Goal: Task Accomplishment & Management: Complete application form

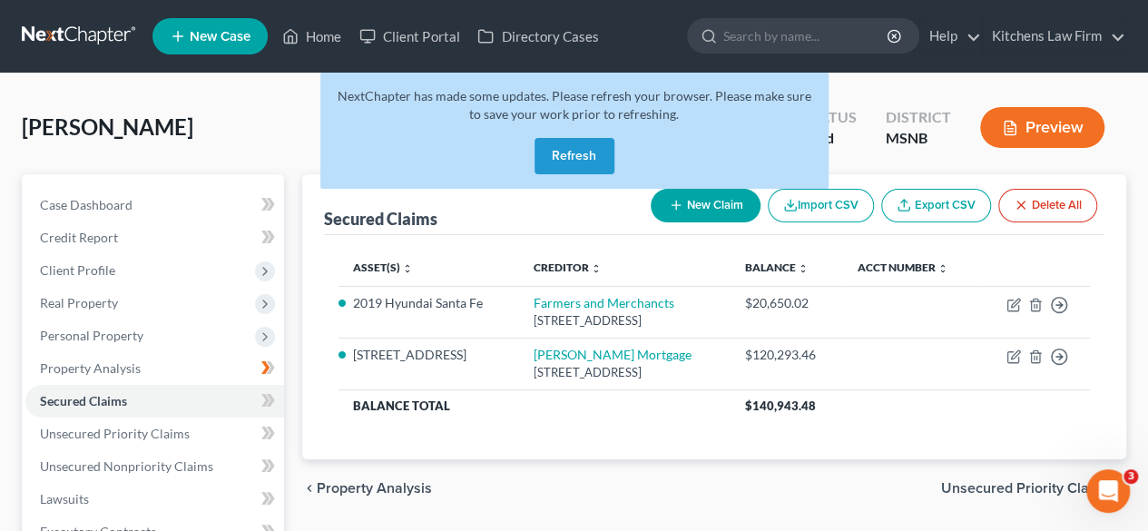
click at [567, 151] on button "Refresh" at bounding box center [574, 156] width 80 height 36
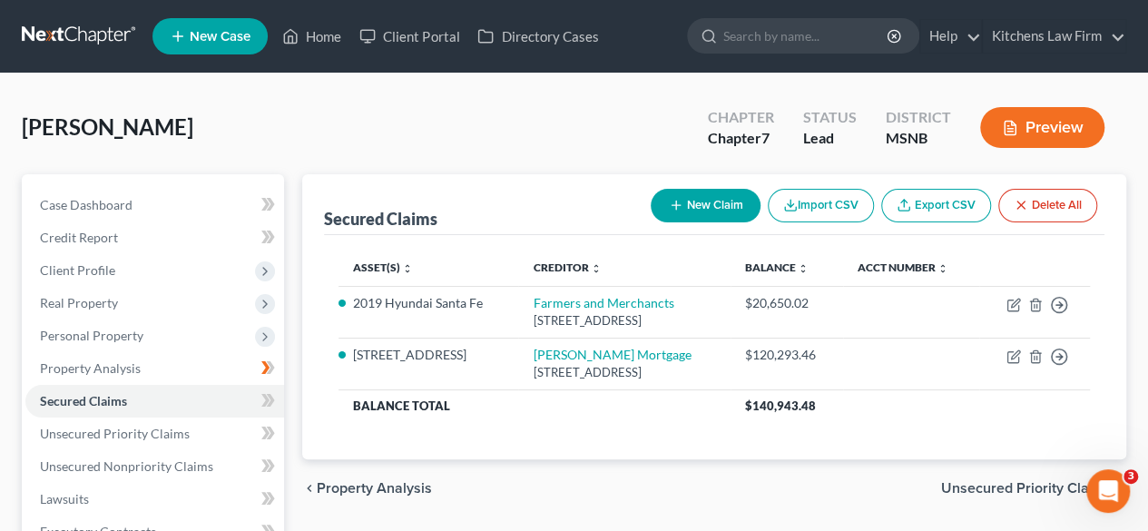
click at [676, 207] on icon "button" at bounding box center [676, 205] width 15 height 15
select select "0"
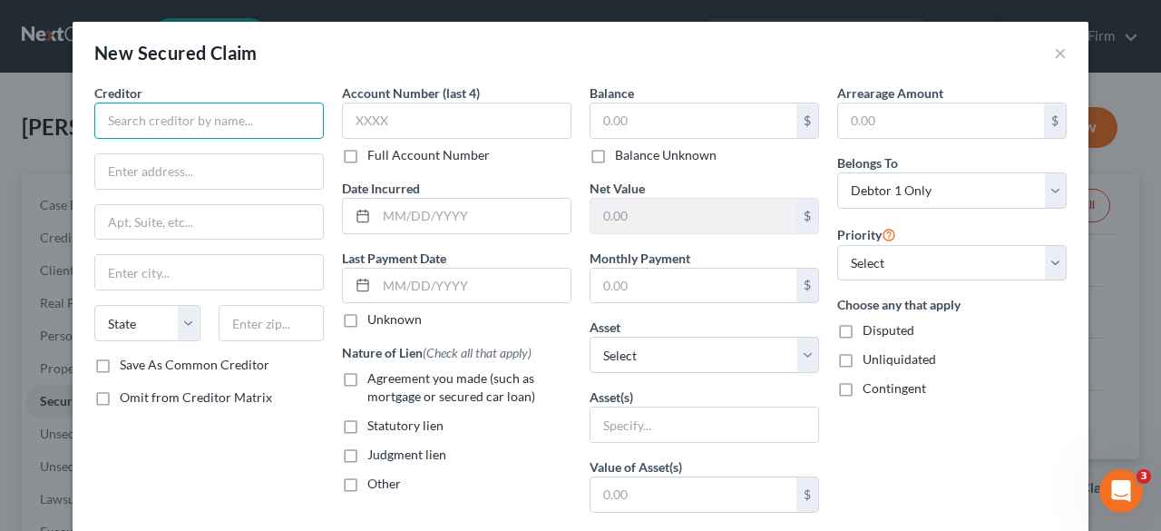
click at [154, 123] on input "text" at bounding box center [209, 121] width 230 height 36
type input "T"
click at [257, 122] on input "Prentiss County Electric and Power Association" at bounding box center [209, 121] width 230 height 36
click at [258, 122] on input "Prentiss County Electric and Power Association" at bounding box center [209, 121] width 230 height 36
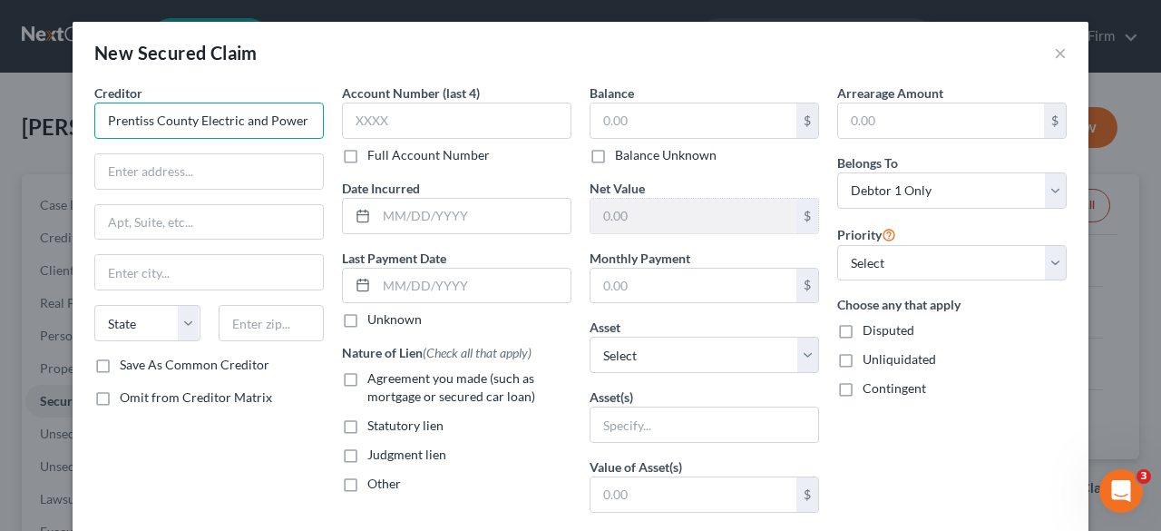
paste input "text"
type input "Prentiss County Electric Power Association"
click at [232, 159] on input "text" at bounding box center [209, 171] width 228 height 34
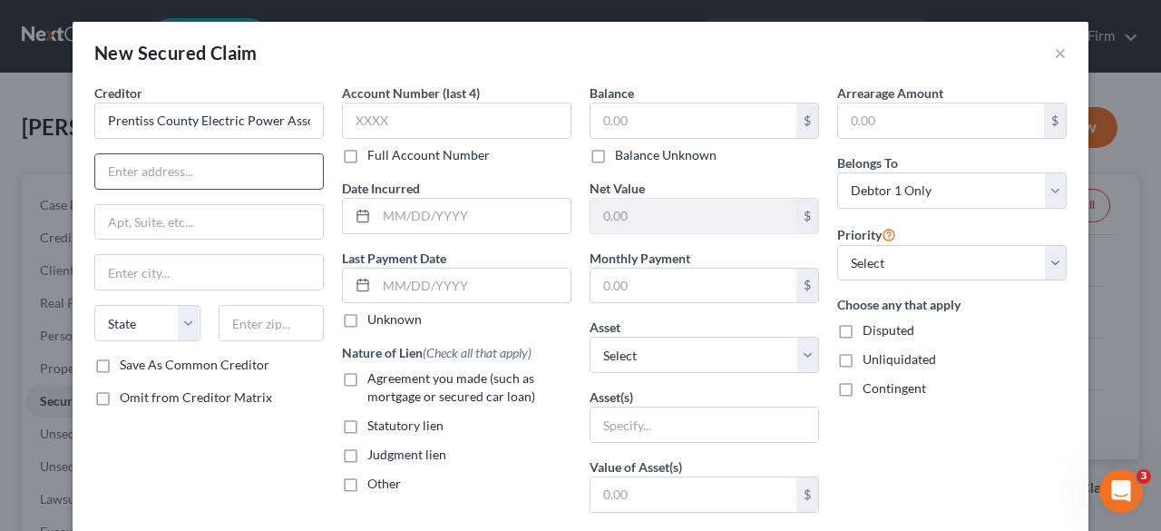
paste input "[STREET_ADDRESS]"
type input "[STREET_ADDRESS]"
click at [249, 313] on input "text" at bounding box center [272, 323] width 106 height 36
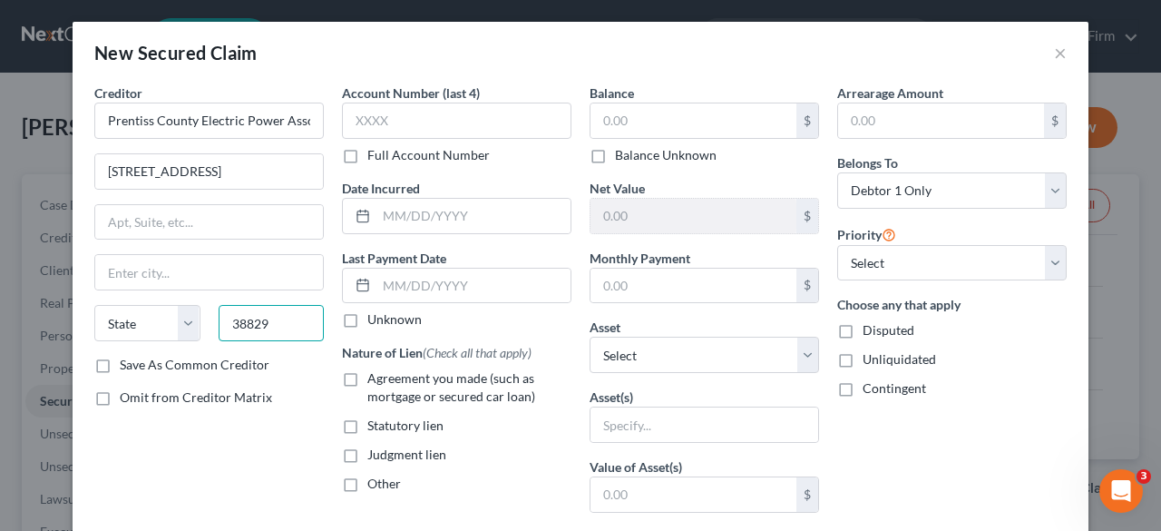
type input "38829"
click at [120, 363] on label "Save As Common Creditor" at bounding box center [195, 365] width 150 height 18
click at [127, 363] on input "Save As Common Creditor" at bounding box center [133, 362] width 12 height 12
checkbox input "true"
type input "[GEOGRAPHIC_DATA]"
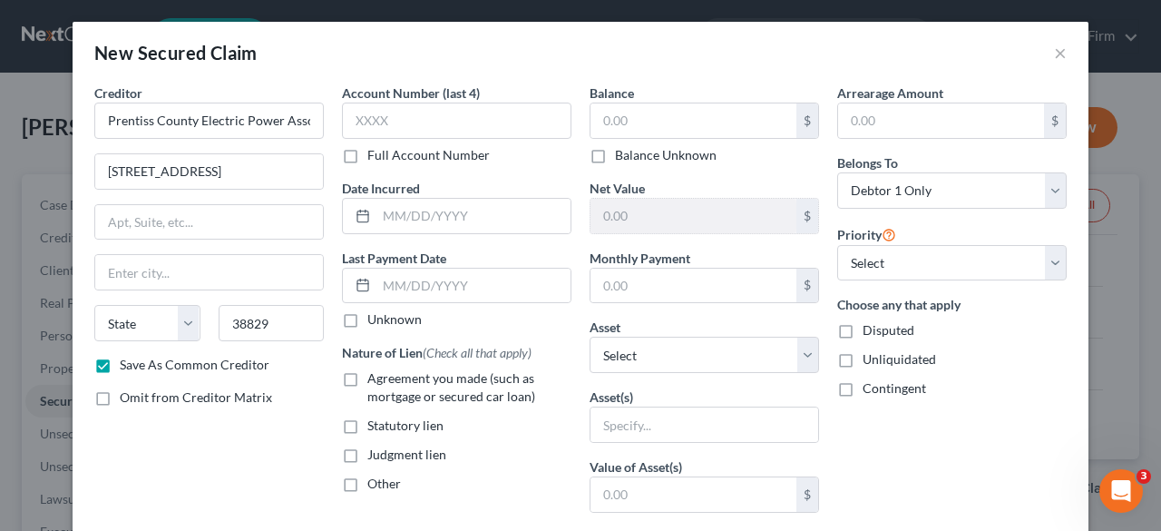
select select "25"
click at [615, 161] on label "Balance Unknown" at bounding box center [666, 155] width 102 height 18
click at [622, 158] on input "Balance Unknown" at bounding box center [628, 152] width 12 height 12
checkbox input "true"
type input "0.00"
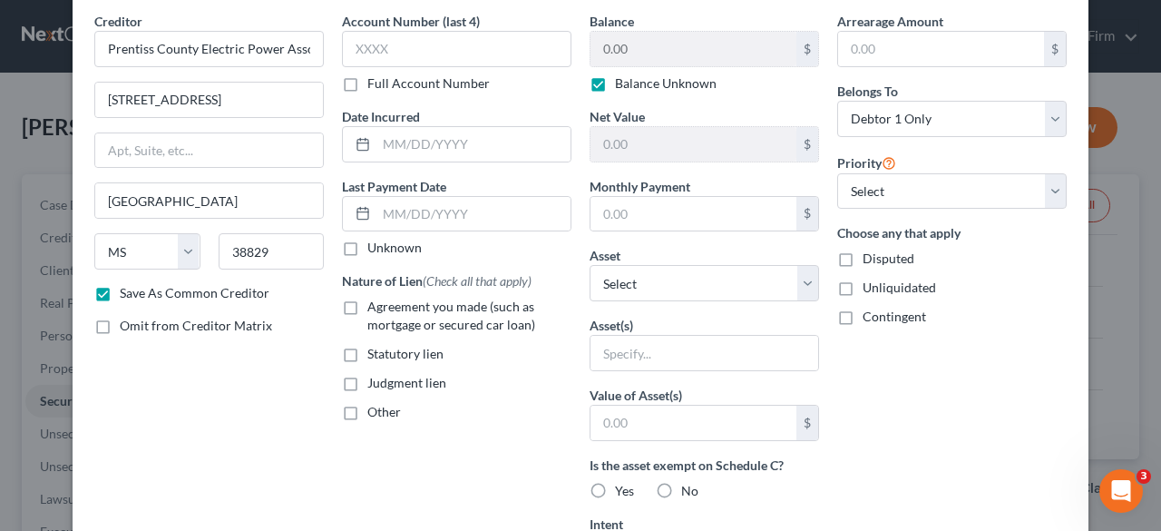
scroll to position [73, 0]
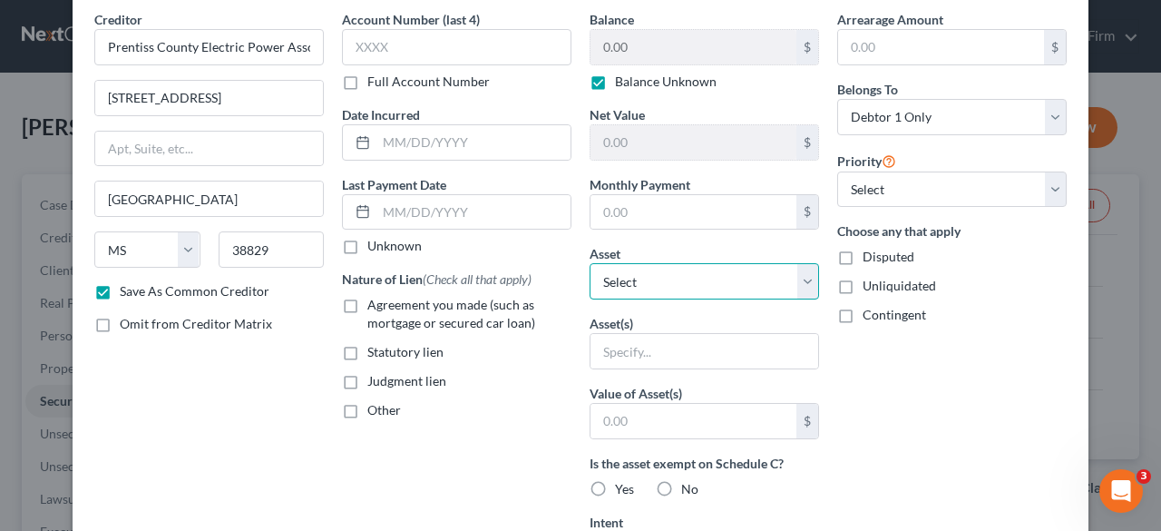
click at [771, 277] on select "Select Other Multiple Assets Electronics - Television - $100.0 205 Oakhaven Cr.…" at bounding box center [705, 281] width 230 height 36
click at [590, 263] on select "Select Other Multiple Assets Electronics - Television - $100.0 205 Oakhaven Cr.…" at bounding box center [705, 281] width 230 height 36
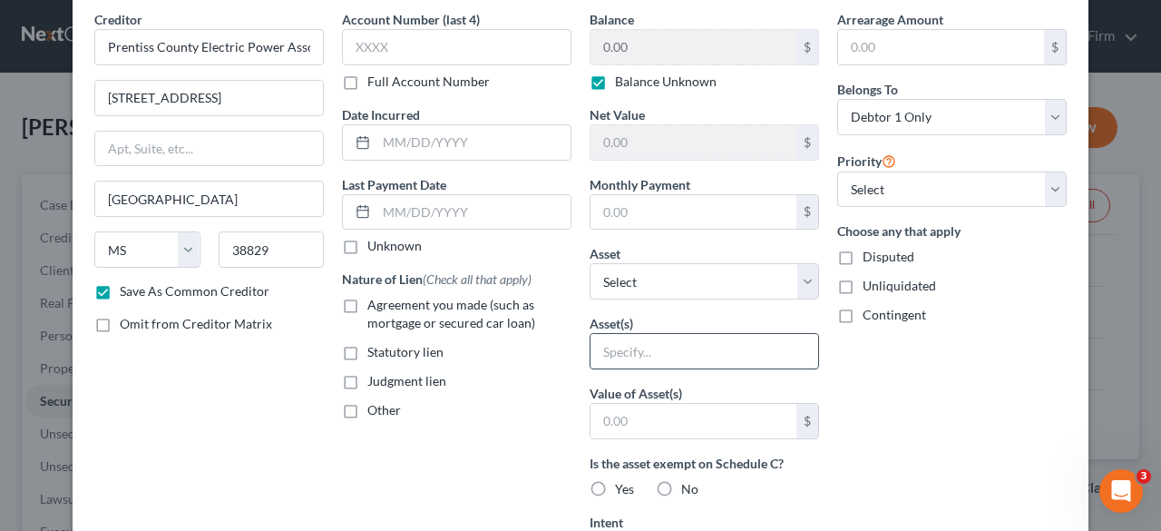
click at [684, 347] on input "text" at bounding box center [705, 351] width 228 height 34
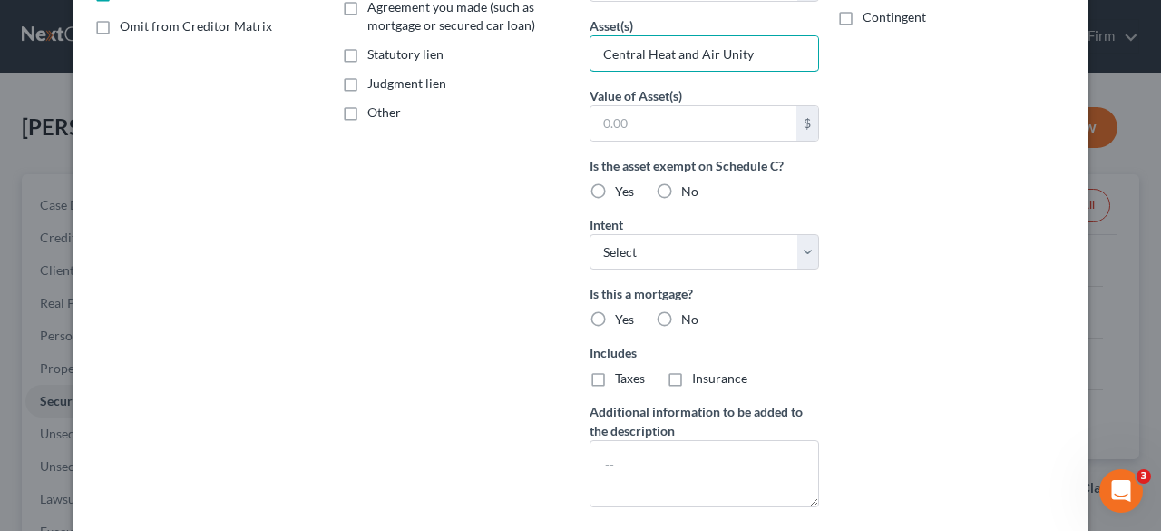
scroll to position [382, 0]
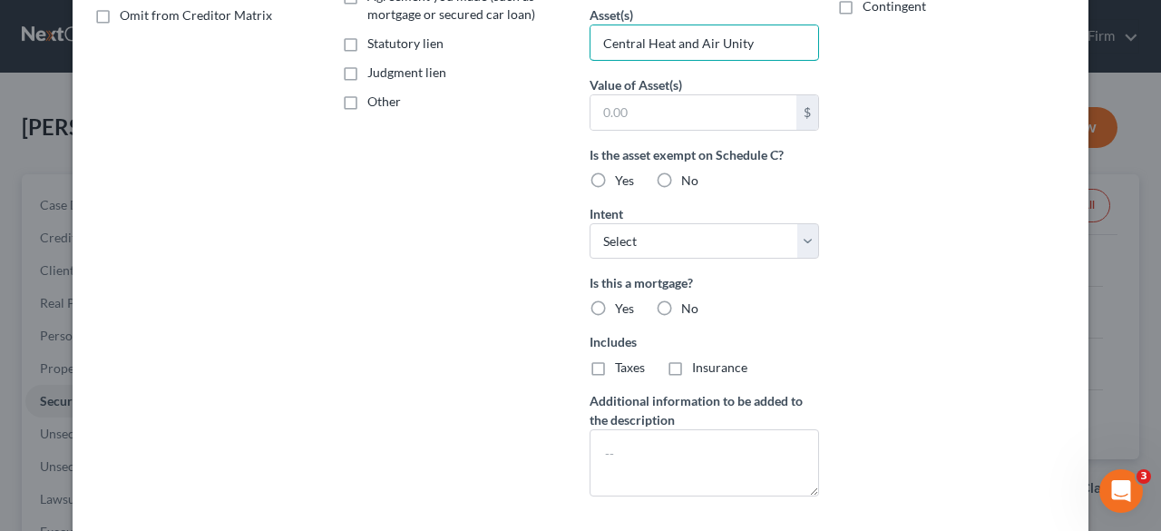
type input "Central Heat and Air Unity"
click at [681, 299] on label "No" at bounding box center [689, 308] width 17 height 18
click at [689, 299] on input "No" at bounding box center [695, 305] width 12 height 12
radio input "true"
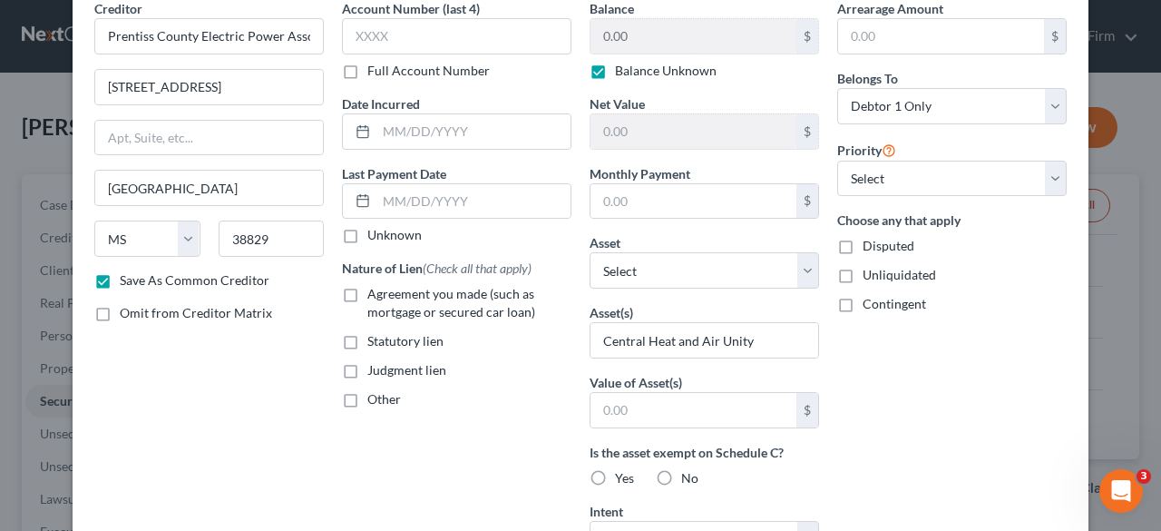
scroll to position [0, 0]
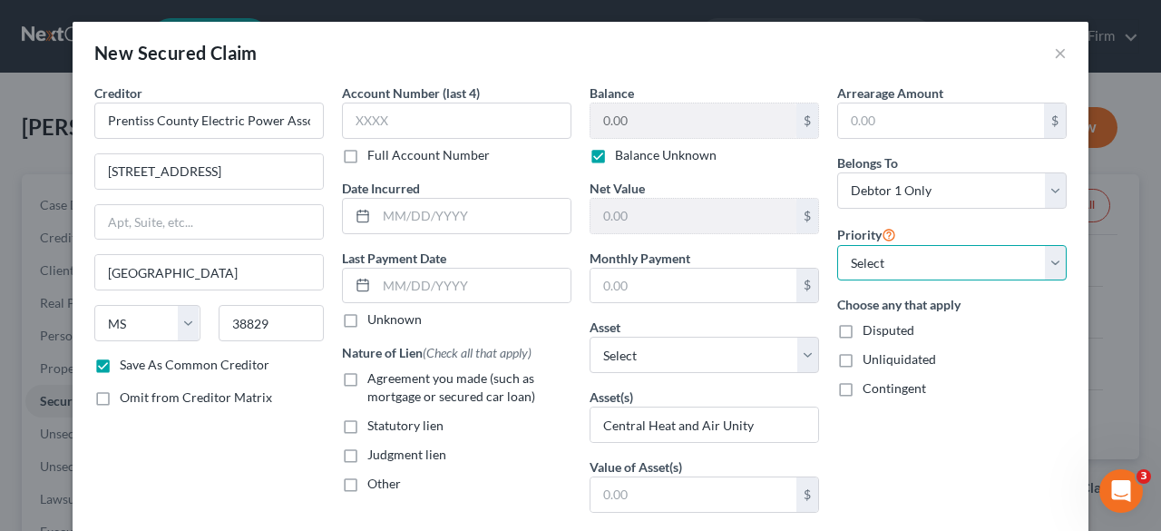
click at [929, 265] on select "Select 1st 2nd 3rd 4th 5th 6th 7th 8th 9th 10th 11th 12th 13th 14th 15th 16th 1…" at bounding box center [952, 263] width 230 height 36
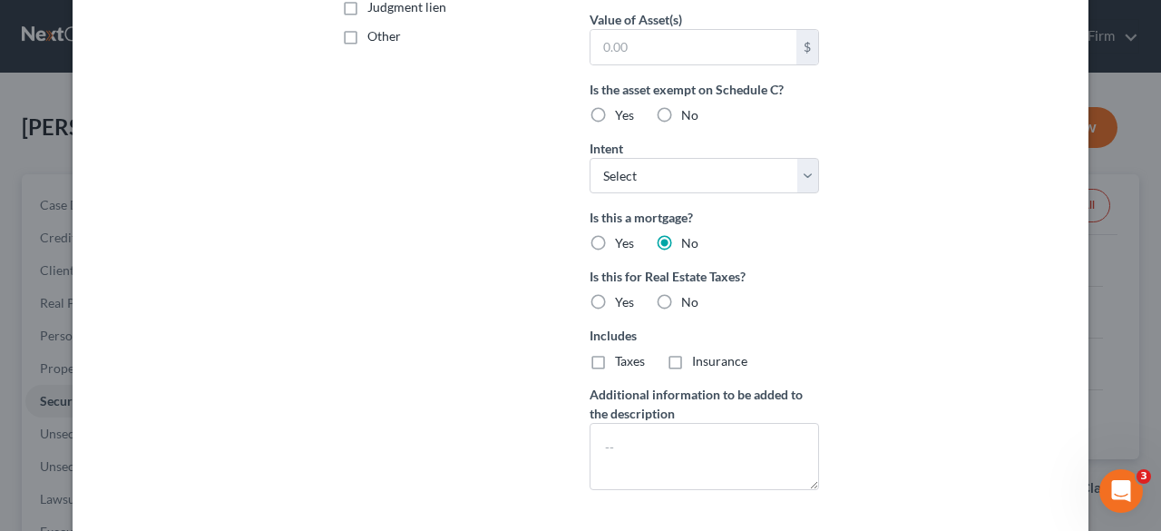
scroll to position [449, 0]
click at [726, 156] on select "Select Surrender Redeem Reaffirm Avoid Other" at bounding box center [705, 174] width 230 height 36
select select "2"
click at [590, 156] on select "Select Surrender Redeem Reaffirm Avoid Other" at bounding box center [705, 174] width 230 height 36
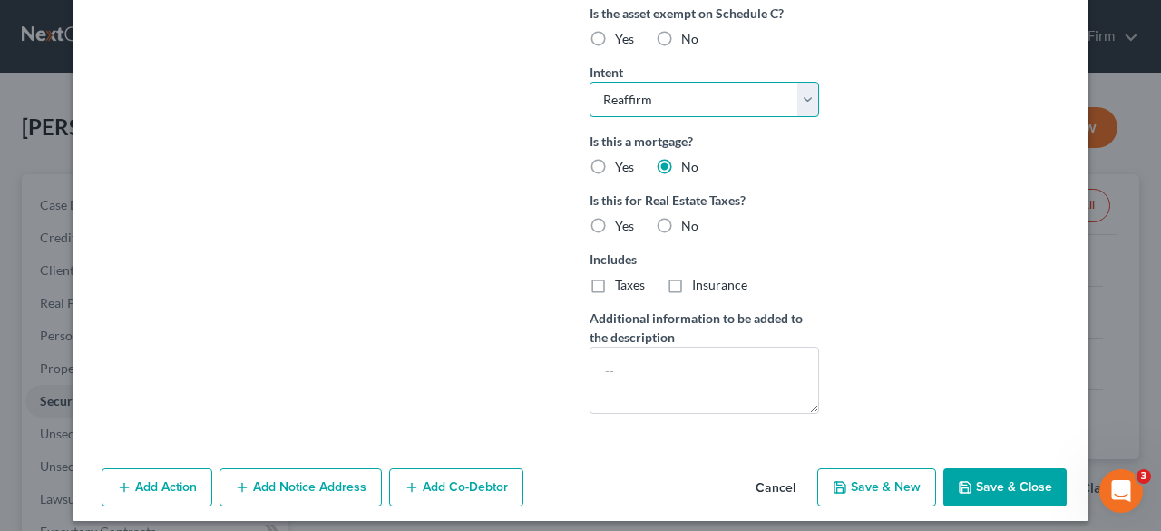
scroll to position [530, 0]
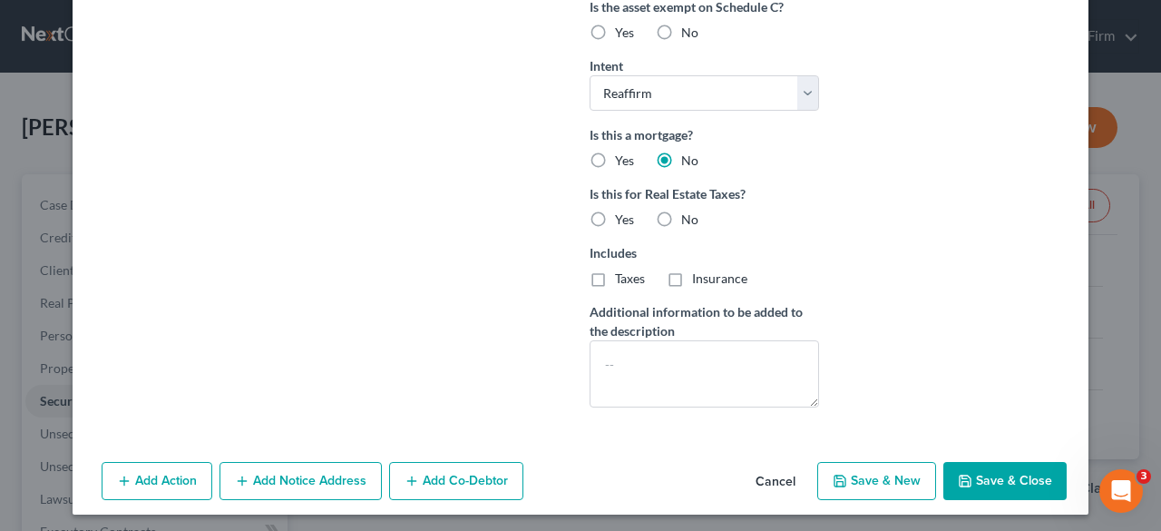
click at [285, 473] on button "Add Notice Address" at bounding box center [301, 481] width 162 height 38
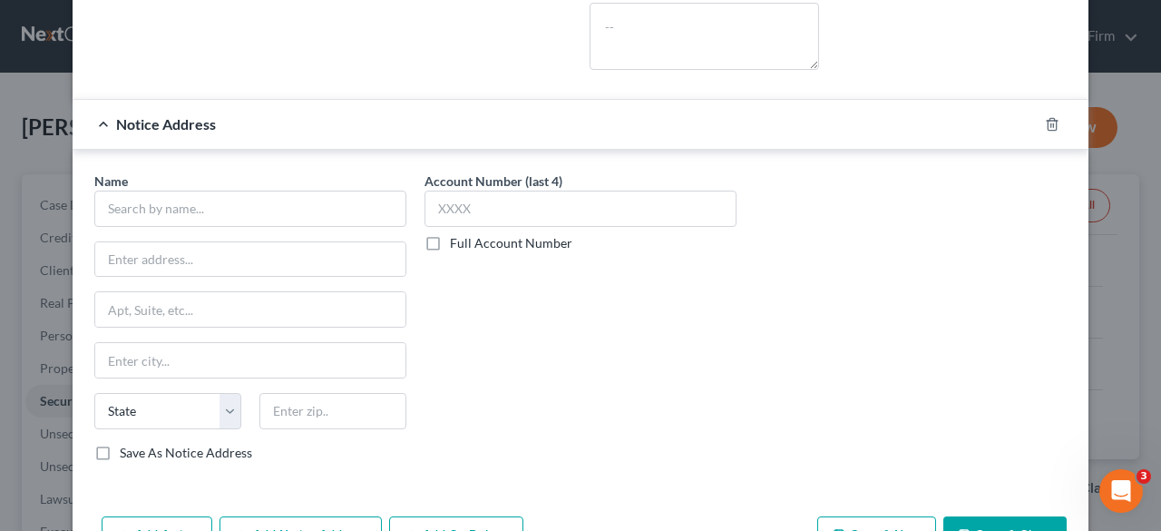
scroll to position [873, 0]
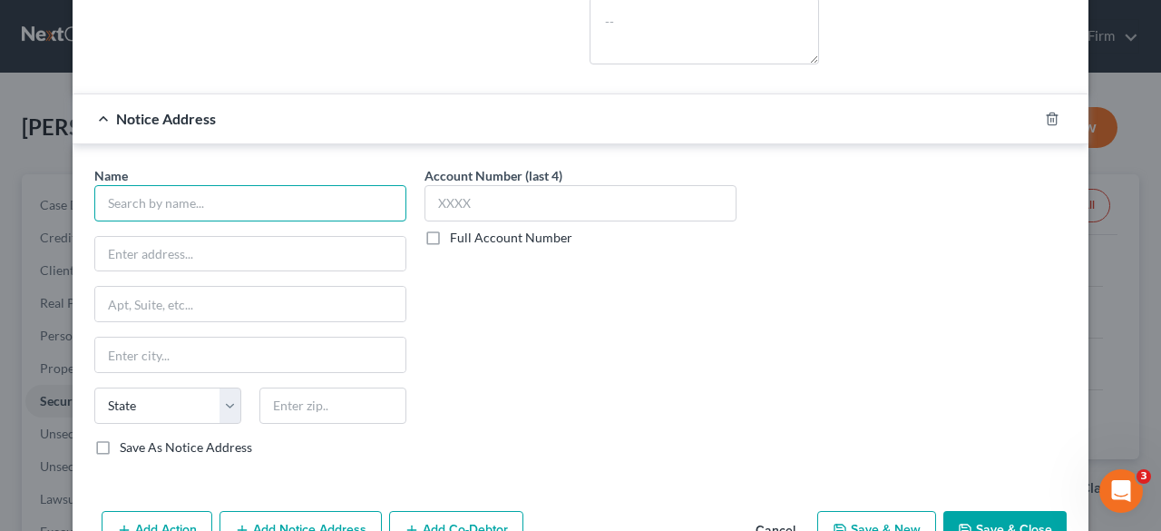
click at [303, 200] on input "text" at bounding box center [250, 203] width 312 height 36
paste input "[US_STATE] Valley Authority"
type input "[US_STATE] Valley Authority"
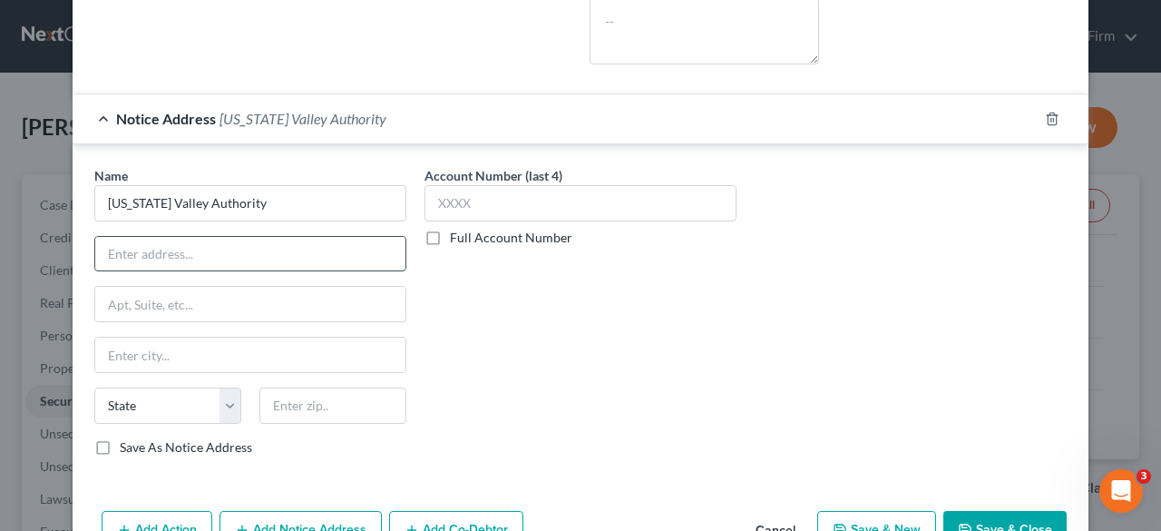
click at [267, 237] on input "text" at bounding box center [250, 254] width 310 height 34
paste input "[STREET_ADDRESS]"
type input "[STREET_ADDRESS]"
click at [313, 400] on input "text" at bounding box center [332, 405] width 147 height 36
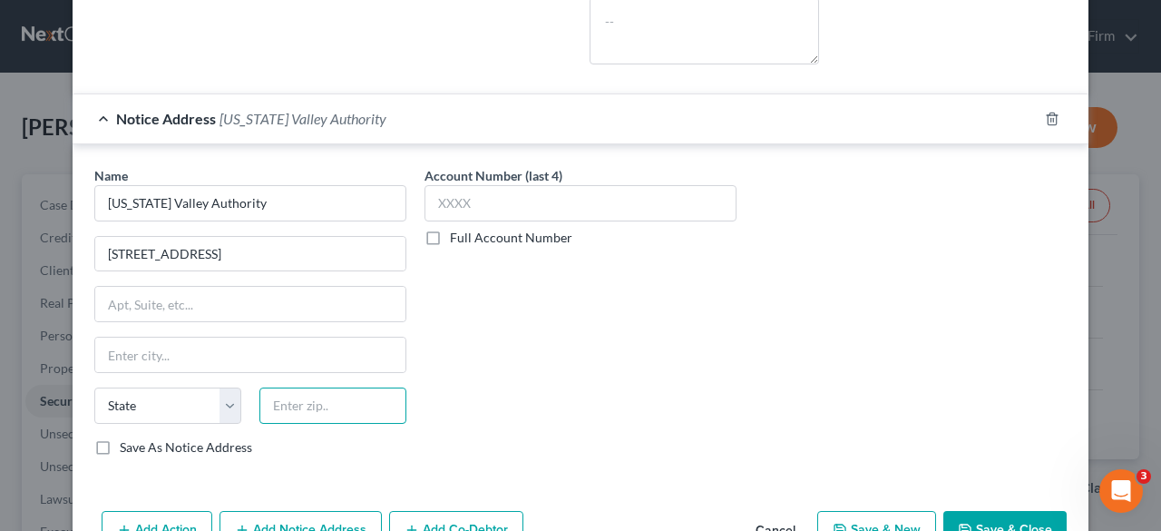
paste input "37402"
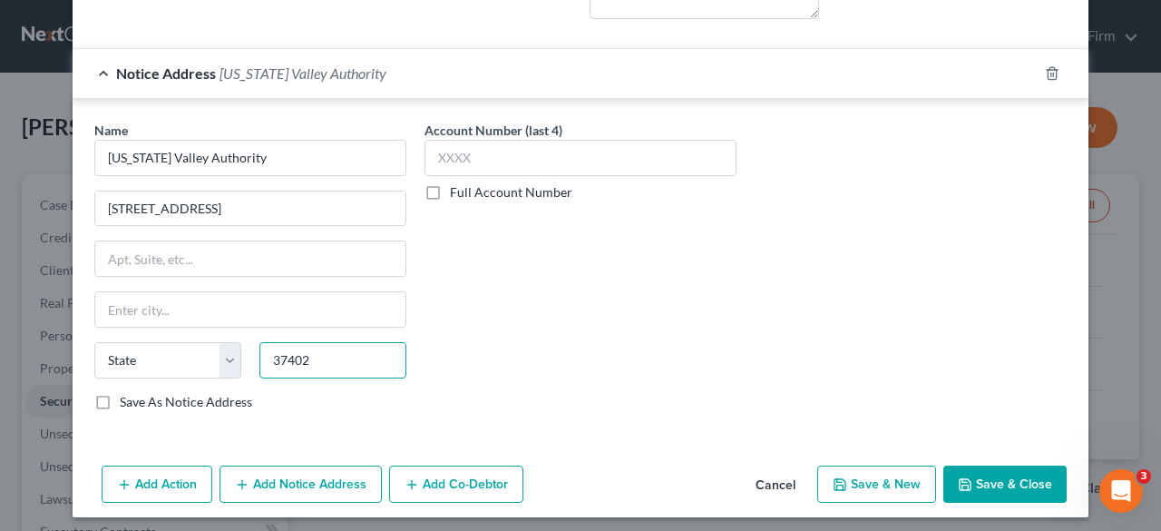
type input "37402"
click at [120, 394] on label "Save As Notice Address" at bounding box center [186, 402] width 132 height 18
click at [127, 394] on input "Save As Notice Address" at bounding box center [133, 399] width 12 height 12
checkbox input "true"
type input "Chattanooga"
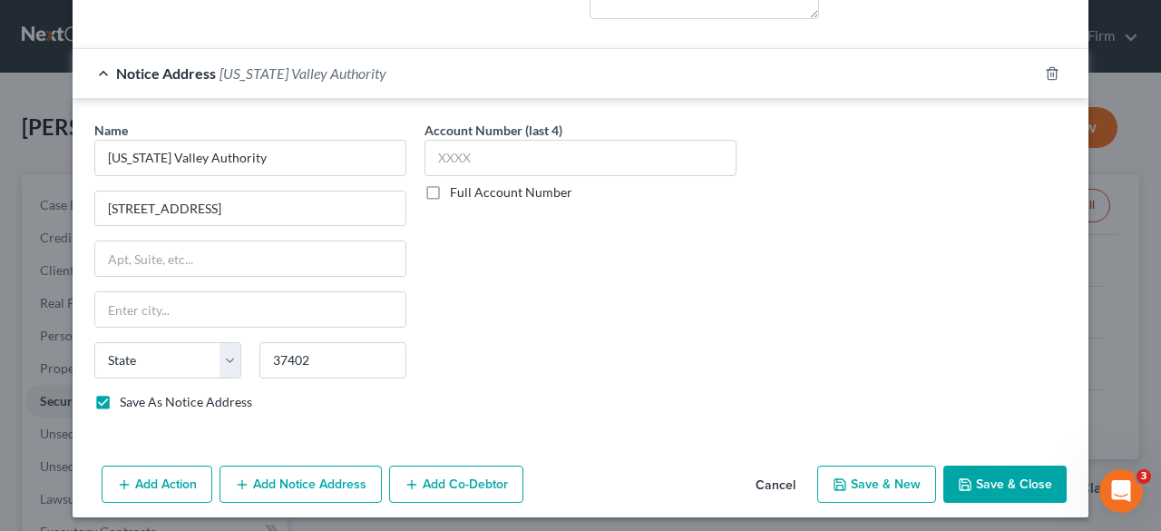
select select "44"
click at [1008, 471] on button "Save & Close" at bounding box center [1004, 484] width 123 height 38
checkbox input "false"
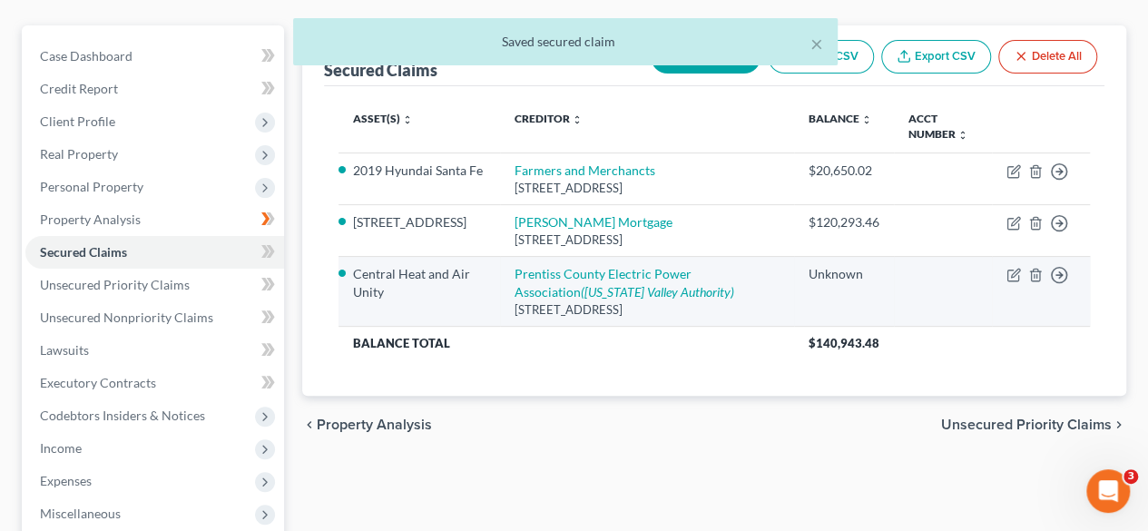
scroll to position [151, 0]
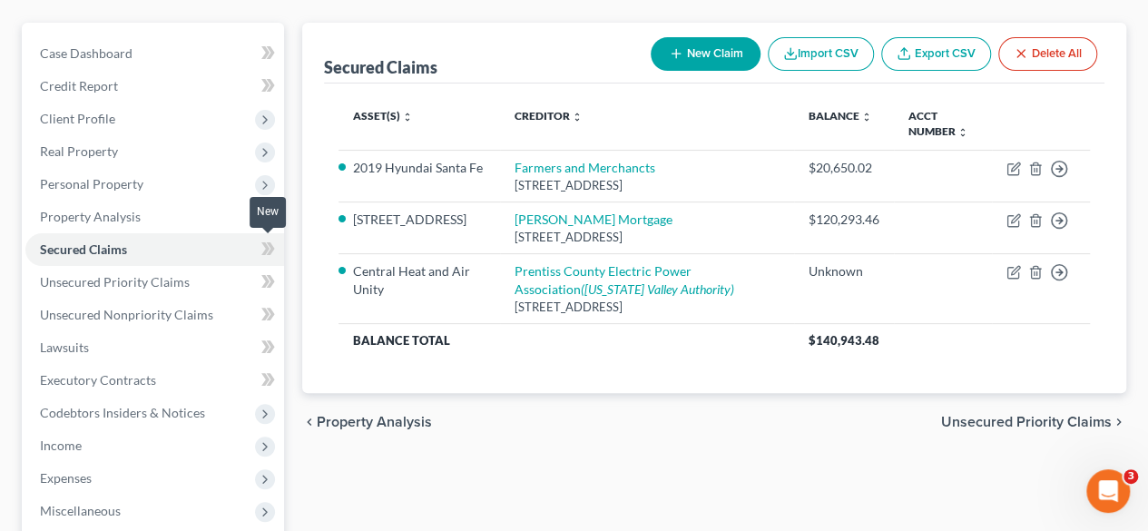
click at [268, 247] on icon at bounding box center [265, 248] width 8 height 13
click at [269, 277] on icon at bounding box center [271, 281] width 8 height 13
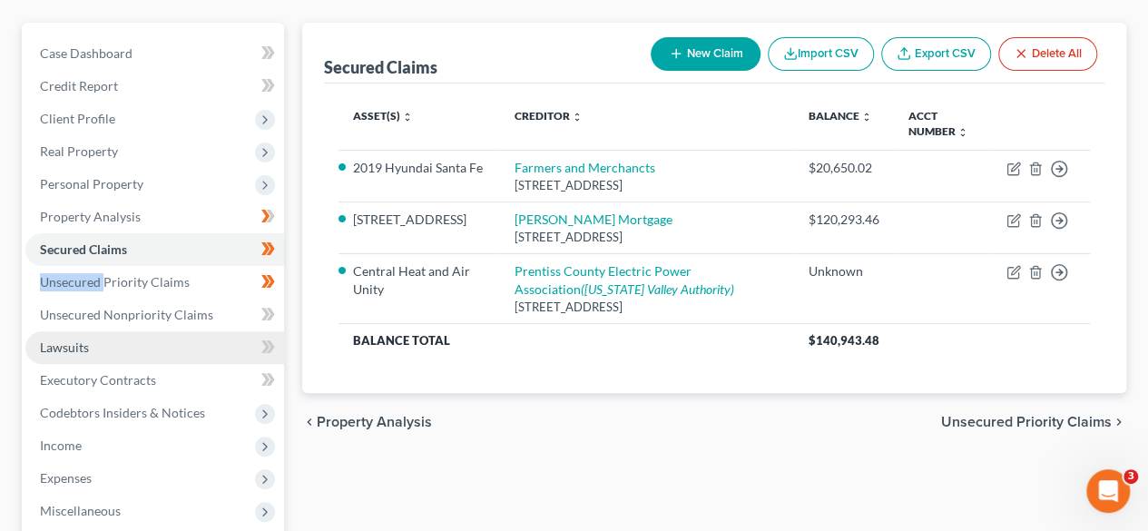
click at [180, 337] on link "Lawsuits" at bounding box center [154, 347] width 259 height 33
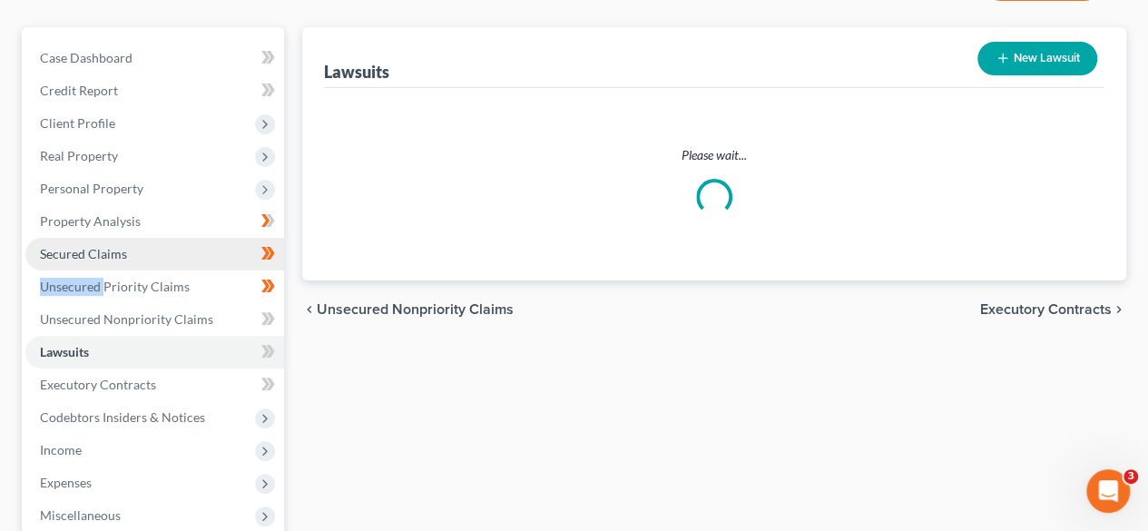
scroll to position [148, 0]
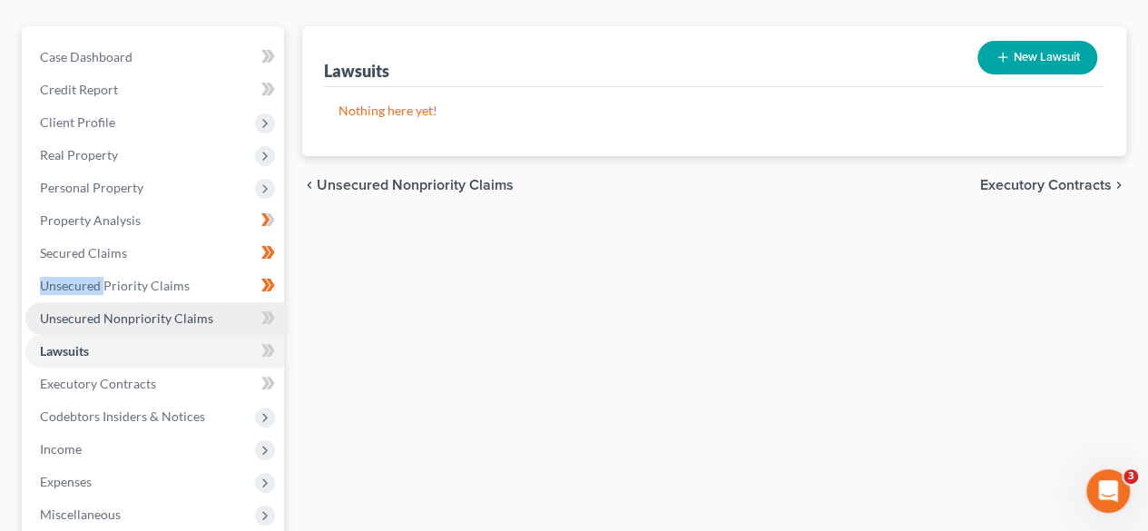
click at [184, 312] on span "Unsecured Nonpriority Claims" at bounding box center [126, 317] width 173 height 15
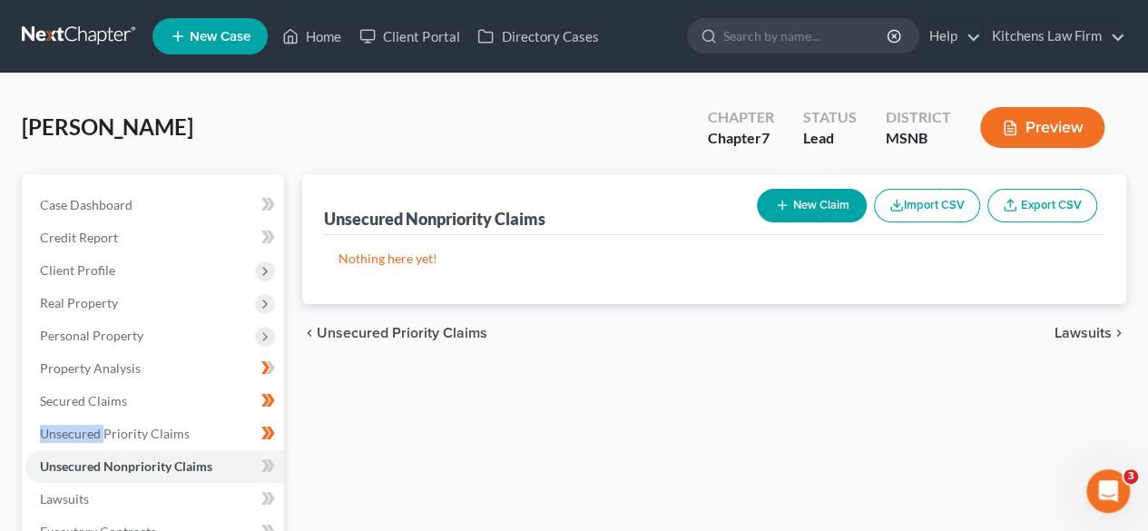
click at [797, 200] on button "New Claim" at bounding box center [812, 206] width 110 height 34
select select "0"
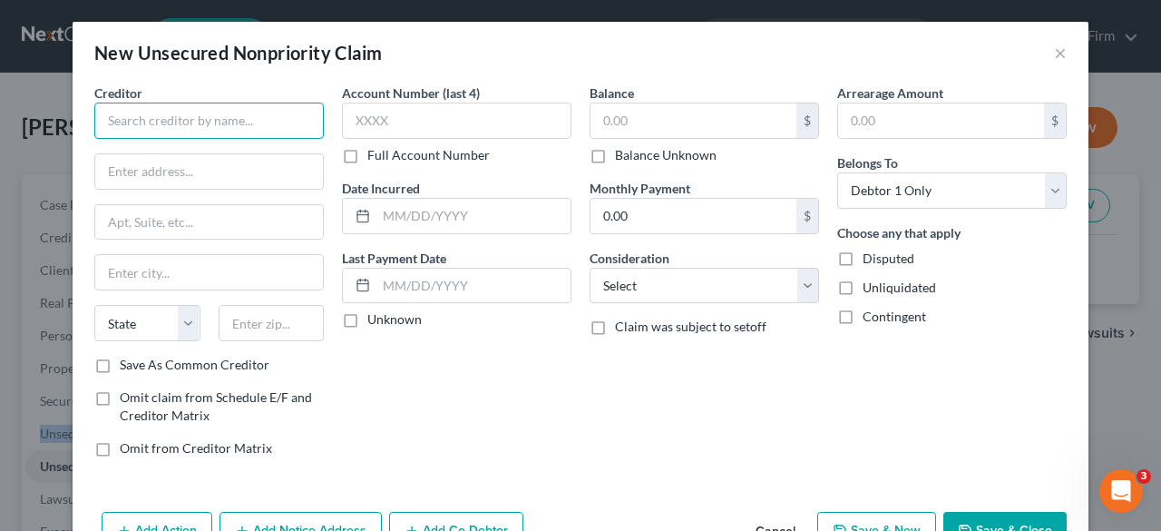
click at [241, 132] on input "text" at bounding box center [209, 121] width 230 height 36
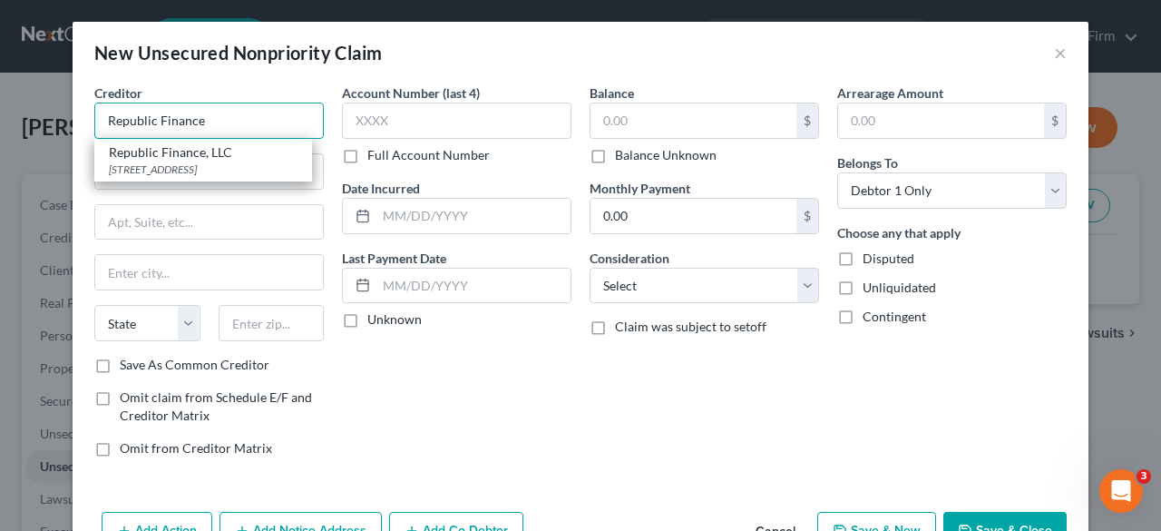
type input "Republic Finance"
click at [406, 400] on div "Account Number (last 4) Full Account Number Date Incurred Last Payment Date Unk…" at bounding box center [457, 277] width 248 height 388
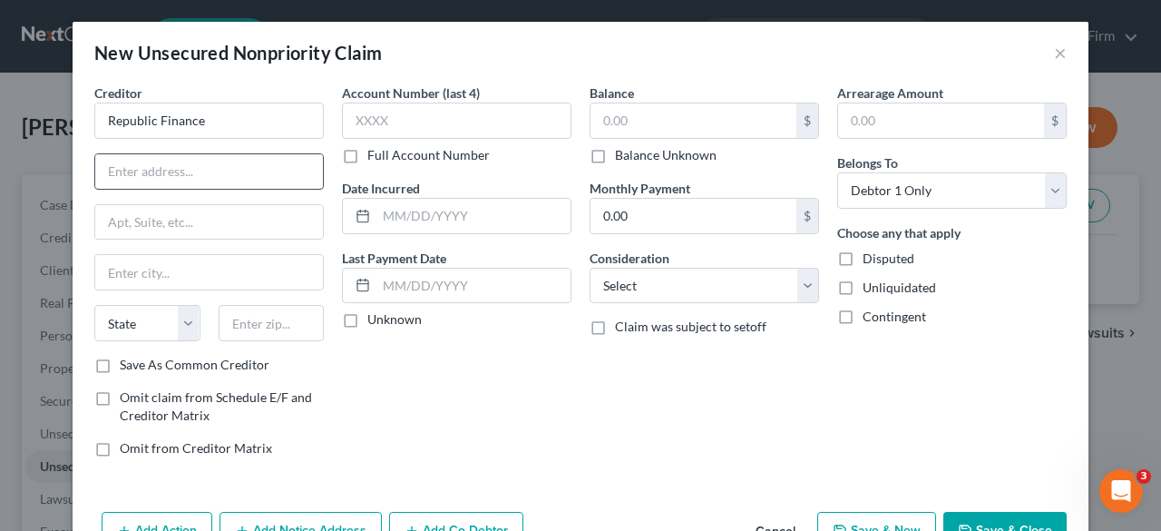
click at [161, 168] on input "text" at bounding box center [209, 171] width 228 height 34
type input "[STREET_ADDRESS]"
click at [249, 322] on input "text" at bounding box center [272, 323] width 106 height 36
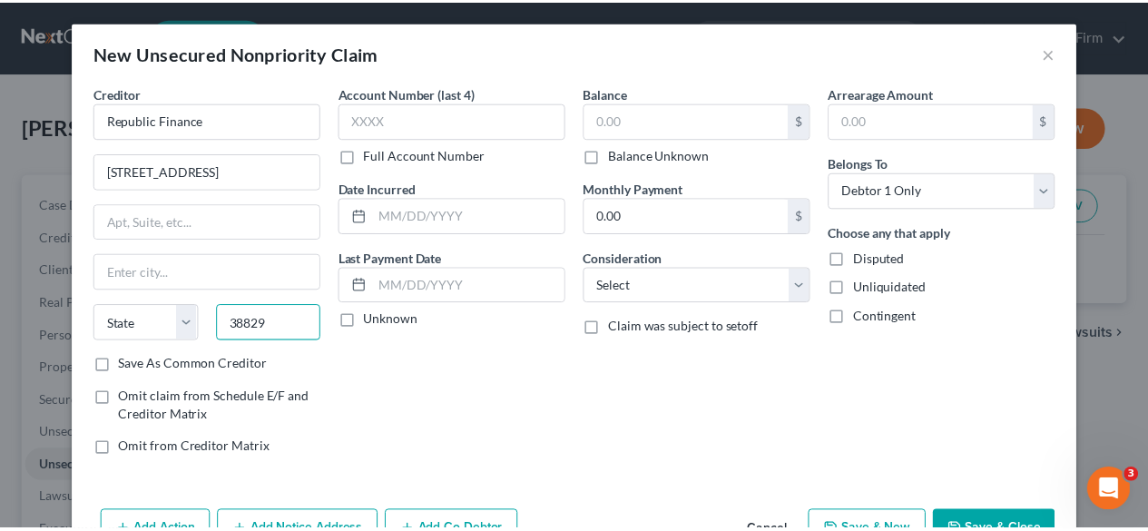
scroll to position [51, 0]
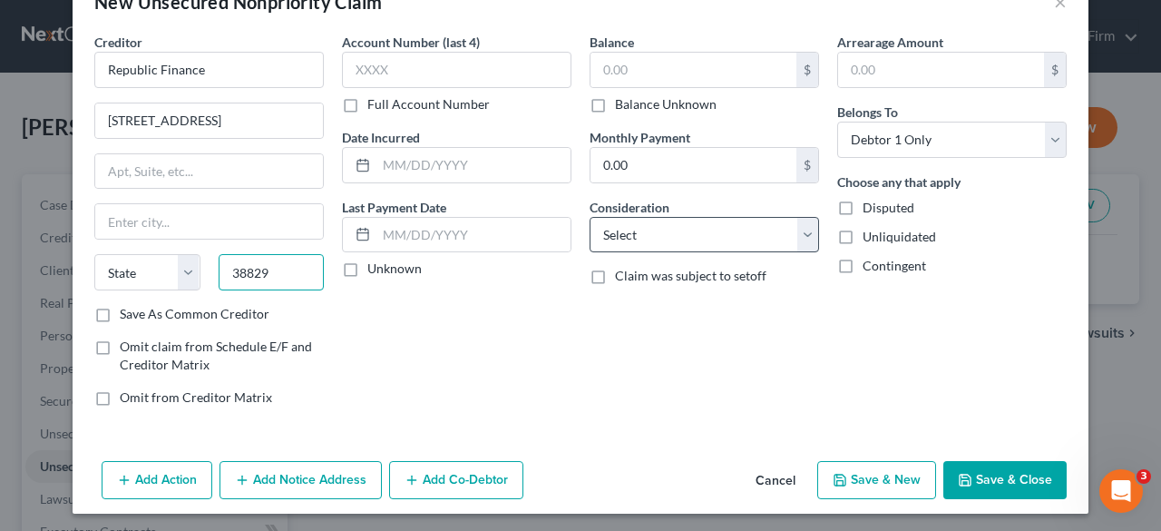
type input "38829"
click at [698, 238] on select "Select Cable / Satellite Services Collection Agency Credit Card Debt Debt Couns…" at bounding box center [705, 235] width 230 height 36
type input "[GEOGRAPHIC_DATA]"
select select "25"
select select "2"
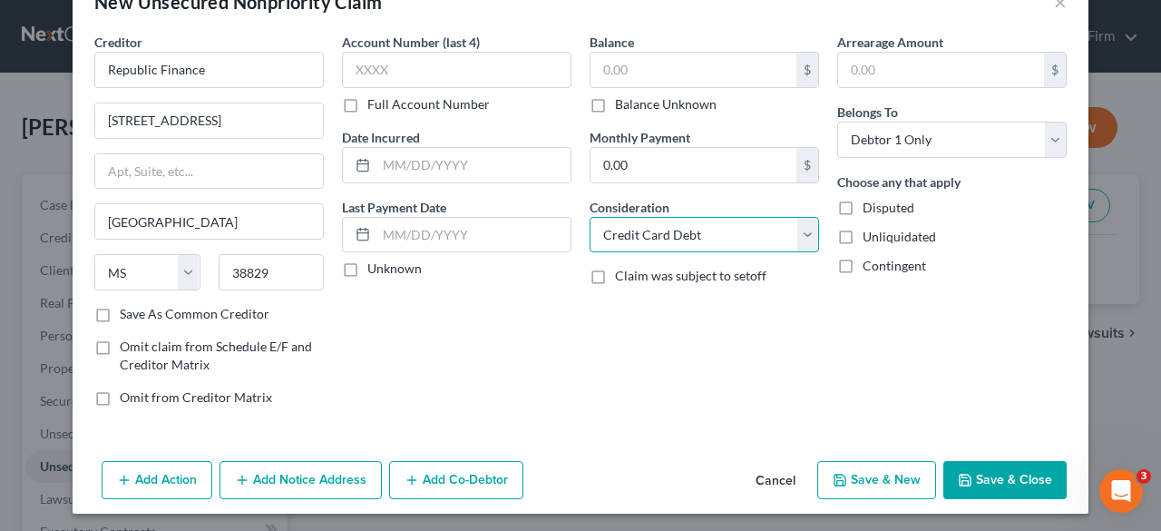
click at [590, 217] on select "Select Cable / Satellite Services Collection Agency Credit Card Debt Debt Couns…" at bounding box center [705, 235] width 230 height 36
click at [1003, 489] on button "Save & Close" at bounding box center [1004, 480] width 123 height 38
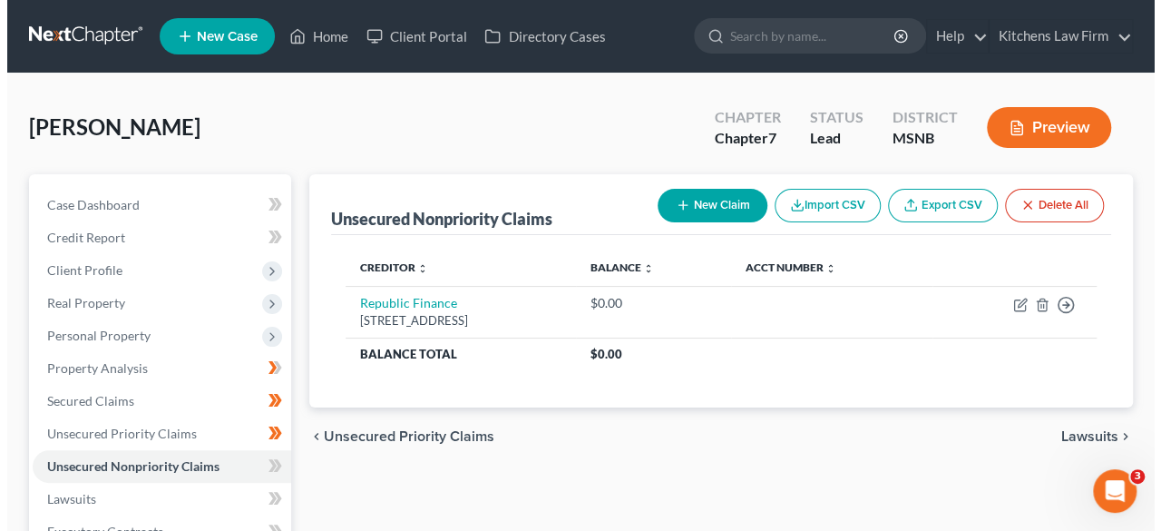
scroll to position [102, 0]
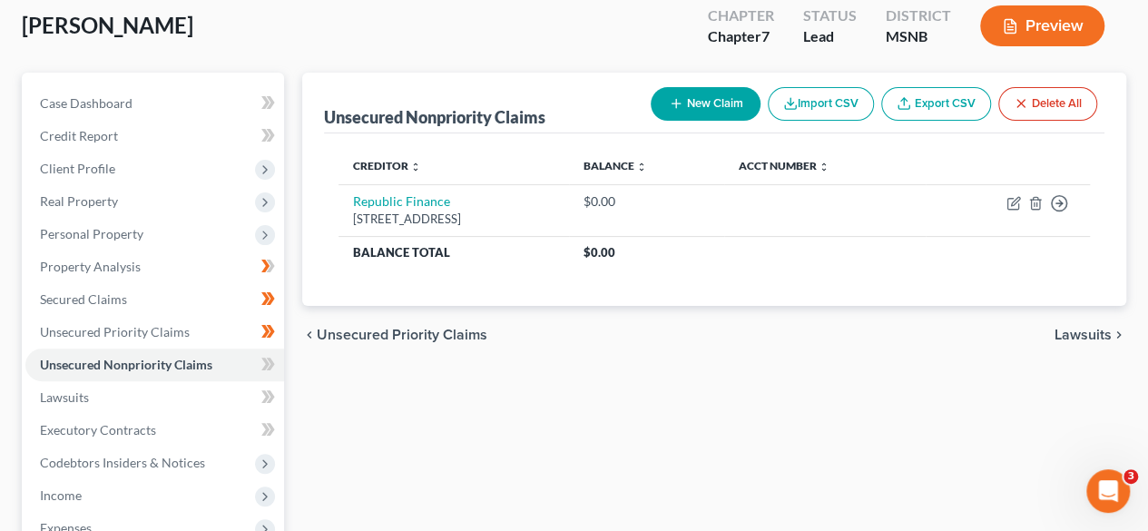
click at [718, 103] on button "New Claim" at bounding box center [705, 104] width 110 height 34
select select "0"
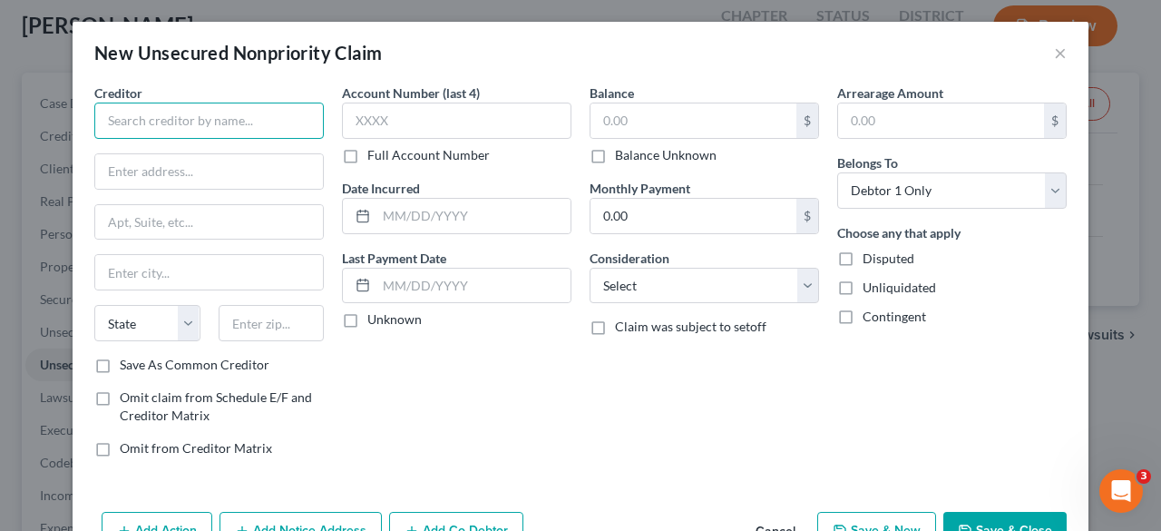
click at [243, 121] on input "text" at bounding box center [209, 121] width 230 height 36
click at [1060, 55] on div "New Unsecured Nonpriority Claim ×" at bounding box center [581, 53] width 1016 height 62
click at [1054, 55] on button "×" at bounding box center [1060, 53] width 13 height 22
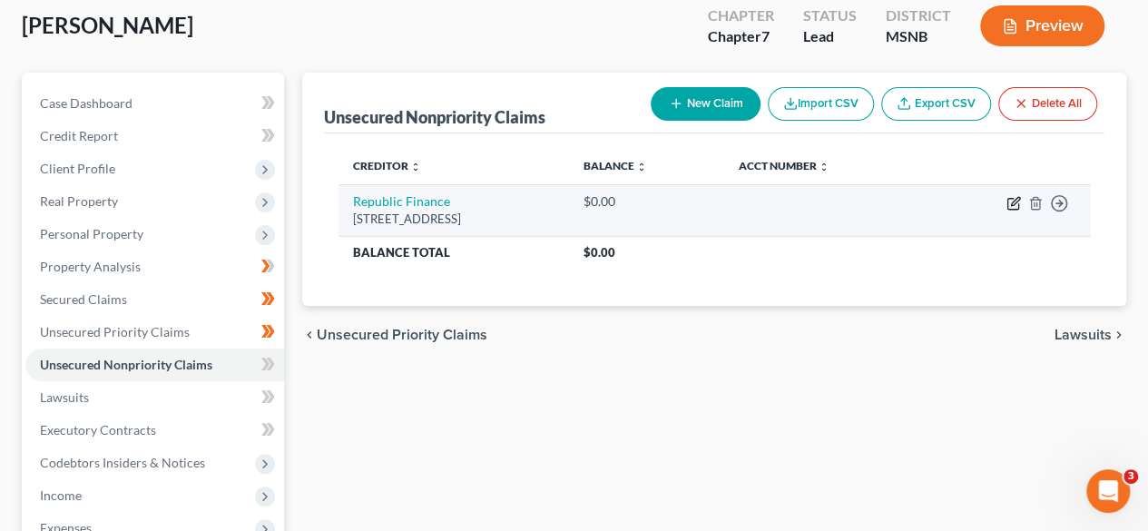
click at [1012, 207] on icon "button" at bounding box center [1013, 203] width 15 height 15
select select "25"
select select "2"
select select "0"
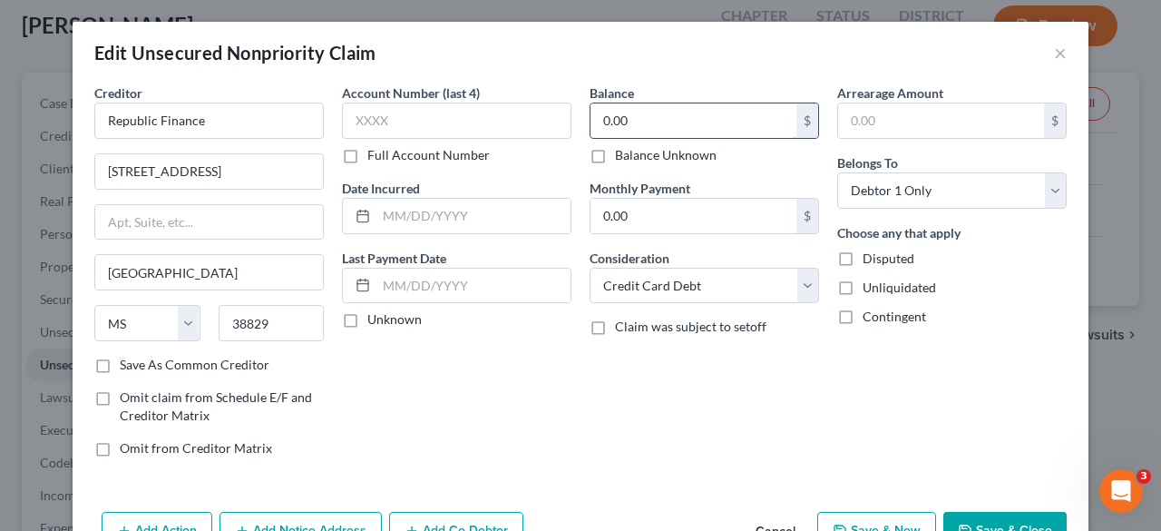
click at [680, 127] on input "0.00" at bounding box center [694, 120] width 206 height 34
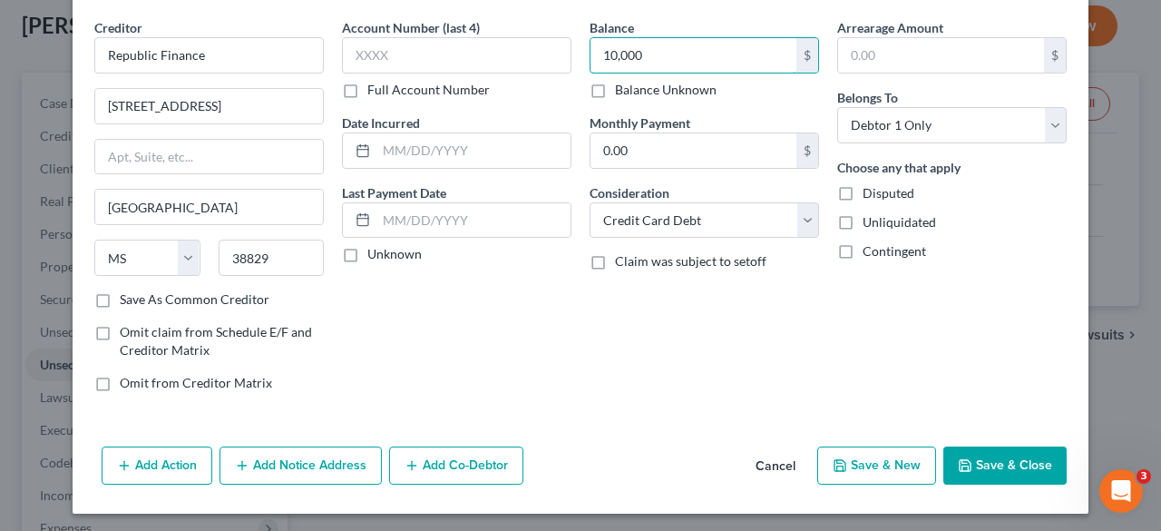
type input "10,000"
click at [120, 297] on label "Save As Common Creditor" at bounding box center [195, 299] width 150 height 18
click at [127, 297] on input "Save As Common Creditor" at bounding box center [133, 296] width 12 height 12
click at [887, 356] on div "Arrearage Amount $ Belongs To * Select Debtor 1 Only Debtor 2 Only Debtor 1 And…" at bounding box center [952, 212] width 248 height 388
click at [1027, 458] on button "Save & Close" at bounding box center [1004, 465] width 123 height 38
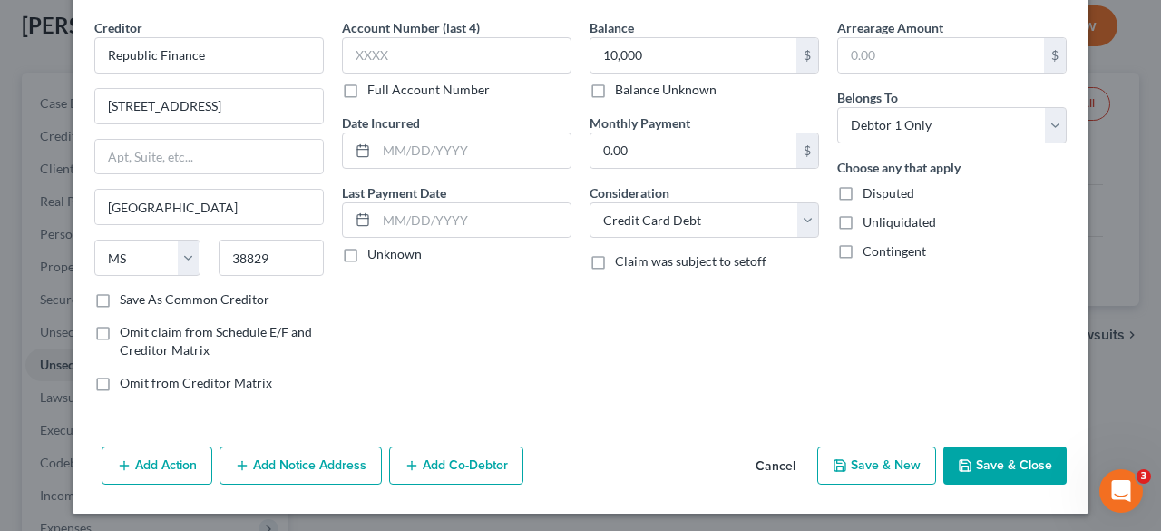
checkbox input "false"
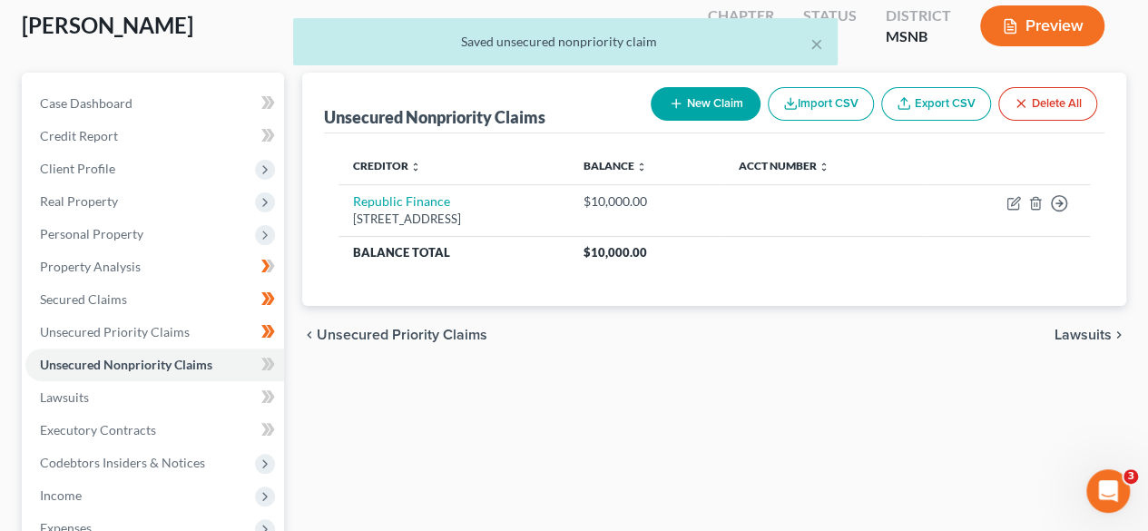
click at [696, 101] on button "New Claim" at bounding box center [705, 104] width 110 height 34
select select "0"
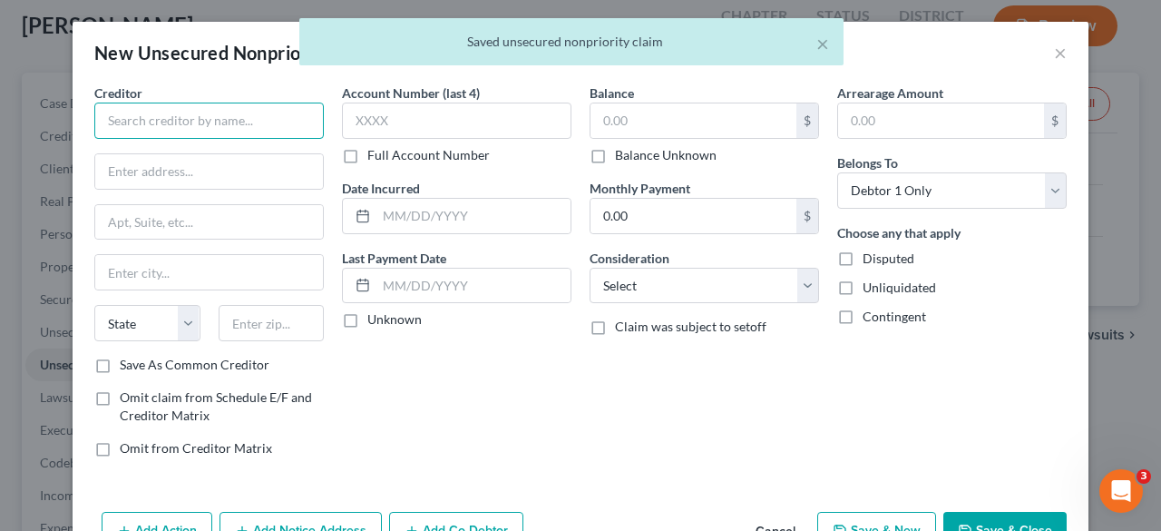
click at [285, 132] on input "text" at bounding box center [209, 121] width 230 height 36
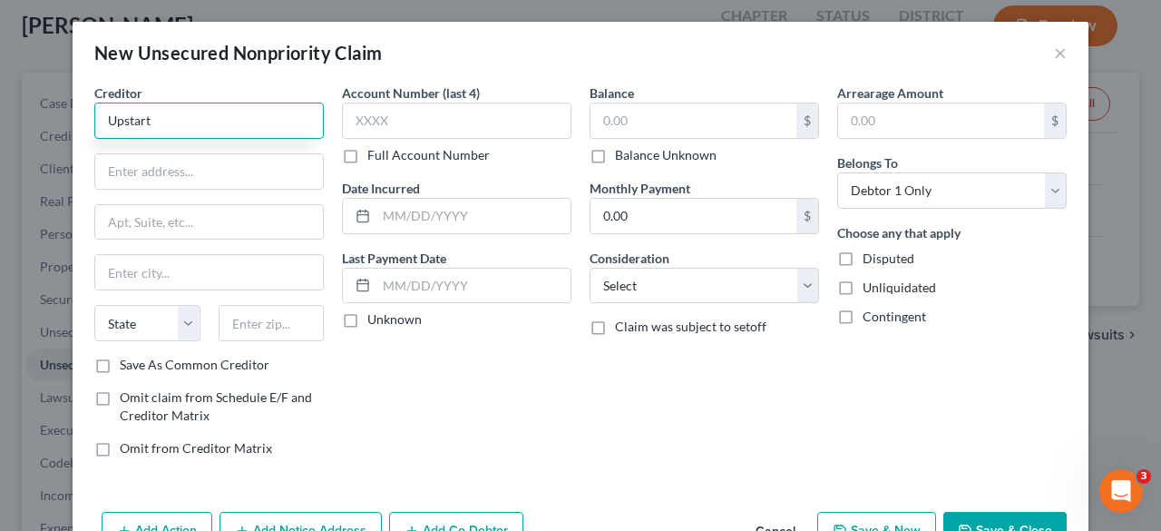
type input "Upstart"
click at [1009, 312] on div "Contingent" at bounding box center [952, 317] width 230 height 18
click at [1014, 512] on button "Save & Close" at bounding box center [1004, 531] width 123 height 38
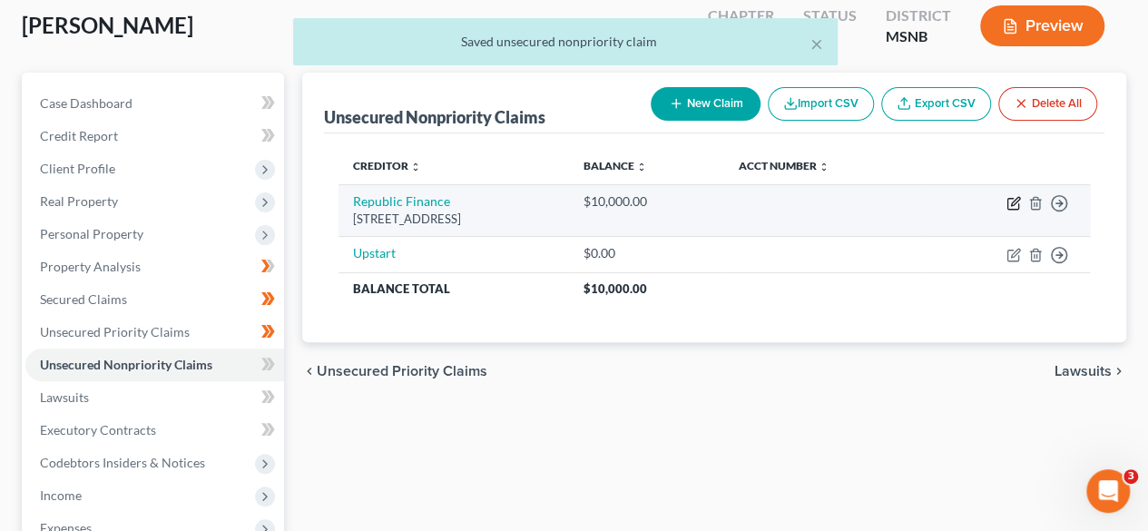
click at [1013, 202] on icon "button" at bounding box center [1013, 203] width 15 height 15
select select "25"
select select "2"
select select "0"
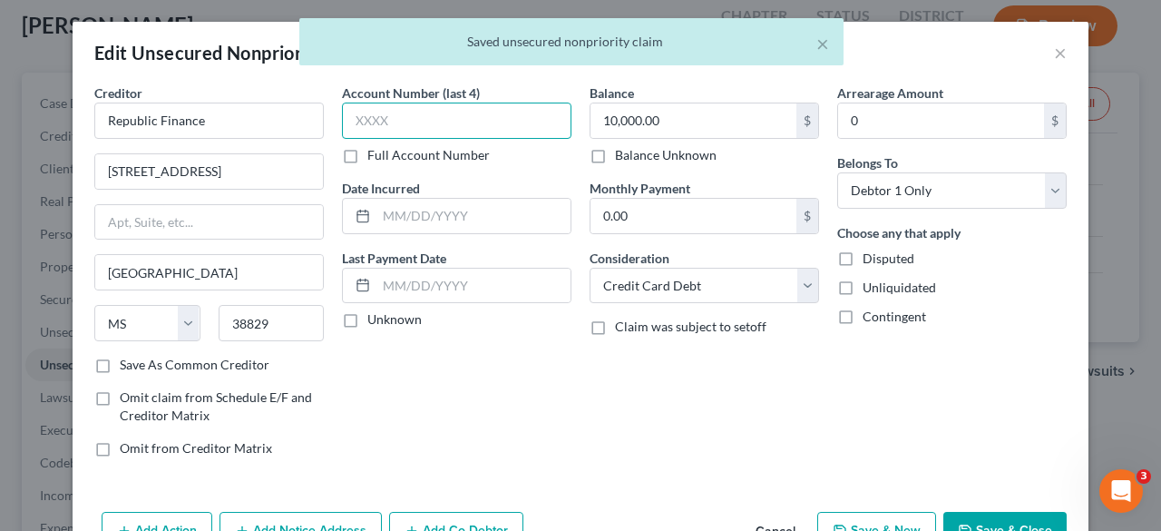
click at [426, 132] on input "text" at bounding box center [457, 121] width 230 height 36
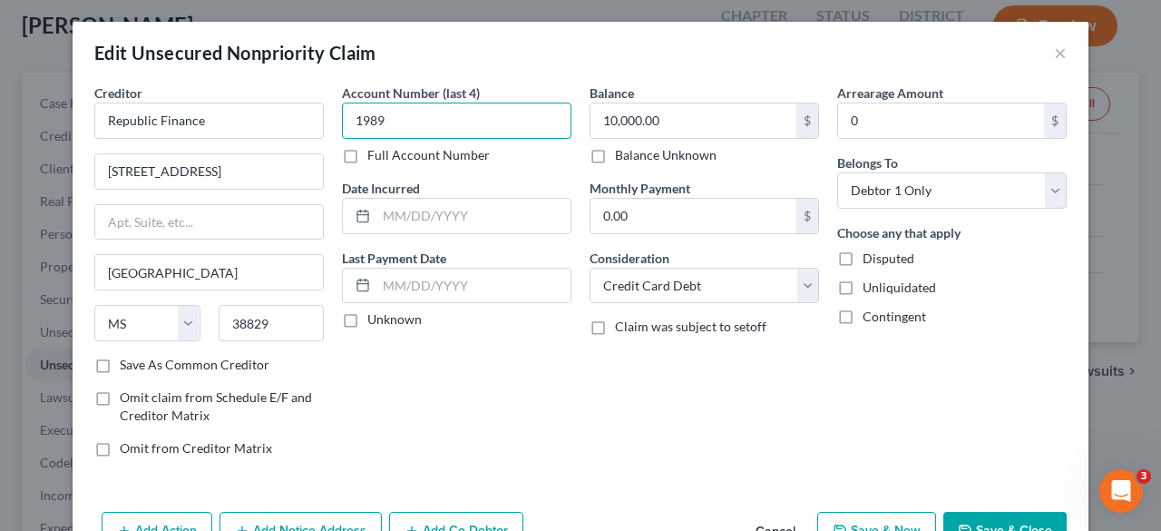
scroll to position [103, 0]
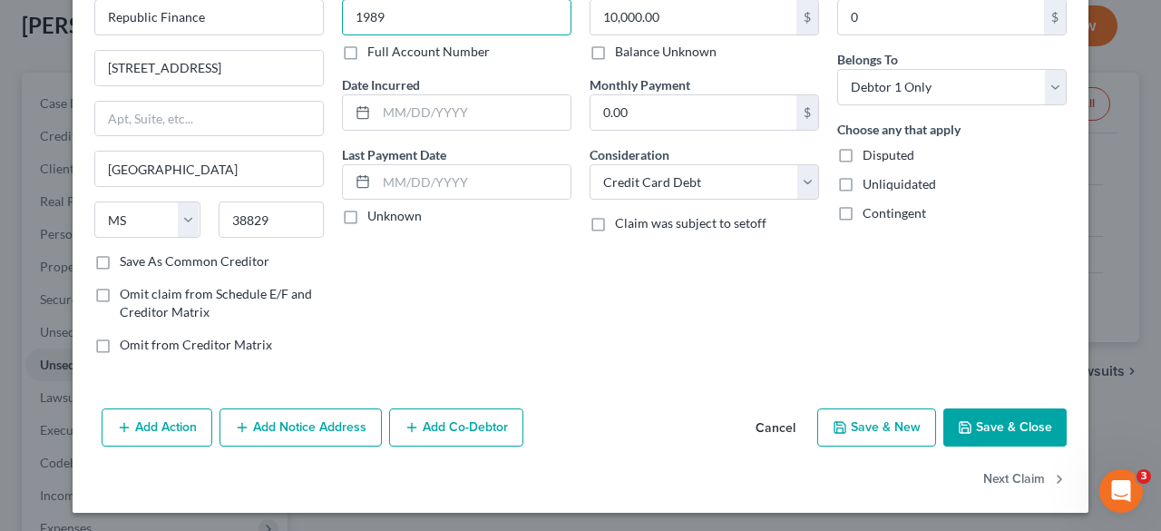
type input "1989"
click at [974, 418] on button "Save & Close" at bounding box center [1004, 427] width 123 height 38
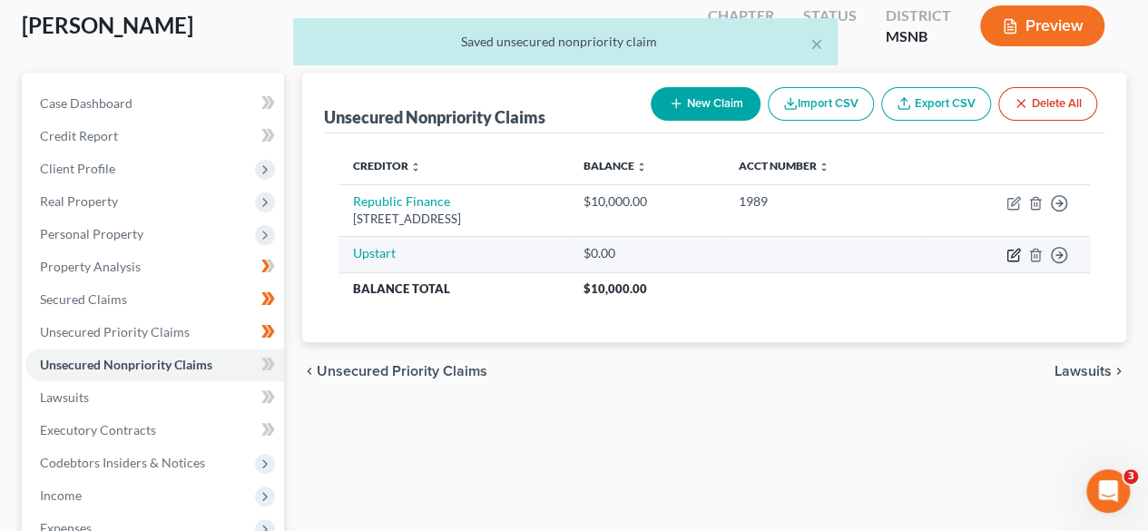
click at [1010, 255] on icon "button" at bounding box center [1013, 255] width 15 height 15
select select "0"
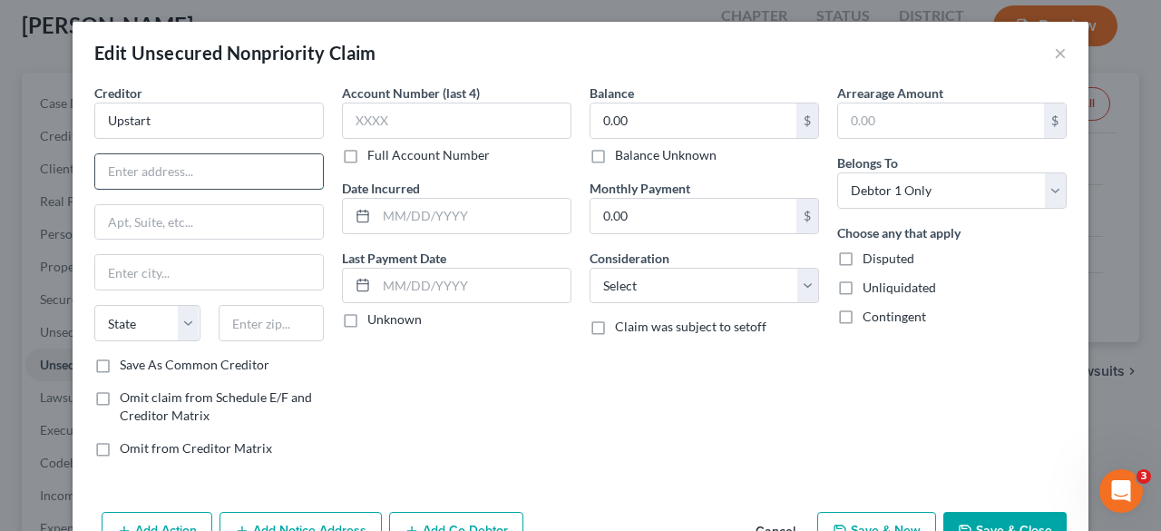
click at [192, 171] on input "text" at bounding box center [209, 171] width 228 height 34
type input "D"
type input "P.O. Box 1503"
click at [266, 328] on input "text" at bounding box center [272, 323] width 106 height 36
type input "94070"
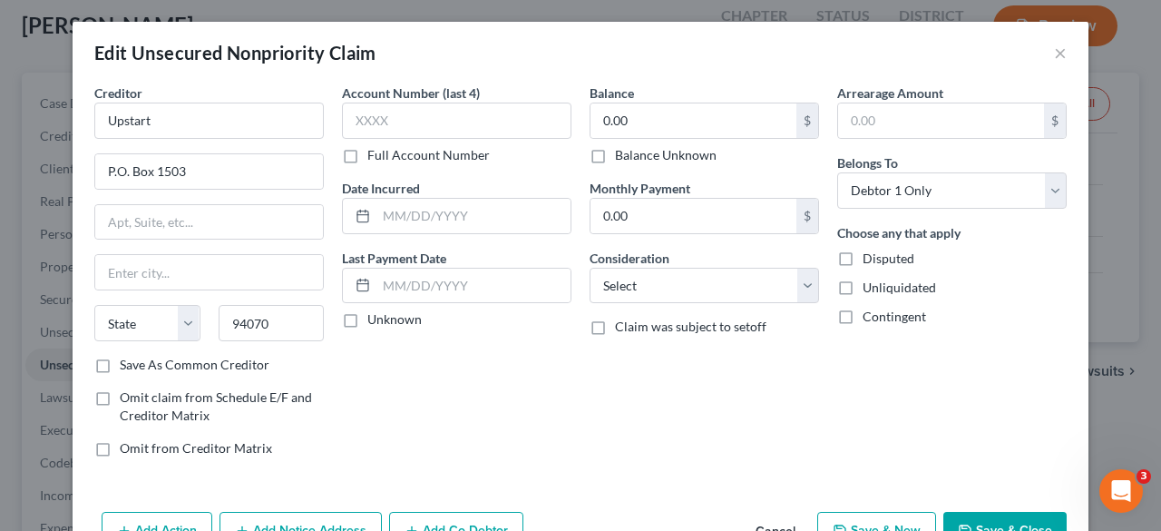
click at [120, 357] on label "Save As Common Creditor" at bounding box center [195, 365] width 150 height 18
click at [127, 357] on input "Save As Common Creditor" at bounding box center [133, 362] width 12 height 12
checkbox input "true"
type input "San [PERSON_NAME]"
select select "4"
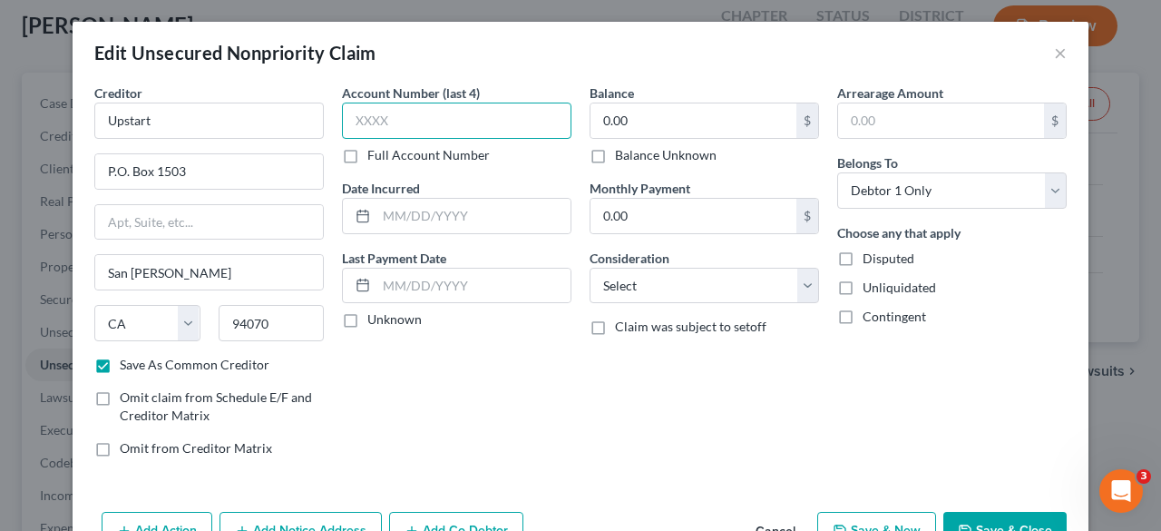
click at [415, 126] on input "text" at bounding box center [457, 121] width 230 height 36
type input "3404"
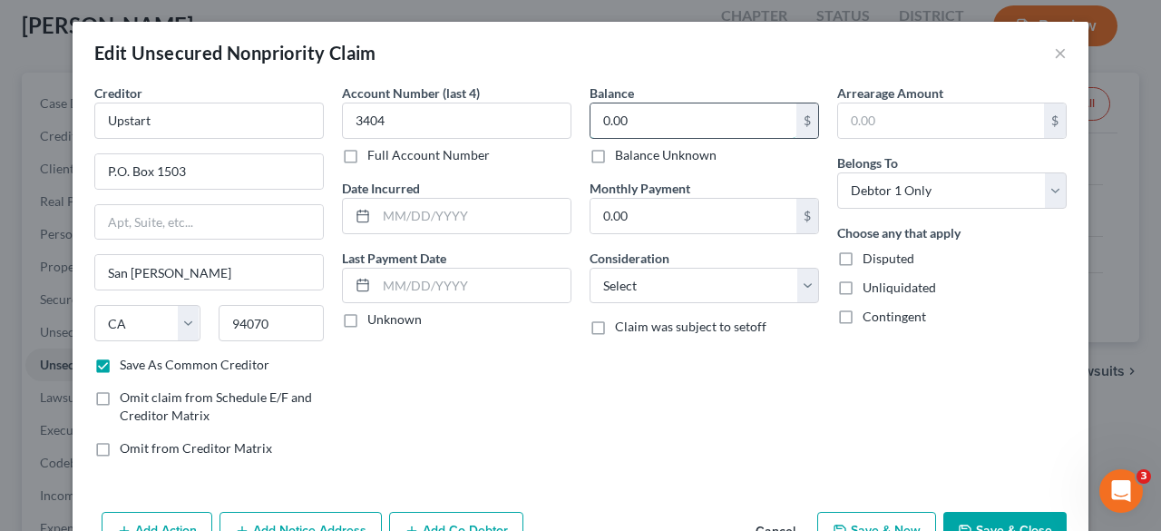
click at [625, 121] on input "0.00" at bounding box center [694, 120] width 206 height 34
type input "2,812.65"
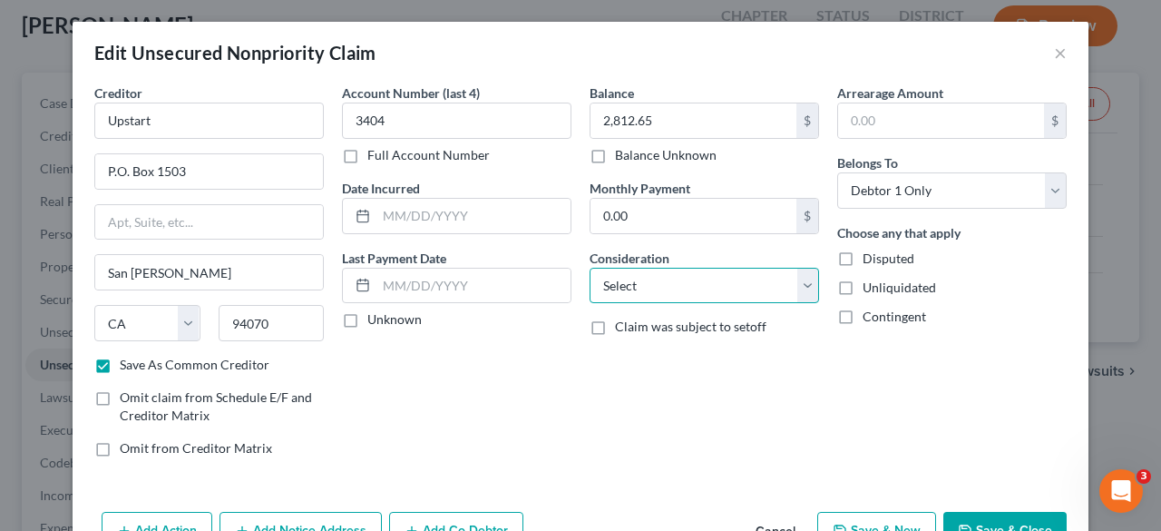
click at [693, 282] on select "Select Cable / Satellite Services Collection Agency Credit Card Debt Debt Couns…" at bounding box center [705, 286] width 230 height 36
select select "2"
click at [590, 268] on select "Select Cable / Satellite Services Collection Agency Credit Card Debt Debt Couns…" at bounding box center [705, 286] width 230 height 36
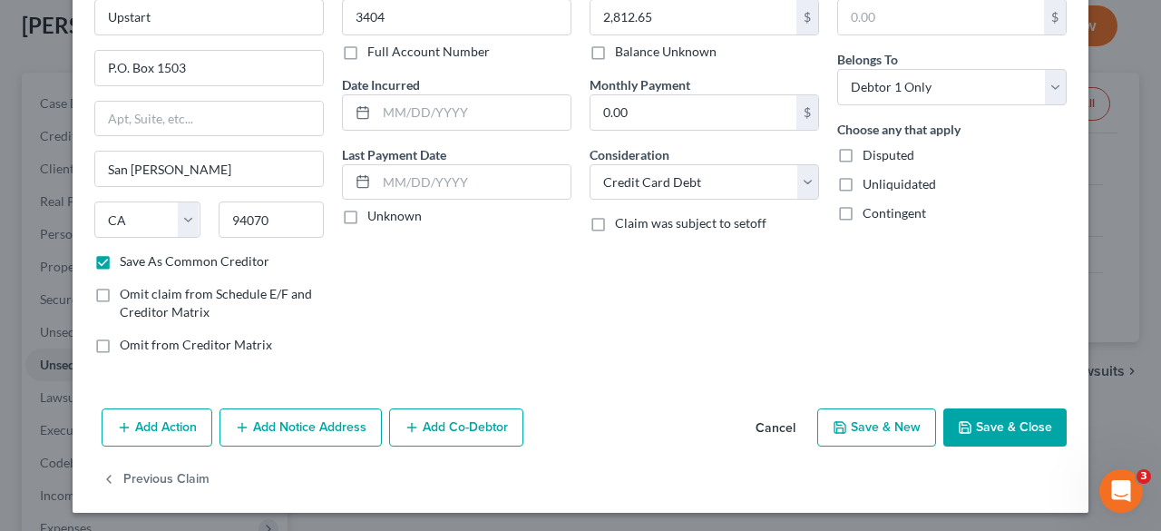
click at [997, 411] on button "Save & Close" at bounding box center [1004, 427] width 123 height 38
checkbox input "false"
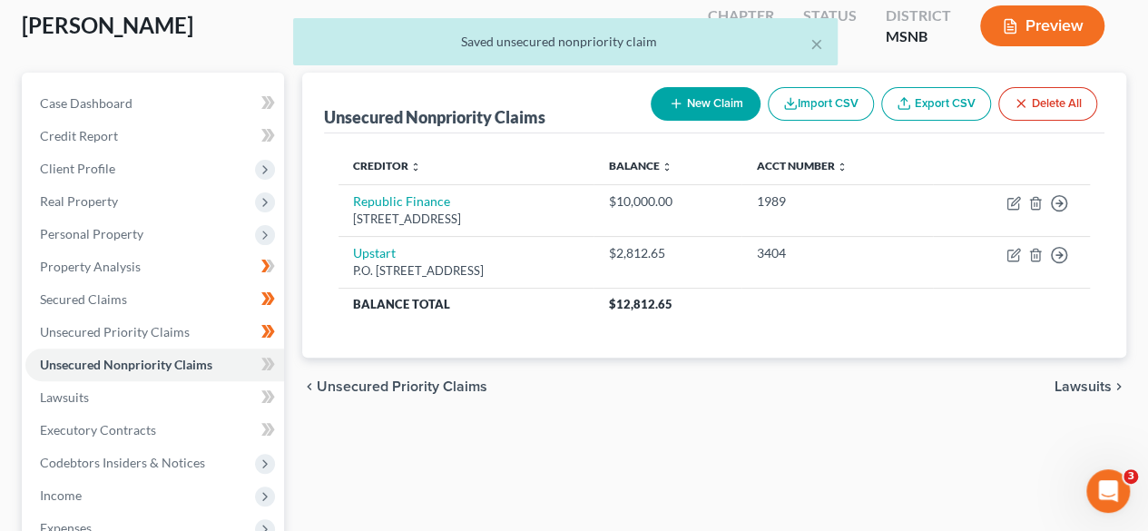
click at [728, 99] on button "New Claim" at bounding box center [705, 104] width 110 height 34
select select "0"
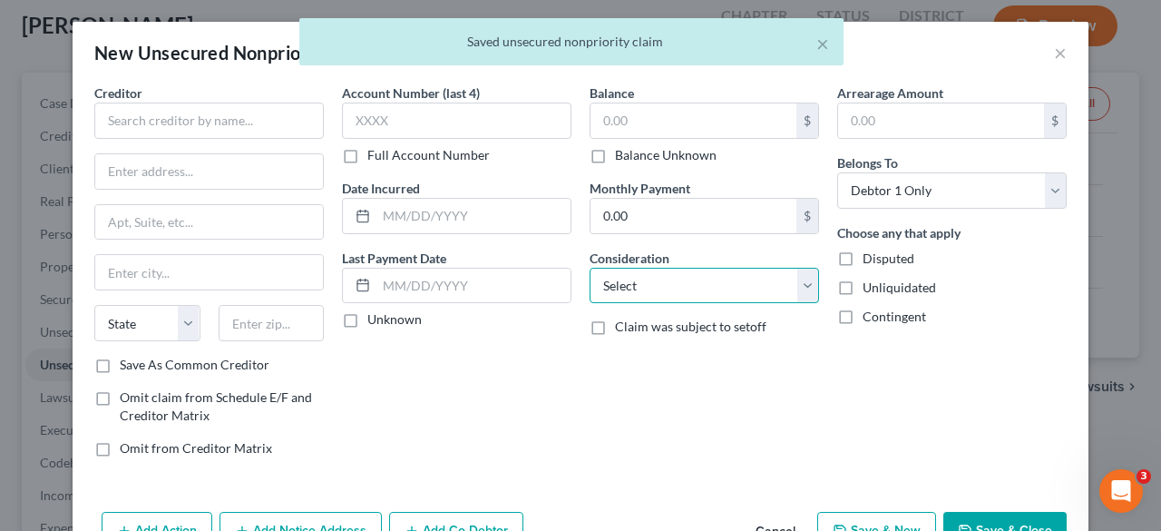
click at [758, 290] on select "Select Cable / Satellite Services Collection Agency Credit Card Debt Debt Couns…" at bounding box center [705, 286] width 230 height 36
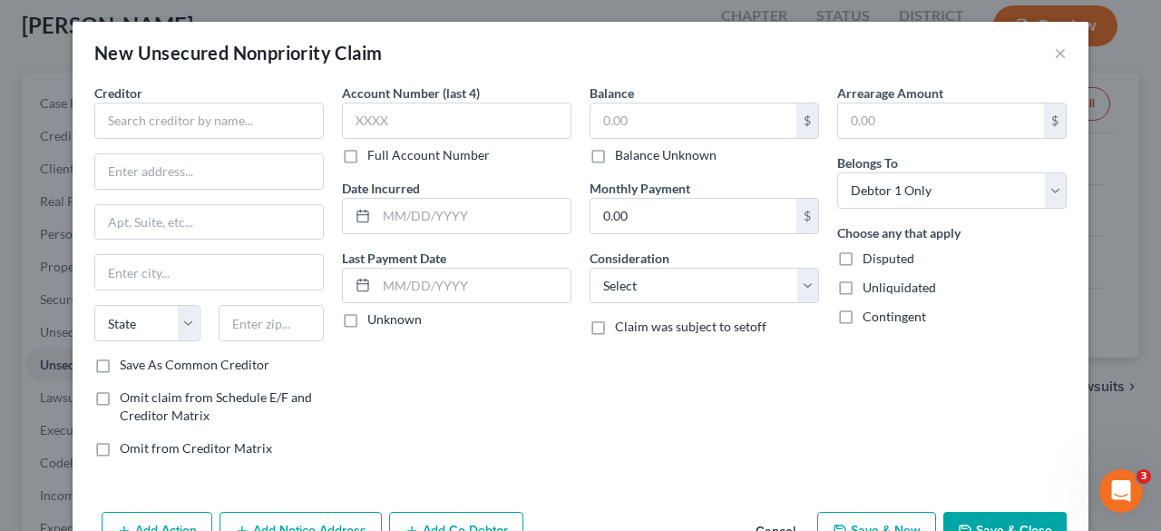
click at [759, 361] on div "Balance $ Balance Unknown Balance Undetermined $ Balance Unknown Monthly Paymen…" at bounding box center [705, 277] width 248 height 388
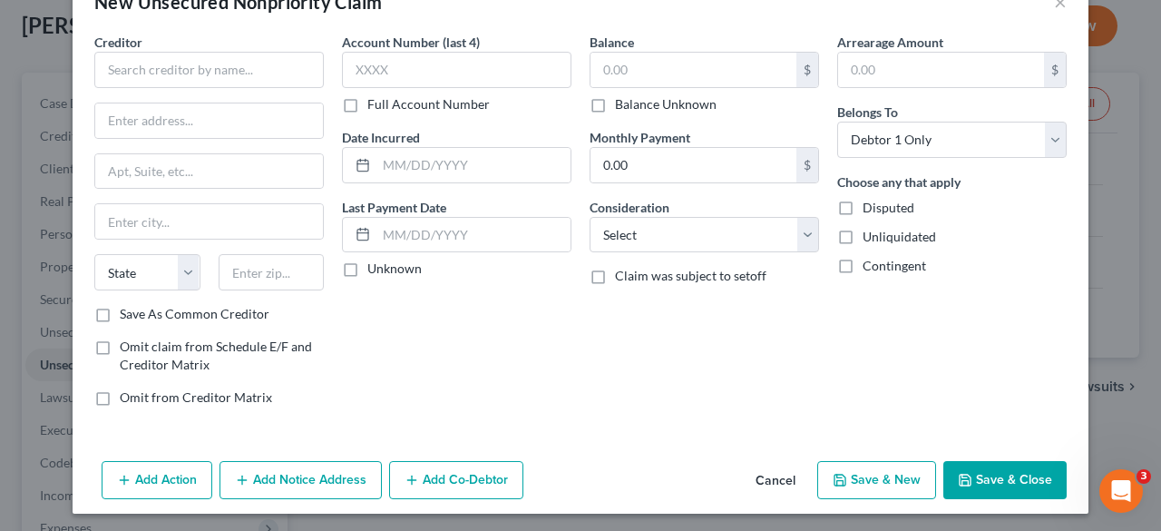
scroll to position [0, 0]
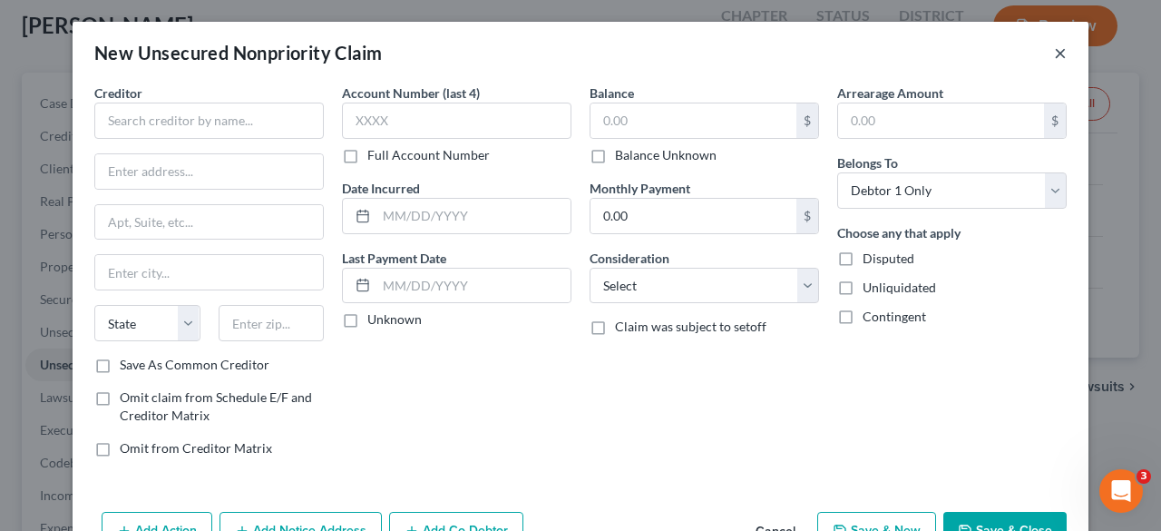
click at [1055, 52] on button "×" at bounding box center [1060, 53] width 13 height 22
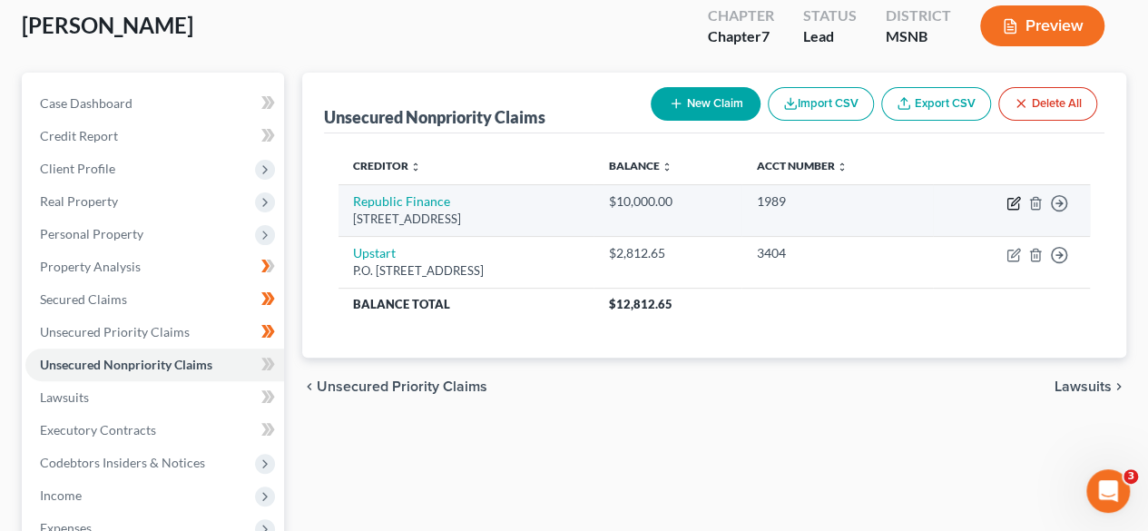
click at [1012, 199] on icon "button" at bounding box center [1013, 203] width 15 height 15
select select "25"
select select "2"
select select "0"
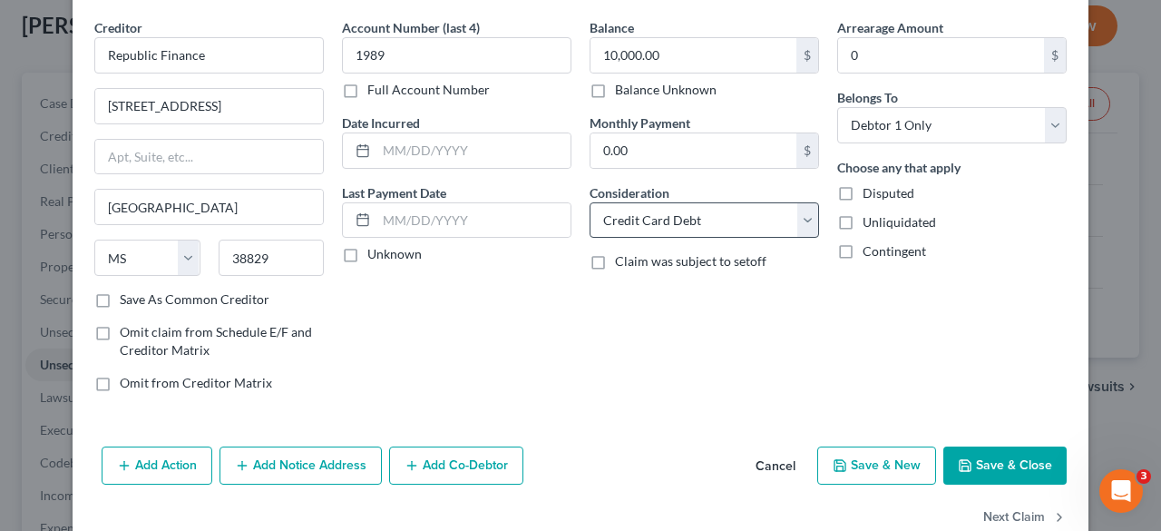
scroll to position [63, 0]
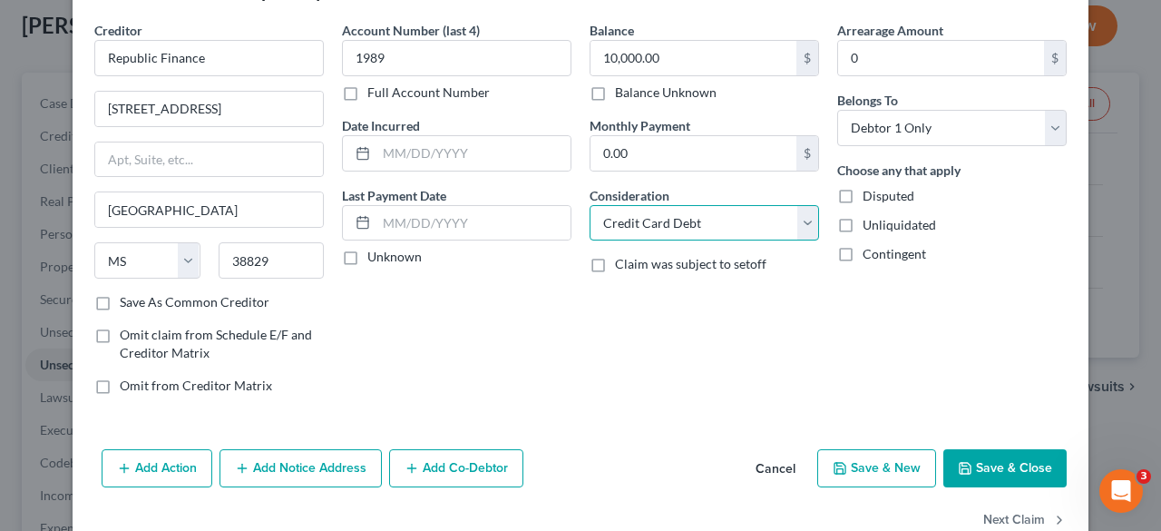
click at [751, 226] on select "Select Cable / Satellite Services Collection Agency Credit Card Debt Debt Couns…" at bounding box center [705, 223] width 230 height 36
click at [590, 205] on select "Select Cable / Satellite Services Collection Agency Credit Card Debt Debt Couns…" at bounding box center [705, 223] width 230 height 36
click at [733, 210] on select "Select Cable / Satellite Services Collection Agency Credit Card Debt Debt Couns…" at bounding box center [705, 223] width 230 height 36
select select "14"
click at [590, 205] on select "Select Cable / Satellite Services Collection Agency Credit Card Debt Debt Couns…" at bounding box center [705, 223] width 230 height 36
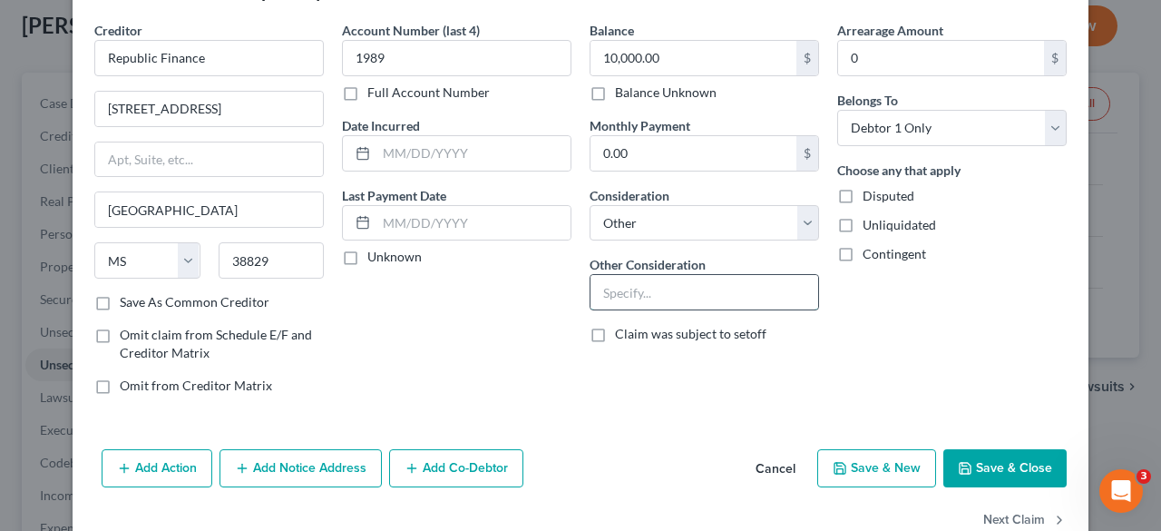
click at [708, 288] on input "text" at bounding box center [705, 292] width 228 height 34
type input "Goods and Services"
click at [1021, 458] on button "Save & Close" at bounding box center [1004, 468] width 123 height 38
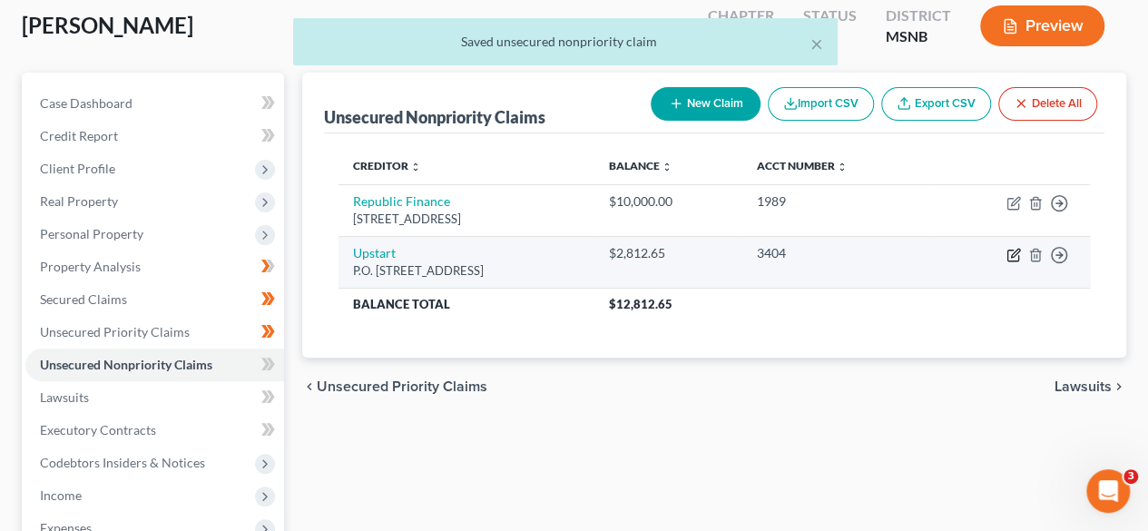
click at [1007, 260] on icon "button" at bounding box center [1013, 255] width 15 height 15
select select "4"
select select "2"
select select "0"
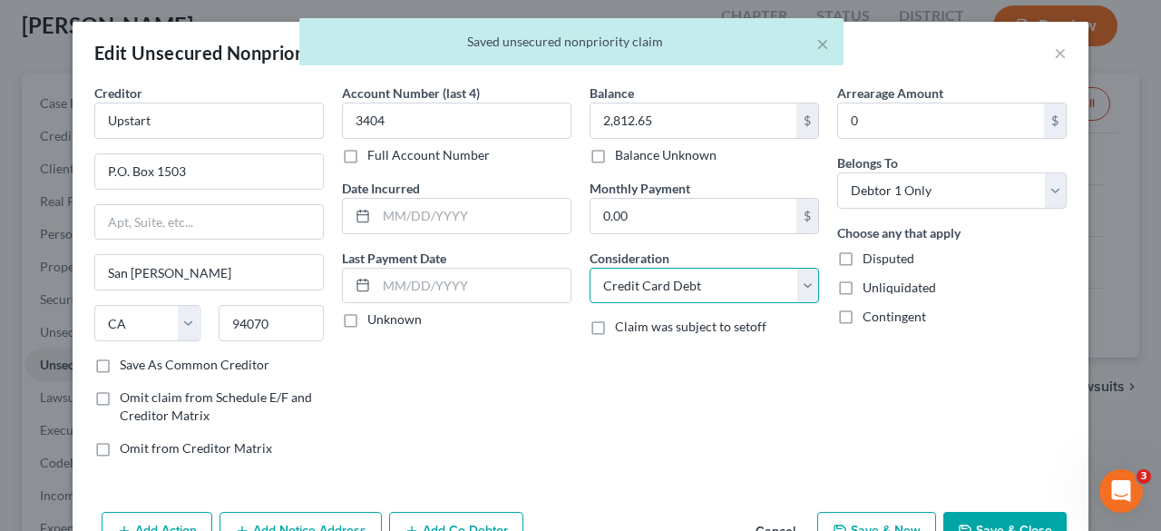
click at [732, 278] on select "Select Cable / Satellite Services Collection Agency Credit Card Debt Debt Couns…" at bounding box center [705, 286] width 230 height 36
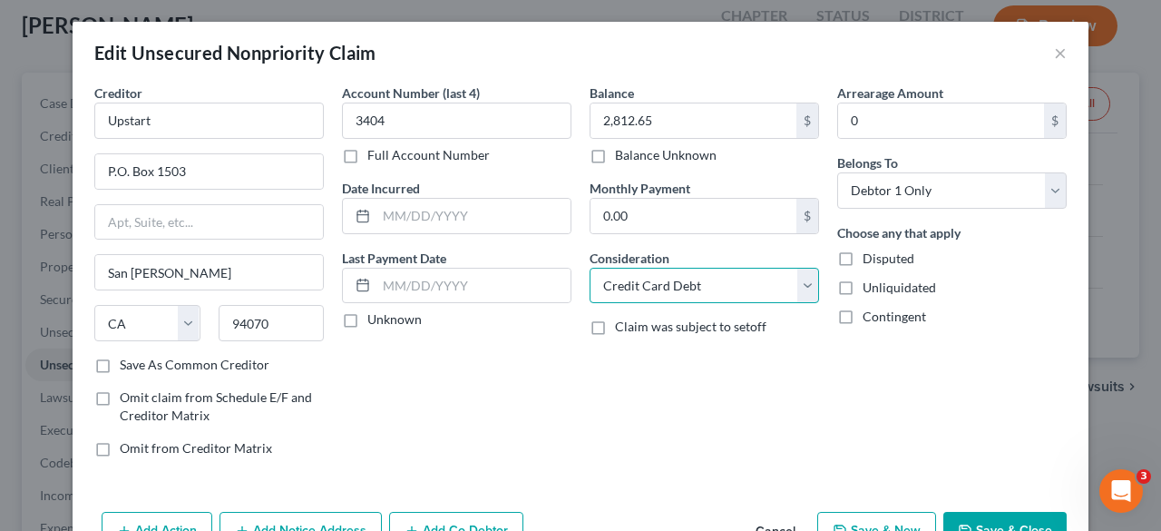
select select "14"
click at [590, 268] on select "Select Cable / Satellite Services Collection Agency Credit Card Debt Debt Couns…" at bounding box center [705, 286] width 230 height 36
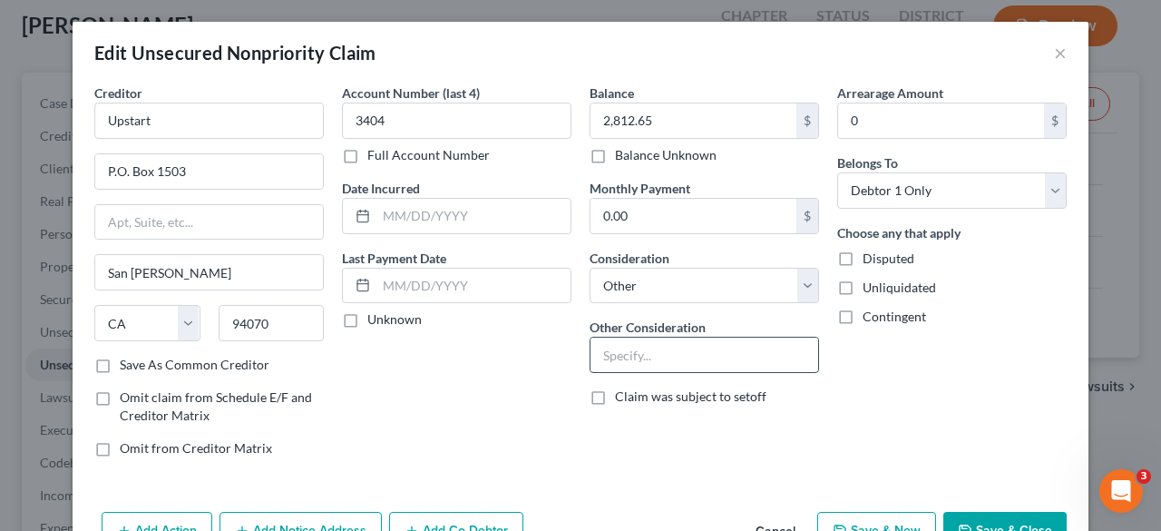
click at [689, 357] on input "text" at bounding box center [705, 354] width 228 height 34
type input "Goods and Services"
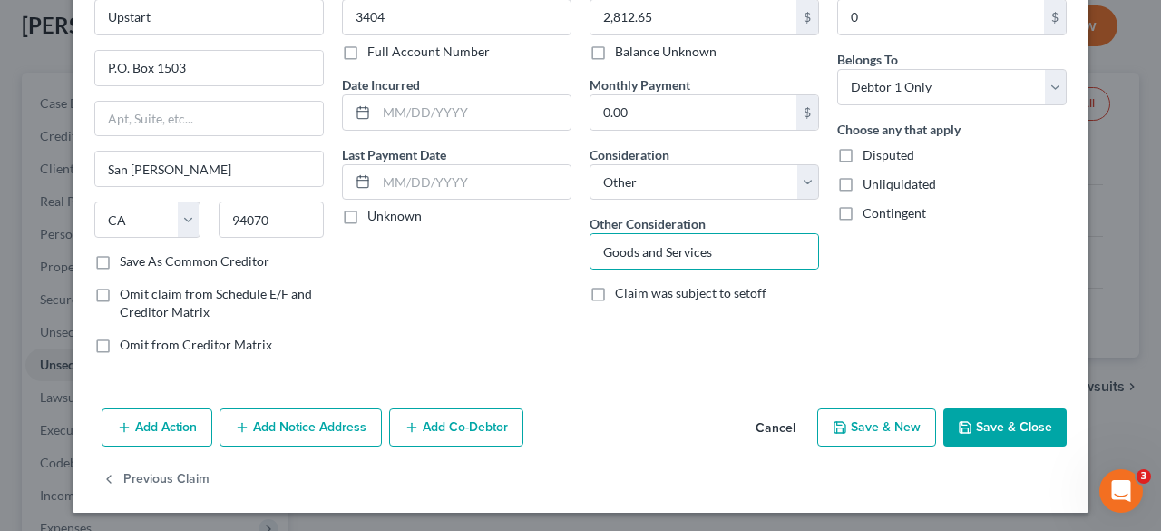
click at [970, 422] on button "Save & Close" at bounding box center [1004, 427] width 123 height 38
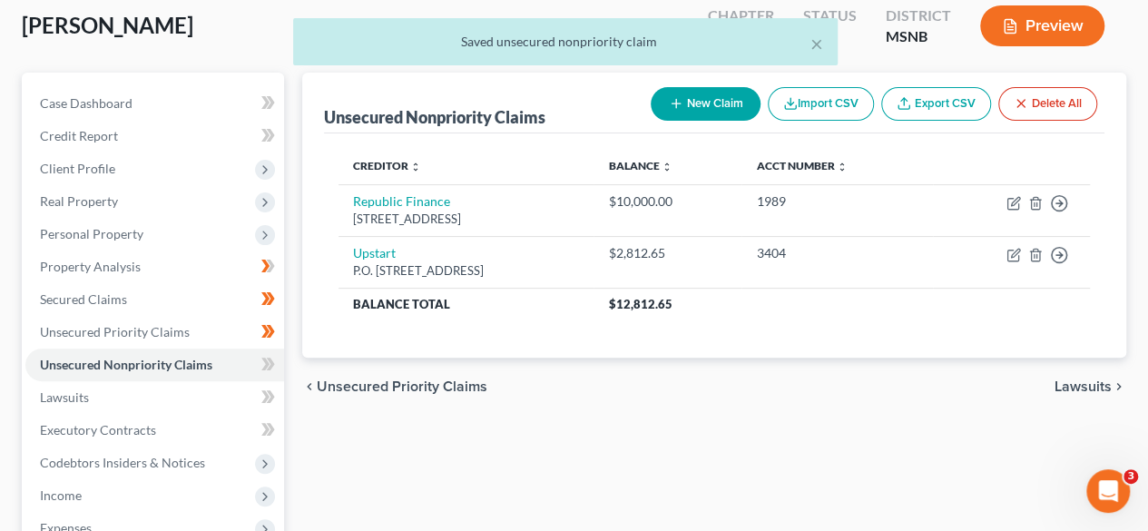
click at [701, 100] on button "New Claim" at bounding box center [705, 104] width 110 height 34
select select "0"
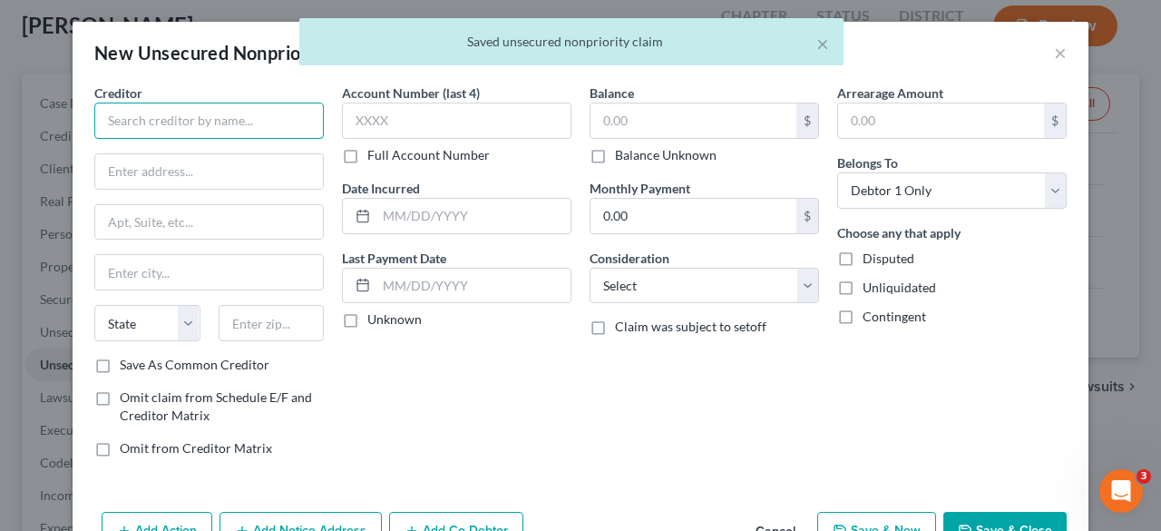
click at [190, 136] on input "text" at bounding box center [209, 121] width 230 height 36
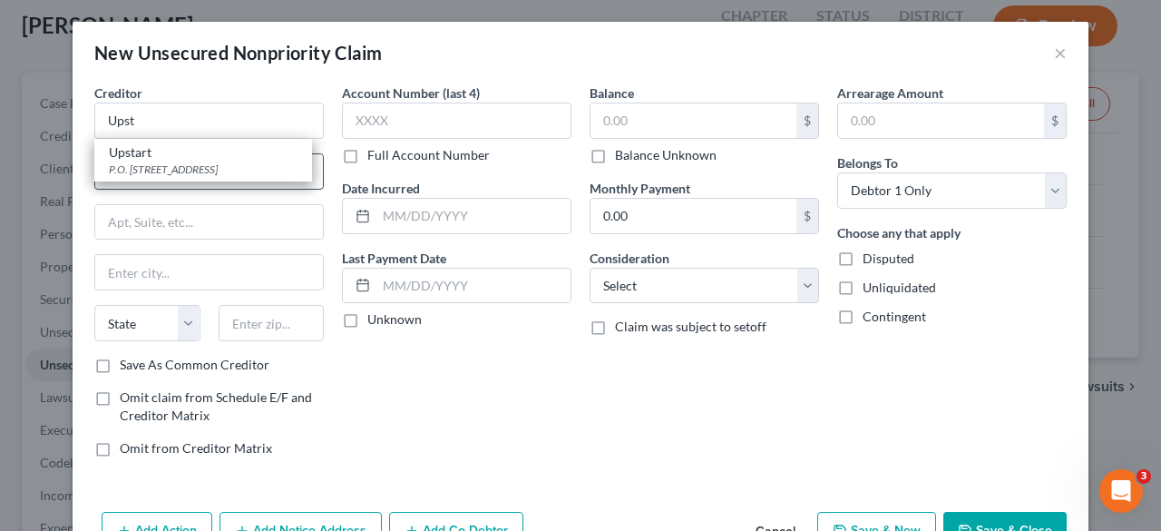
click at [227, 170] on div "P.O. [STREET_ADDRESS]" at bounding box center [203, 168] width 189 height 15
type input "Upstart"
type input "P.O. Box 1503"
type input "San [PERSON_NAME]"
select select "4"
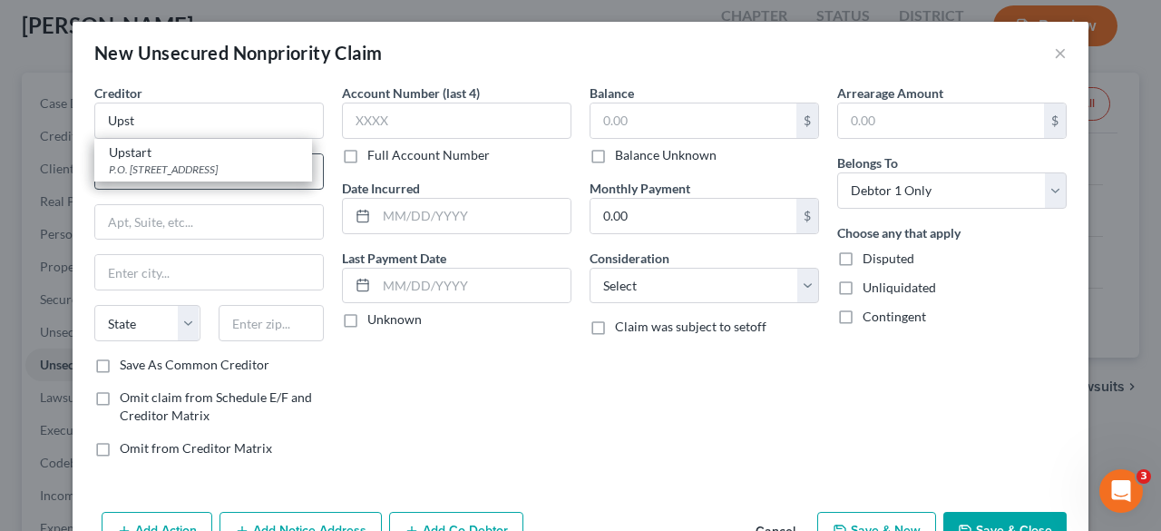
type input "94070"
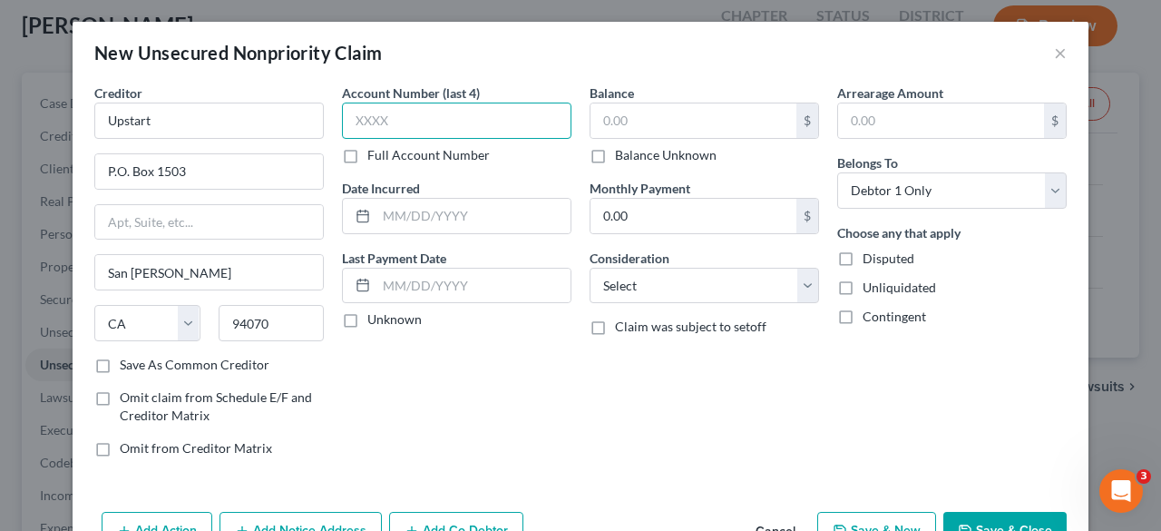
click at [435, 120] on input "text" at bounding box center [457, 121] width 230 height 36
type input "4683"
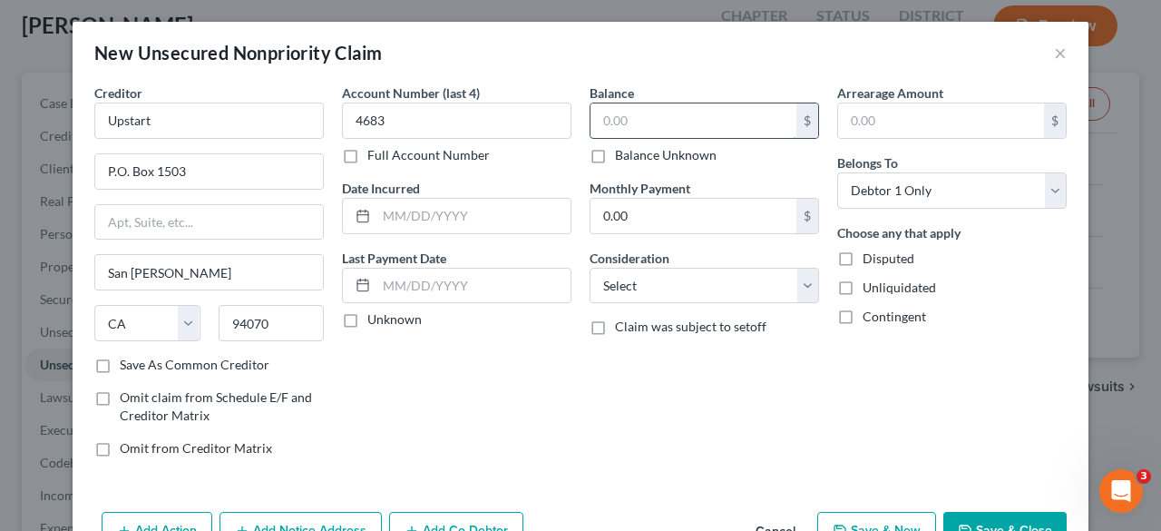
click at [642, 124] on input "text" at bounding box center [694, 120] width 206 height 34
type input "10,169.70"
click at [711, 269] on select "Select Cable / Satellite Services Collection Agency Credit Card Debt Debt Couns…" at bounding box center [705, 286] width 230 height 36
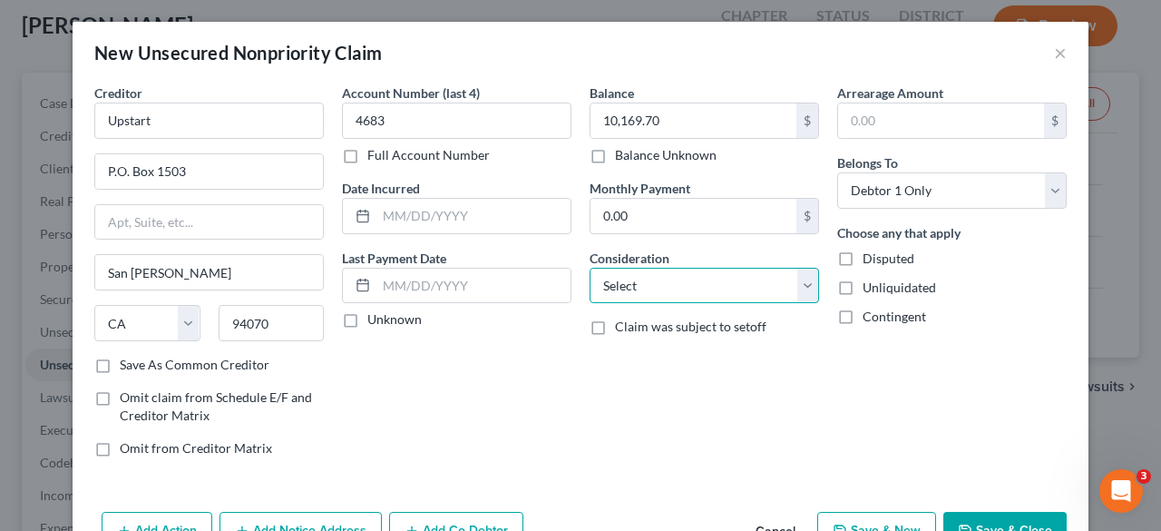
select select "14"
click at [590, 268] on select "Select Cable / Satellite Services Collection Agency Credit Card Debt Debt Couns…" at bounding box center [705, 286] width 230 height 36
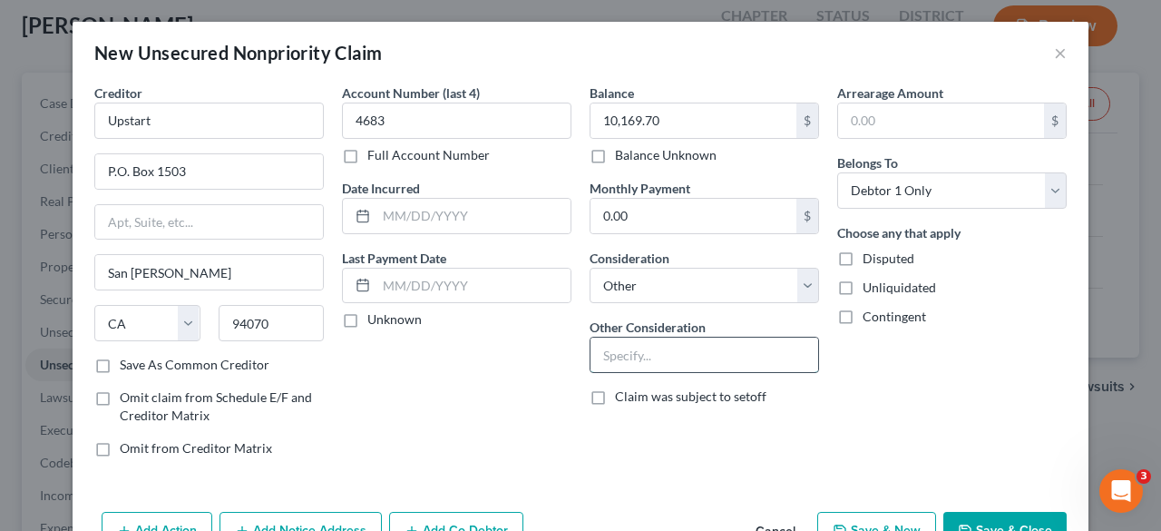
click at [657, 352] on input "text" at bounding box center [705, 354] width 228 height 34
type input "Goods and Services"
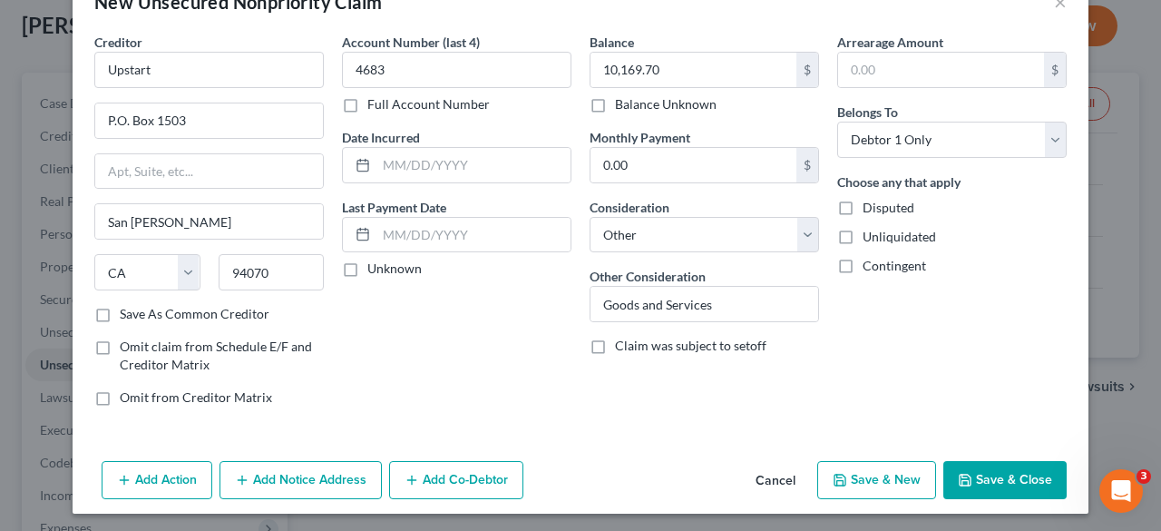
click at [978, 475] on button "Save & Close" at bounding box center [1004, 480] width 123 height 38
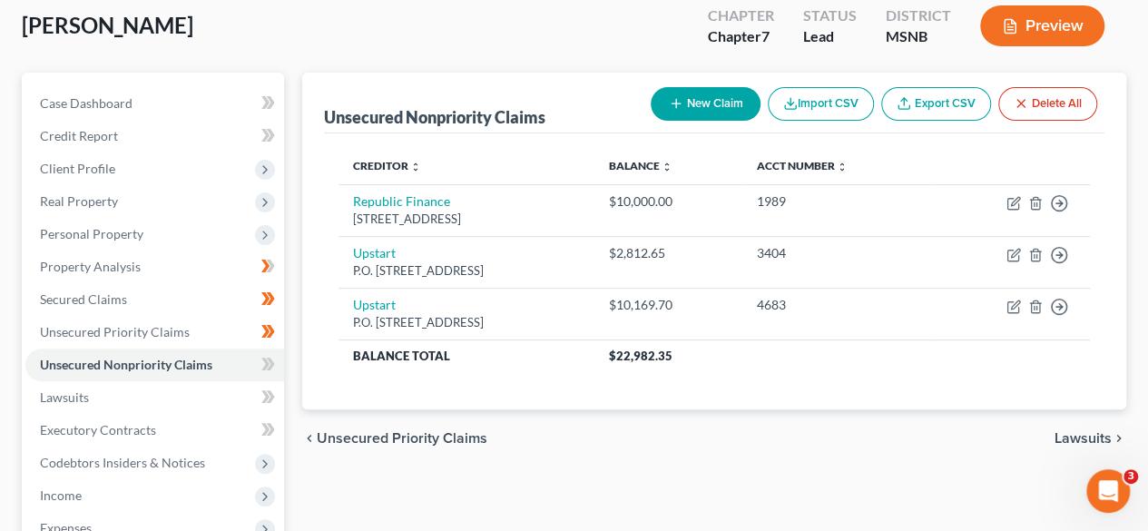
click at [711, 101] on button "New Claim" at bounding box center [705, 104] width 110 height 34
select select "0"
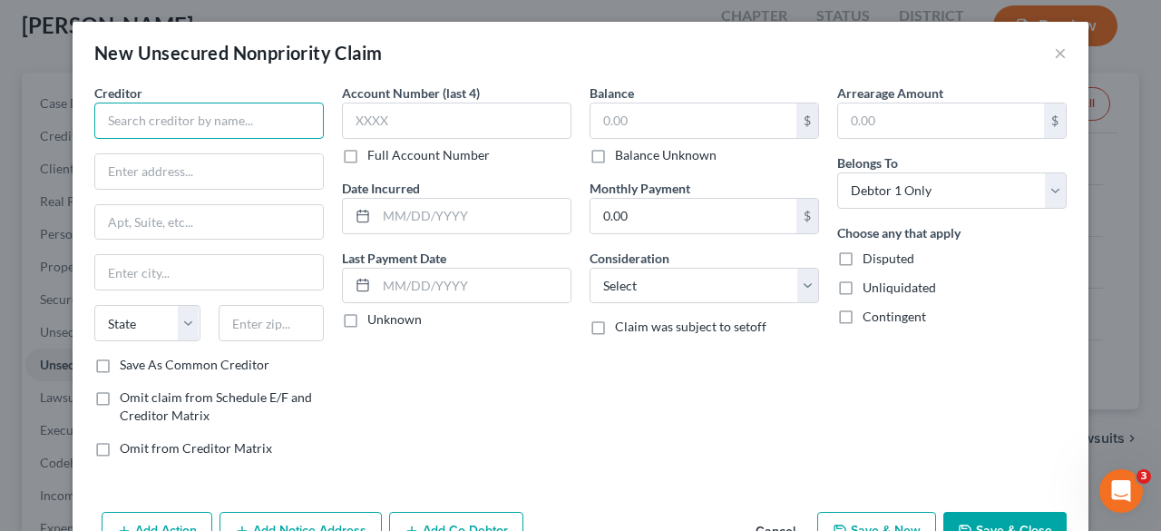
click at [269, 115] on input "text" at bounding box center [209, 121] width 230 height 36
type input "Mariner Finance"
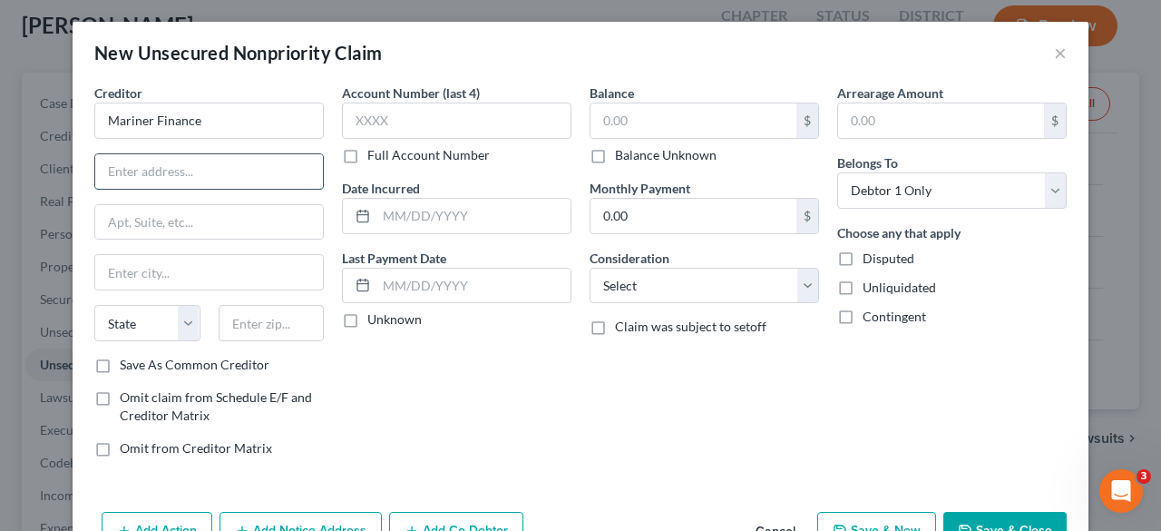
click at [239, 164] on input "text" at bounding box center [209, 171] width 228 height 34
type input "[STREET_ADDRESS]"
click at [243, 320] on input "text" at bounding box center [272, 323] width 106 height 36
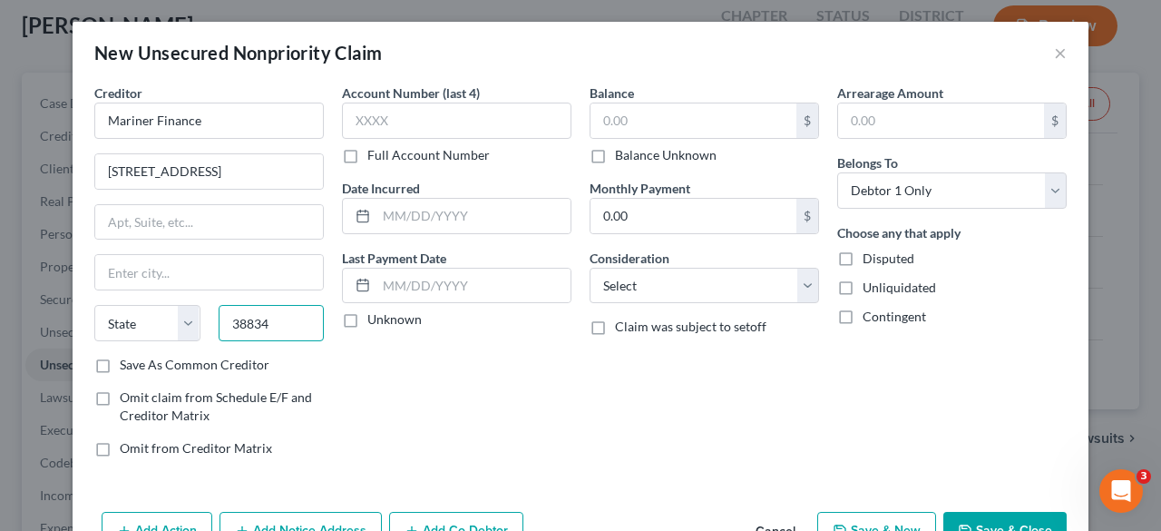
type input "38834"
click at [120, 362] on label "Save As Common Creditor" at bounding box center [195, 365] width 150 height 18
click at [127, 362] on input "Save As Common Creditor" at bounding box center [133, 362] width 12 height 12
checkbox input "true"
type input "Corinth"
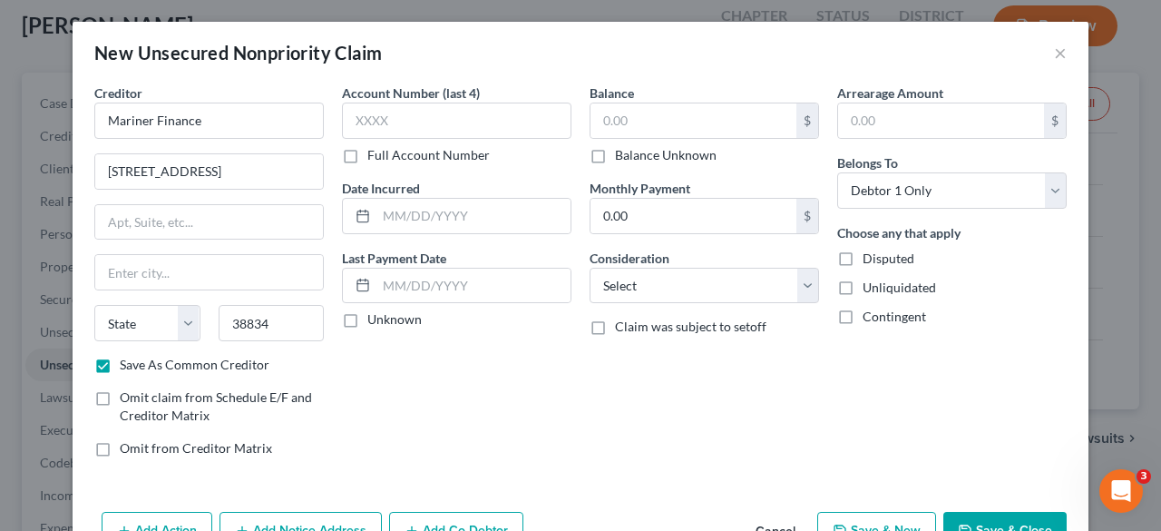
select select "25"
click at [405, 126] on input "text" at bounding box center [457, 121] width 230 height 36
type input "1"
click at [603, 119] on input "text" at bounding box center [694, 120] width 206 height 34
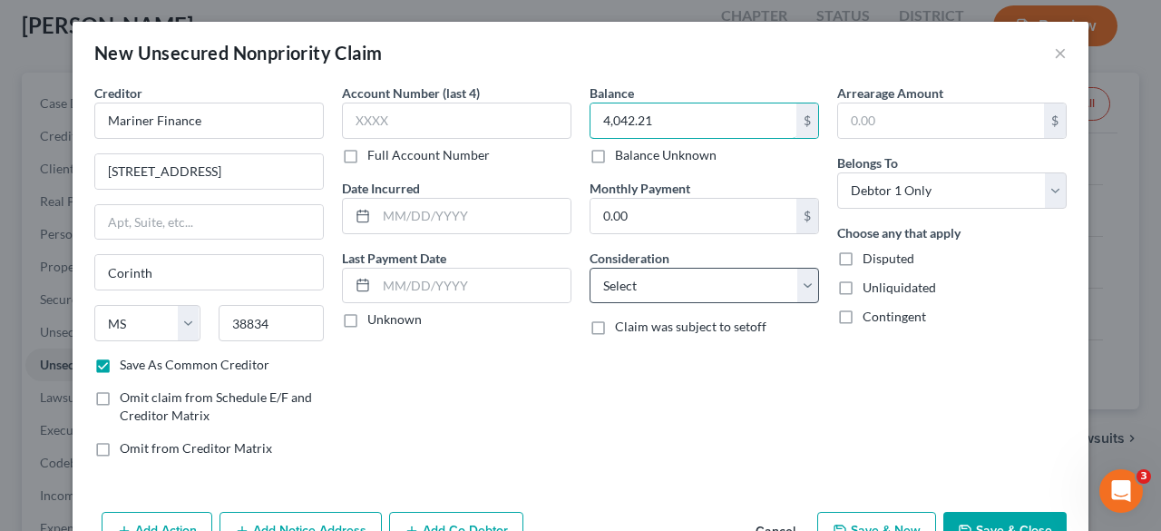
type input "4,042.21"
click at [660, 288] on select "Select Cable / Satellite Services Collection Agency Credit Card Debt Debt Couns…" at bounding box center [705, 286] width 230 height 36
select select "14"
click at [590, 268] on select "Select Cable / Satellite Services Collection Agency Credit Card Debt Debt Couns…" at bounding box center [705, 286] width 230 height 36
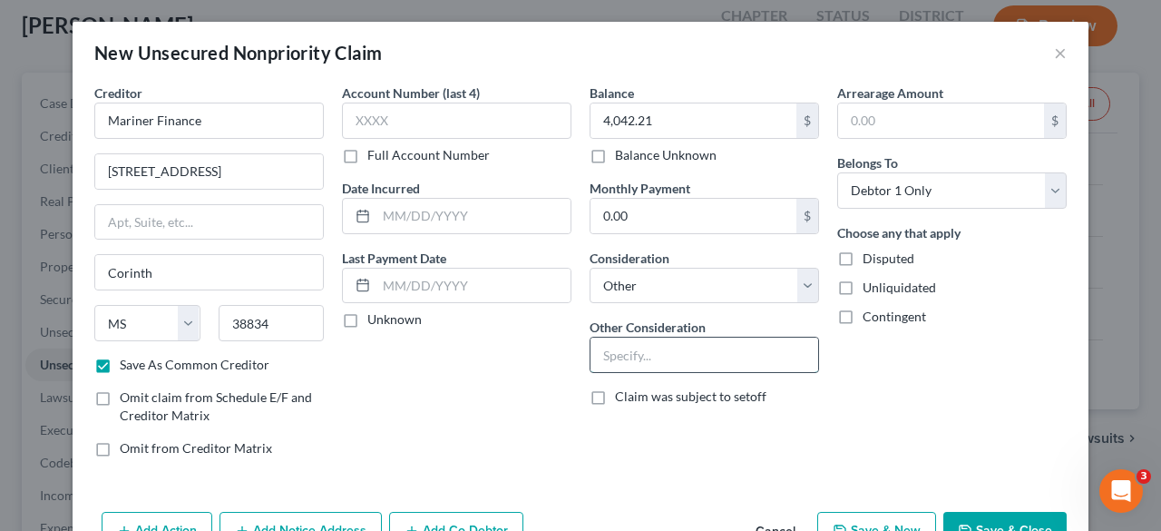
click at [659, 351] on input "text" at bounding box center [705, 354] width 228 height 34
type input "Goods and Services"
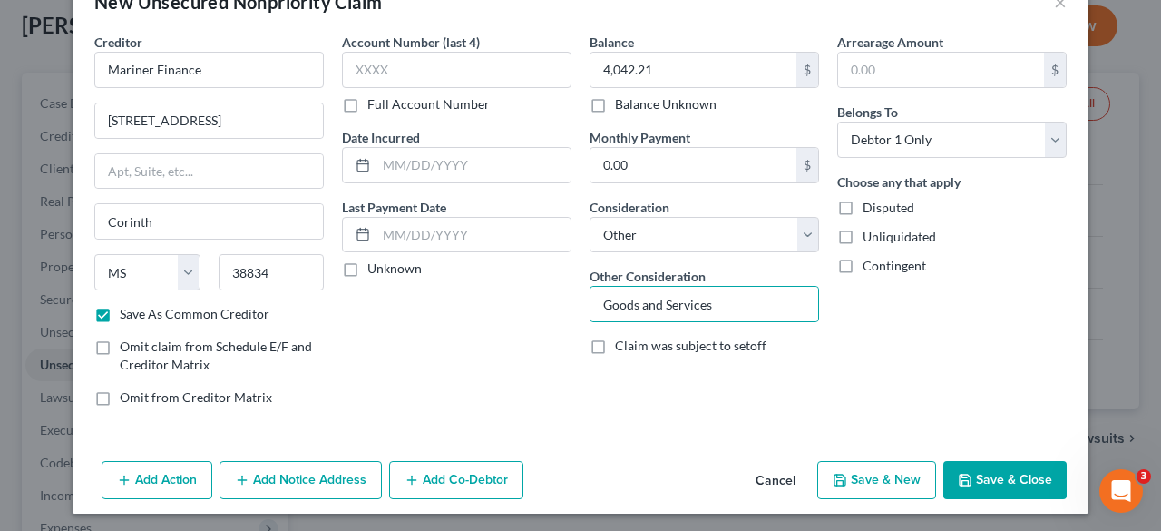
click at [1000, 480] on button "Save & Close" at bounding box center [1004, 480] width 123 height 38
checkbox input "false"
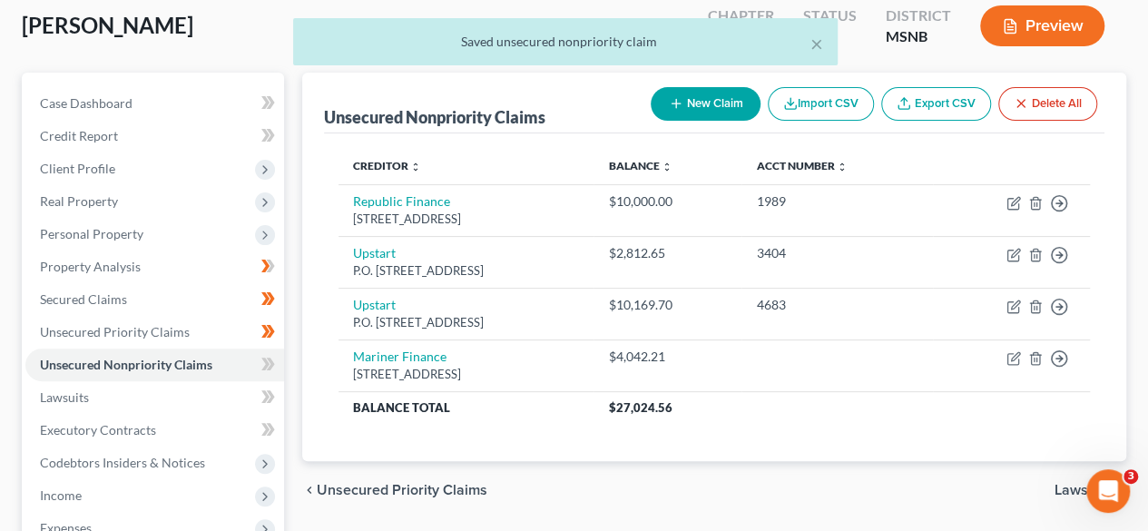
click at [707, 100] on button "New Claim" at bounding box center [705, 104] width 110 height 34
select select "0"
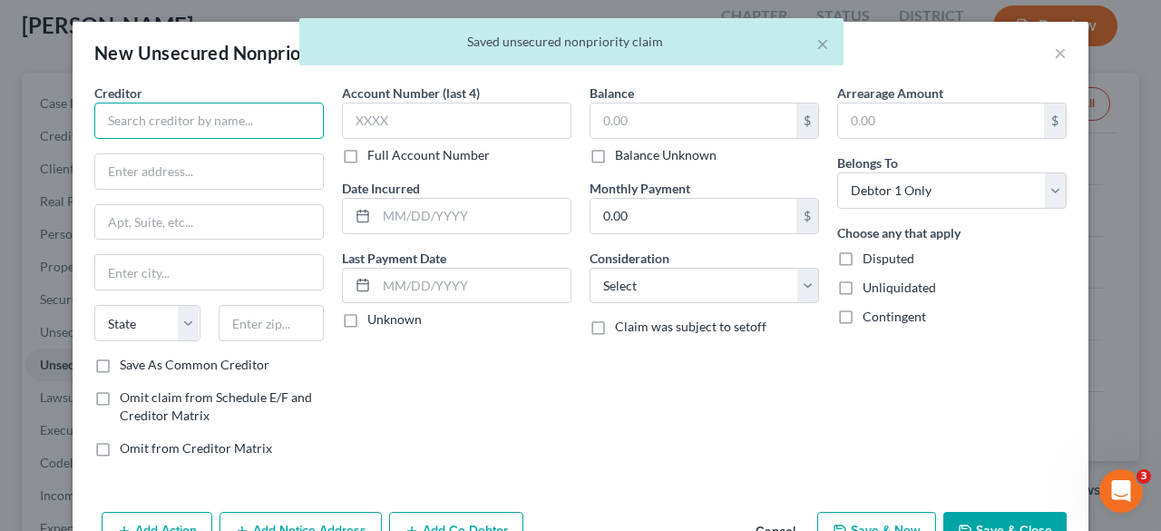
click at [194, 114] on input "text" at bounding box center [209, 121] width 230 height 36
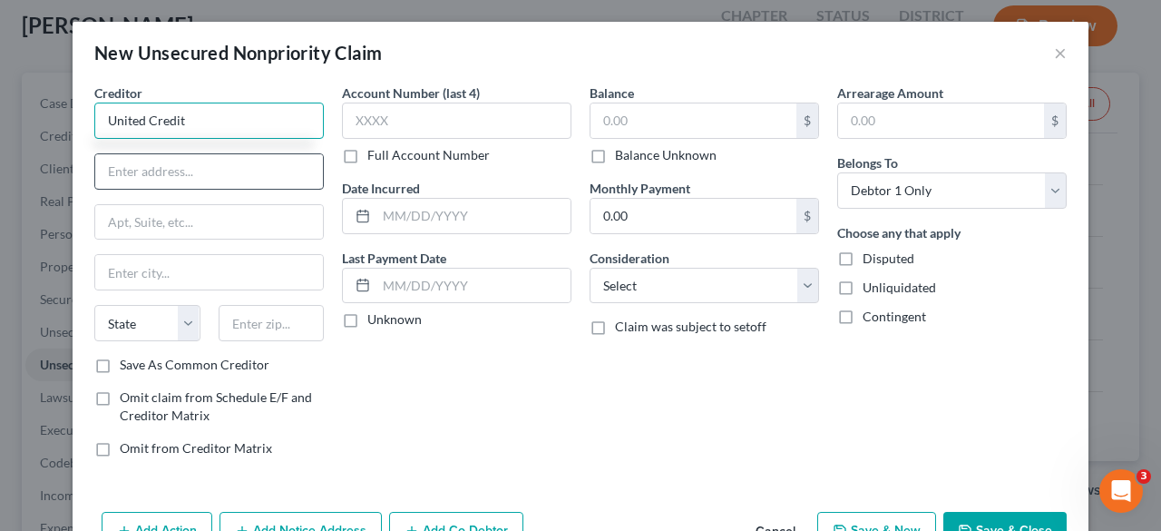
type input "United Credit"
click at [189, 184] on input "text" at bounding box center [209, 171] width 228 height 34
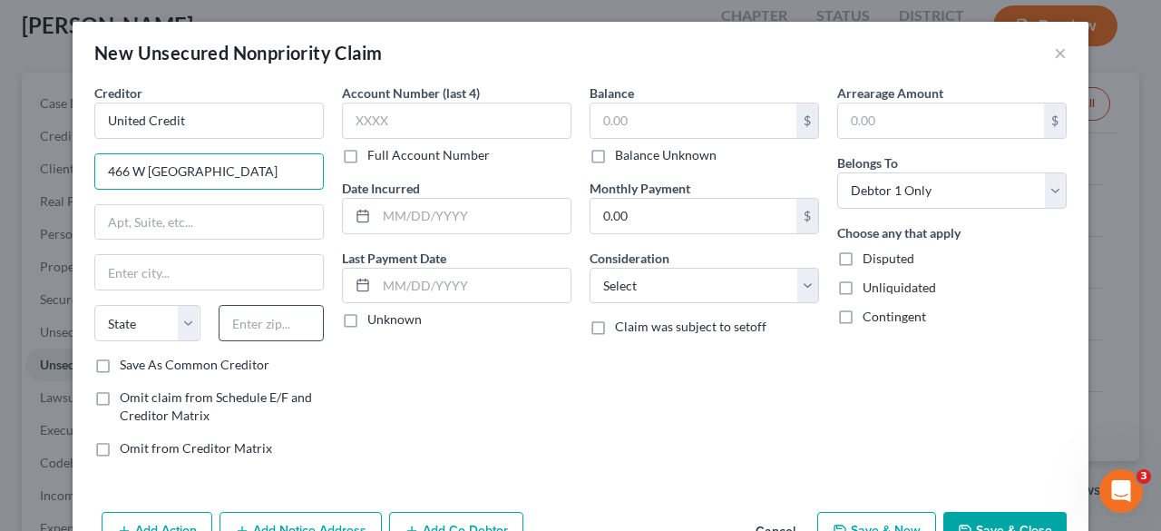
type input "466 W [GEOGRAPHIC_DATA]"
click at [269, 314] on input "text" at bounding box center [272, 323] width 106 height 36
type input "38652"
click at [512, 420] on div "Account Number (last 4) Full Account Number Date Incurred Last Payment Date Unk…" at bounding box center [457, 277] width 248 height 388
type input "[GEOGRAPHIC_DATA]"
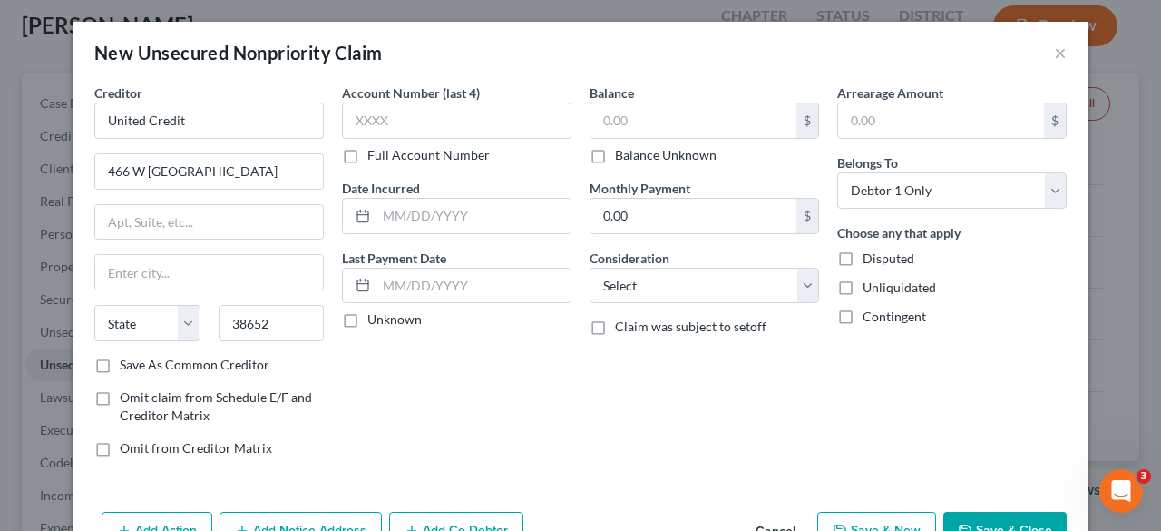
select select "25"
click at [631, 298] on select "Select Cable / Satellite Services Collection Agency Credit Card Debt Debt Couns…" at bounding box center [705, 286] width 230 height 36
select select "14"
click at [590, 268] on select "Select Cable / Satellite Services Collection Agency Credit Card Debt Debt Couns…" at bounding box center [705, 286] width 230 height 36
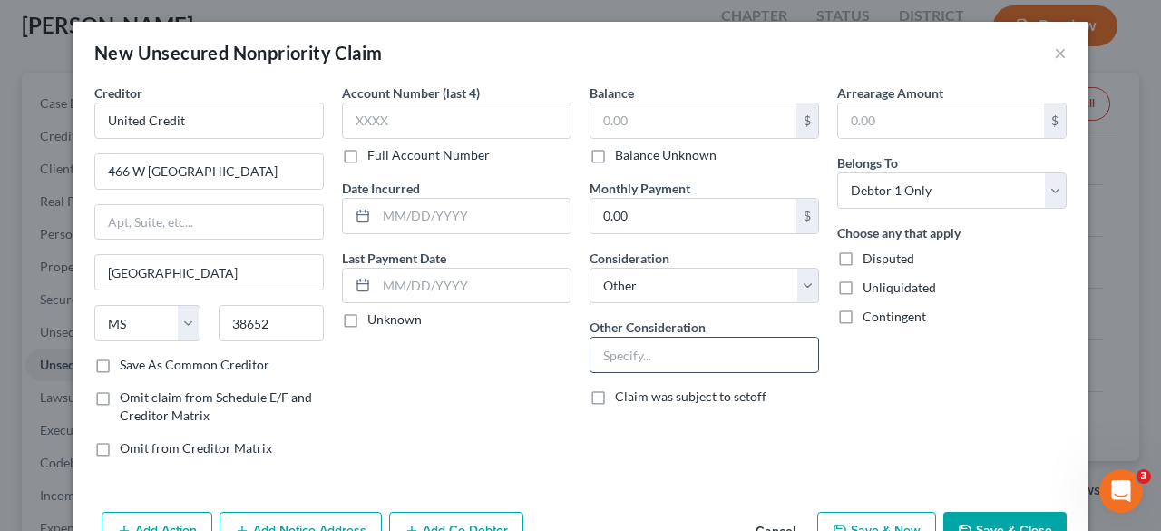
click at [688, 350] on input "text" at bounding box center [705, 354] width 228 height 34
type input "Goods and Services"
click at [617, 113] on input "text" at bounding box center [694, 120] width 206 height 34
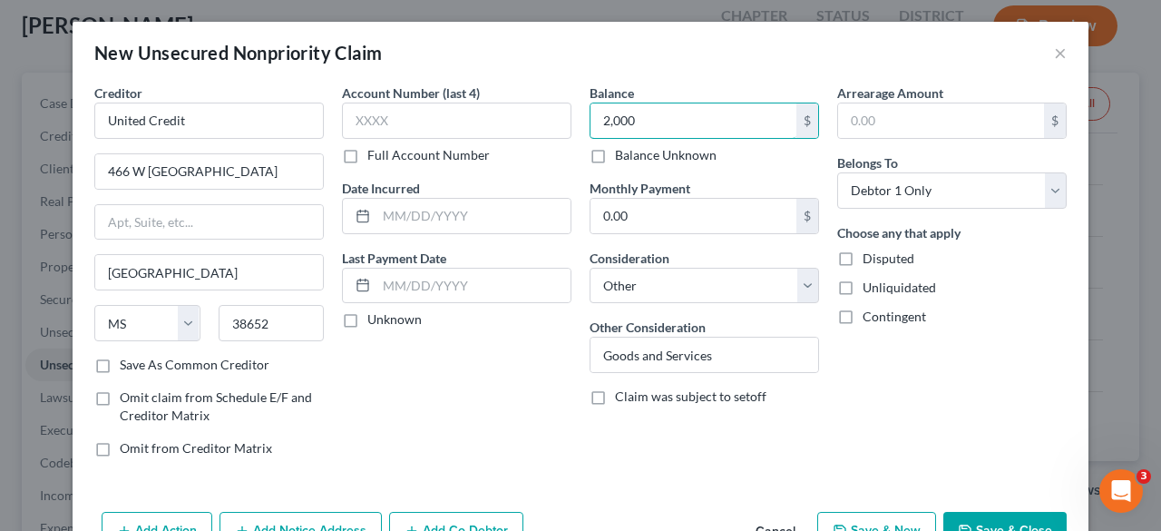
type input "2,000"
click at [1001, 513] on button "Save & Close" at bounding box center [1004, 531] width 123 height 38
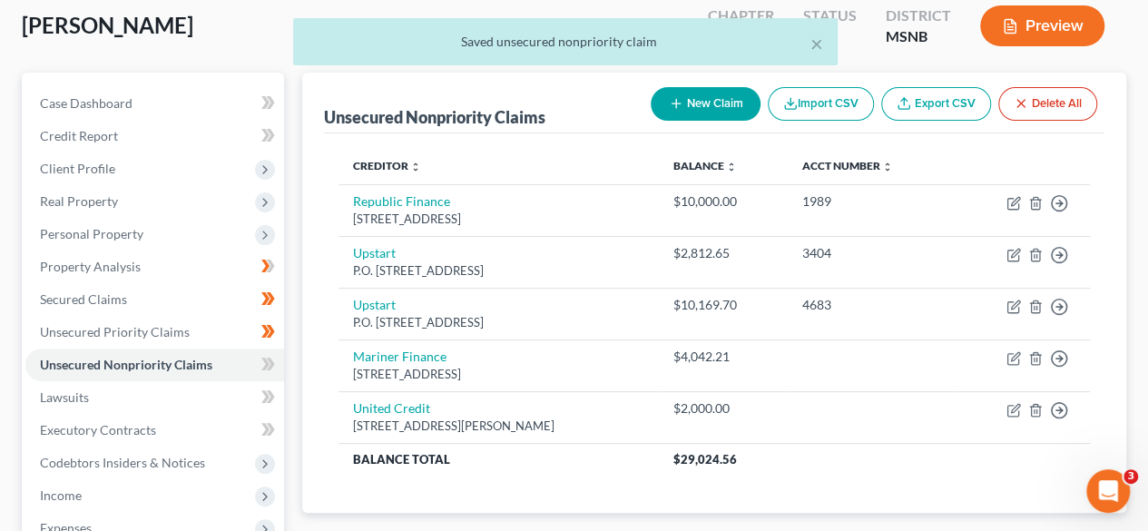
click at [727, 102] on button "New Claim" at bounding box center [705, 104] width 110 height 34
select select "0"
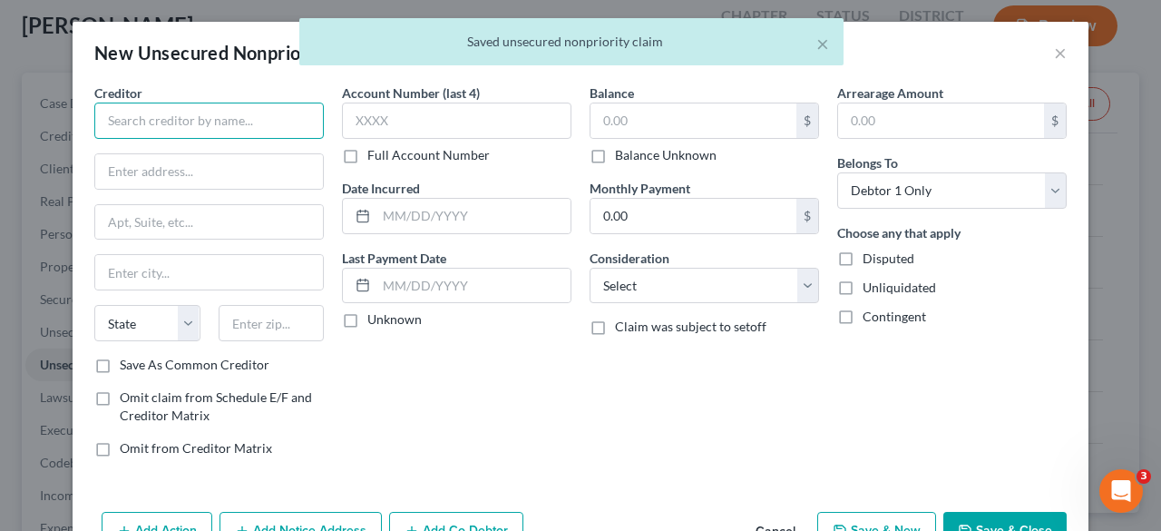
click at [291, 132] on input "text" at bounding box center [209, 121] width 230 height 36
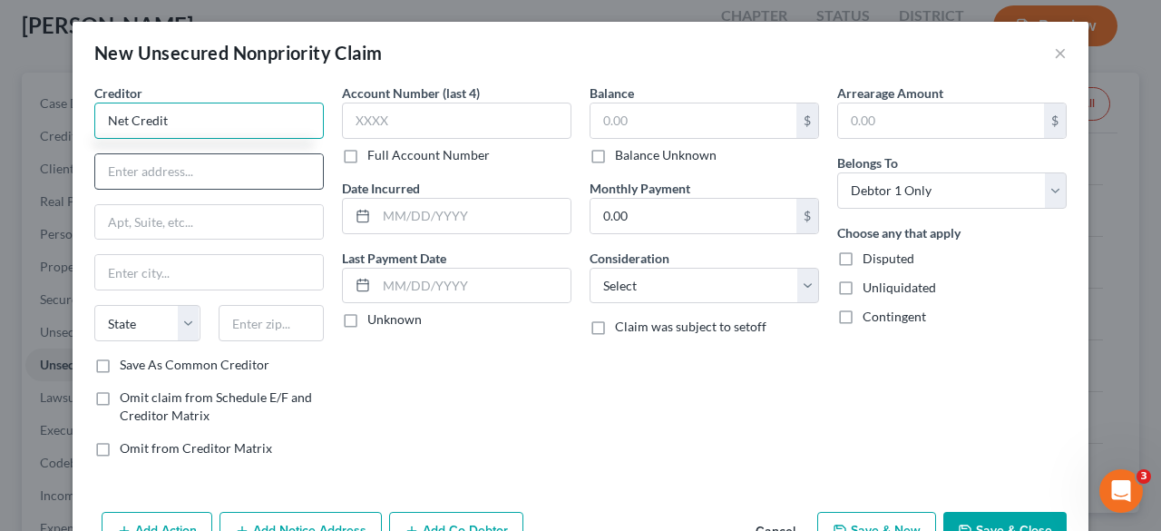
type input "Net Credit"
click at [262, 164] on input "text" at bounding box center [209, 171] width 228 height 34
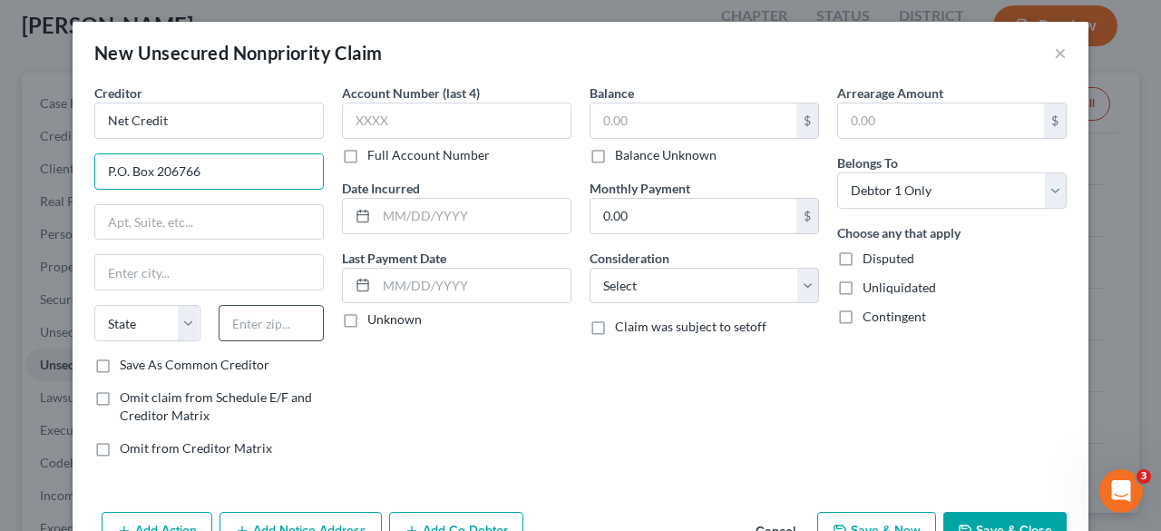
type input "P.O. Box 206766"
click at [266, 318] on input "text" at bounding box center [272, 323] width 106 height 36
type input "75320"
click at [395, 398] on div "Account Number (last 4) Full Account Number Date Incurred Last Payment Date Unk…" at bounding box center [457, 277] width 248 height 388
type input "[GEOGRAPHIC_DATA]"
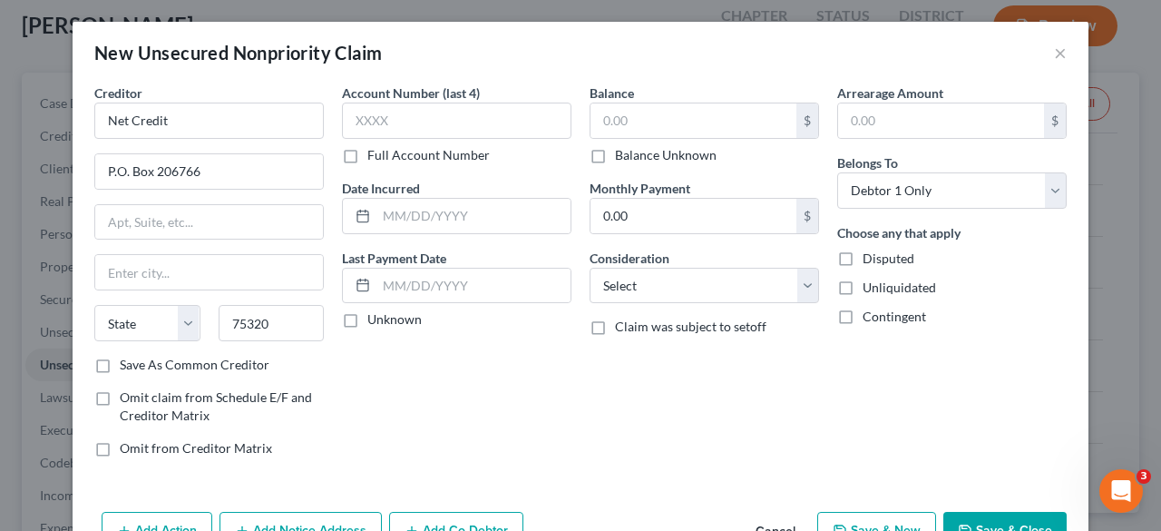
select select "45"
click at [120, 360] on label "Save As Common Creditor" at bounding box center [195, 365] width 150 height 18
click at [127, 360] on input "Save As Common Creditor" at bounding box center [133, 362] width 12 height 12
checkbox input "true"
click at [673, 112] on input "text" at bounding box center [694, 120] width 206 height 34
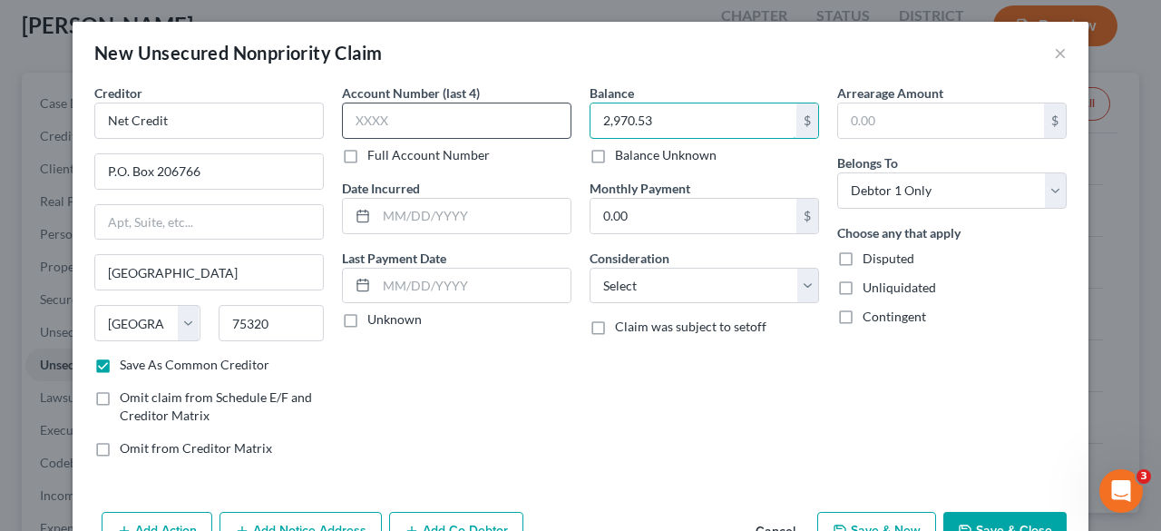
type input "2,970.53"
click at [456, 106] on input "text" at bounding box center [457, 121] width 230 height 36
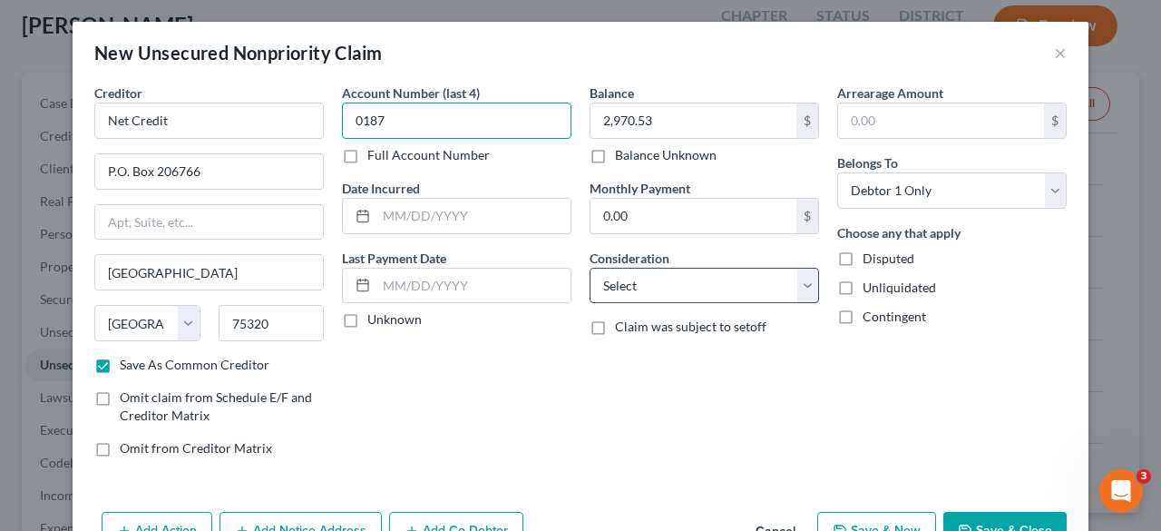
type input "0187"
click at [606, 284] on select "Select Cable / Satellite Services Collection Agency Credit Card Debt Debt Couns…" at bounding box center [705, 286] width 230 height 36
select select "14"
click at [590, 268] on select "Select Cable / Satellite Services Collection Agency Credit Card Debt Debt Couns…" at bounding box center [705, 286] width 230 height 36
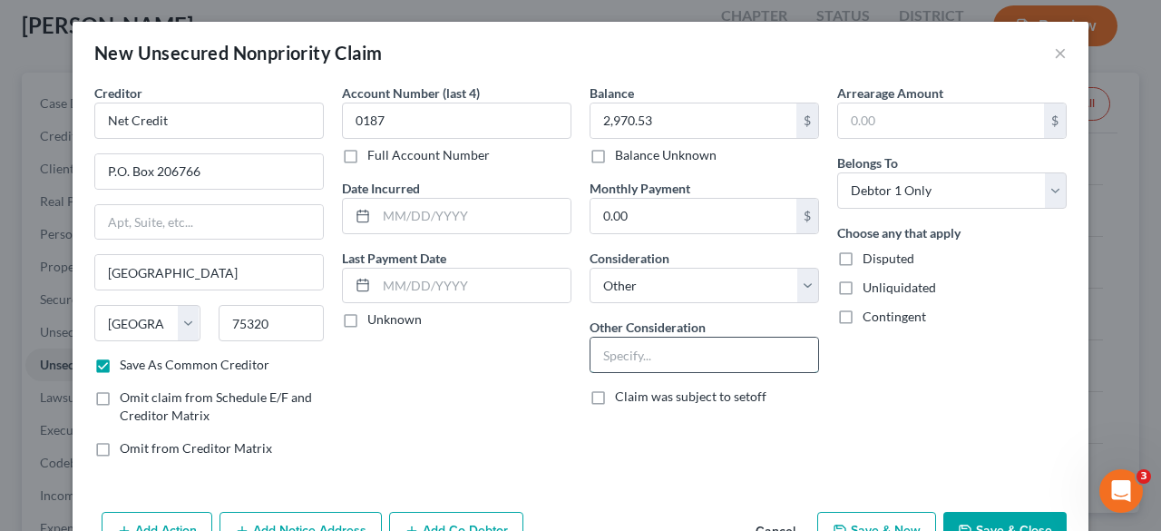
click at [642, 361] on input "text" at bounding box center [705, 354] width 228 height 34
type input "Goods and Services"
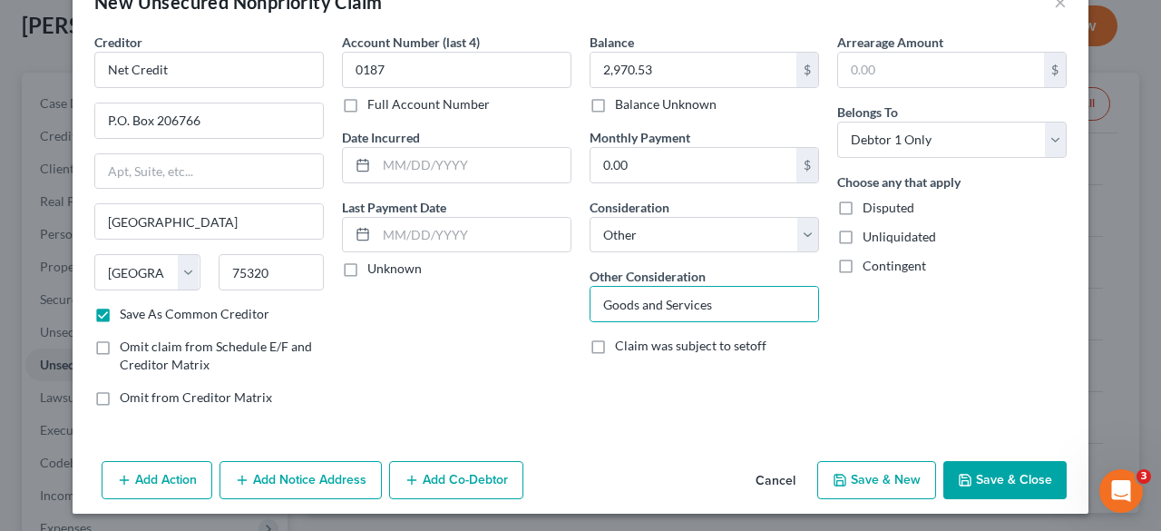
click at [1005, 478] on button "Save & Close" at bounding box center [1004, 480] width 123 height 38
checkbox input "false"
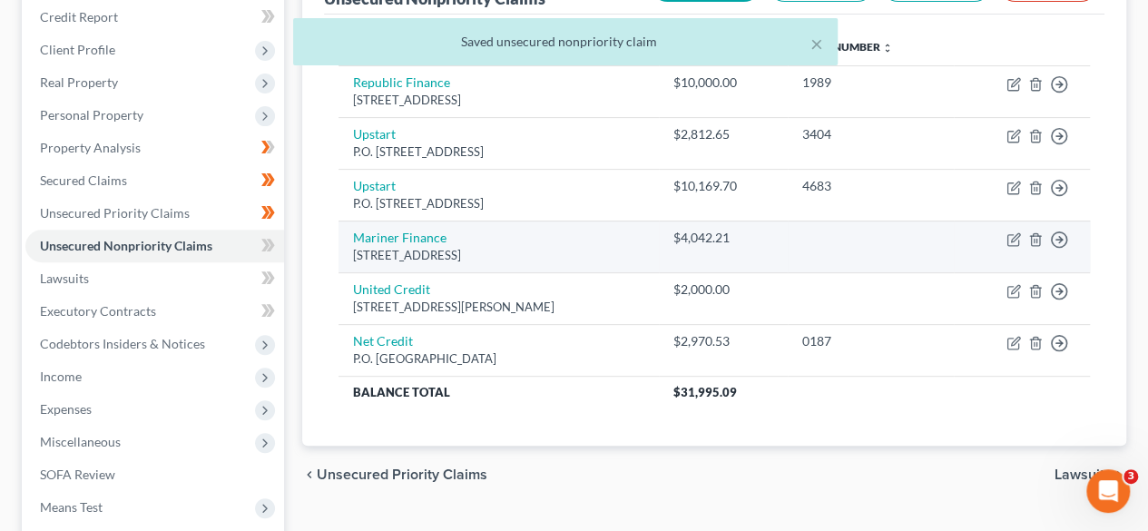
scroll to position [71, 0]
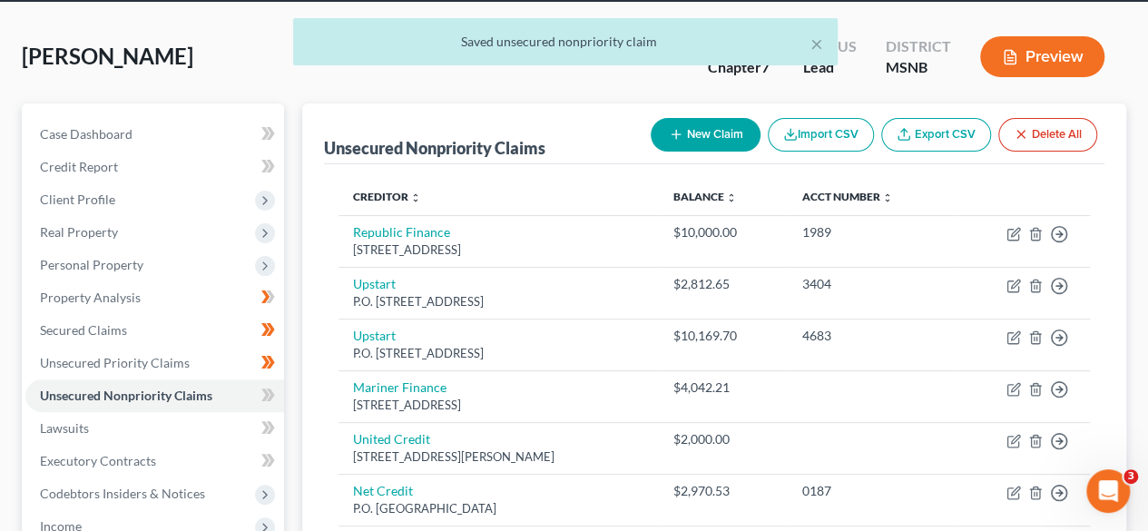
click at [693, 141] on button "New Claim" at bounding box center [705, 135] width 110 height 34
select select "0"
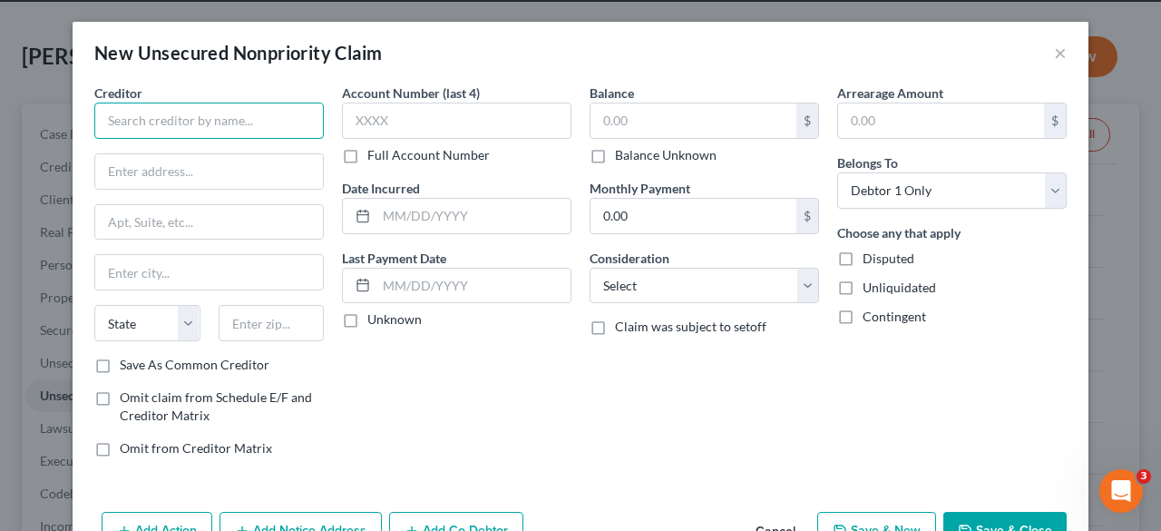
click at [209, 126] on input "text" at bounding box center [209, 121] width 230 height 36
type input "Paypal"
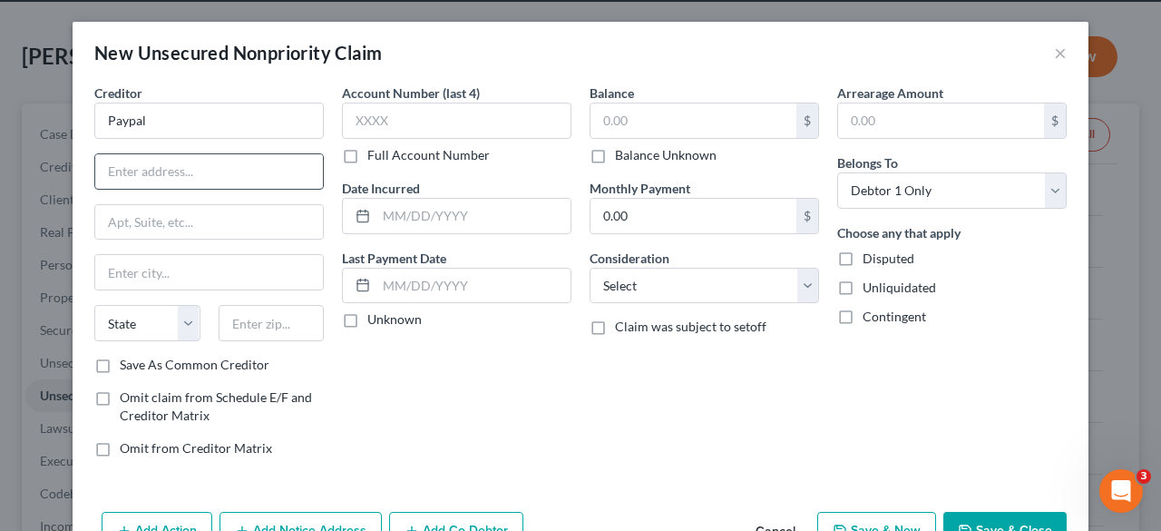
click at [182, 186] on div at bounding box center [209, 171] width 230 height 36
click at [177, 173] on input "text" at bounding box center [209, 171] width 228 height 34
click at [259, 329] on input "text" at bounding box center [272, 323] width 106 height 36
click at [108, 170] on input "[STREET_ADDRESS]" at bounding box center [209, 171] width 228 height 34
type input "[STREET_ADDRESS]"
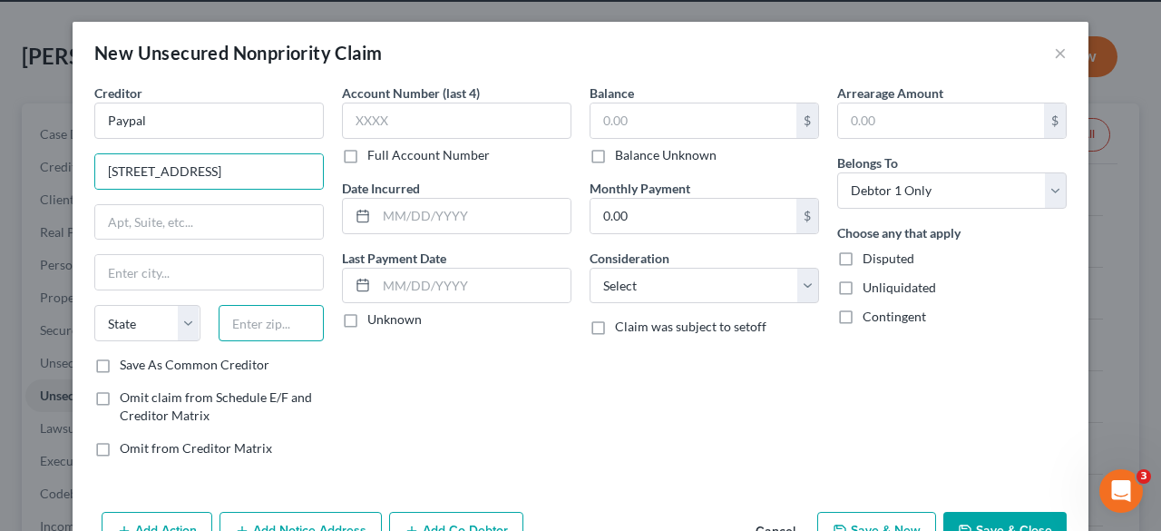
click at [257, 322] on input "text" at bounding box center [272, 323] width 106 height 36
type input "95131"
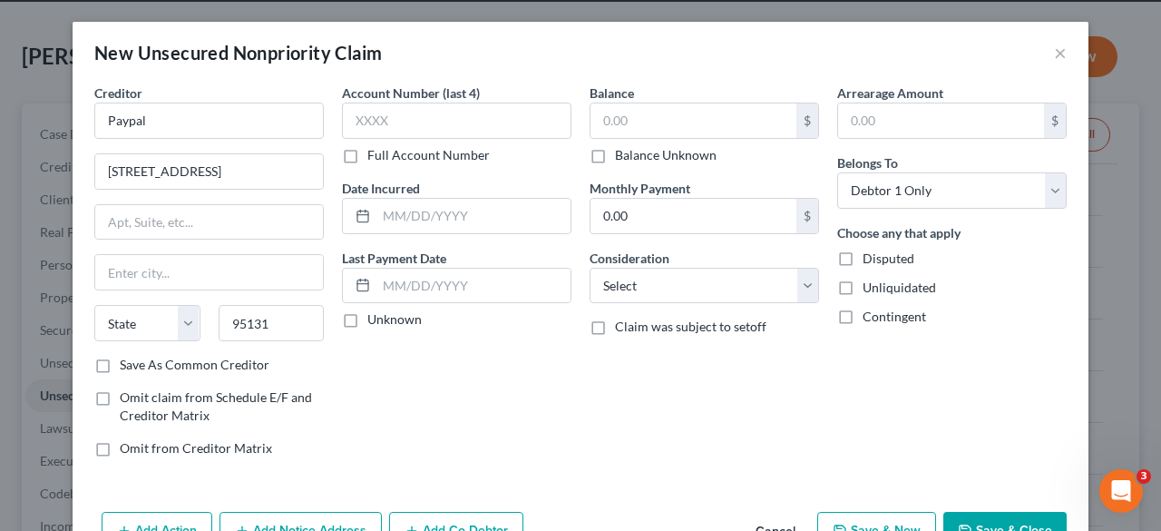
click at [120, 364] on label "Save As Common Creditor" at bounding box center [195, 365] width 150 height 18
click at [127, 364] on input "Save As Common Creditor" at bounding box center [133, 362] width 12 height 12
checkbox input "true"
type input "[GEOGRAPHIC_DATA][PERSON_NAME]"
select select "4"
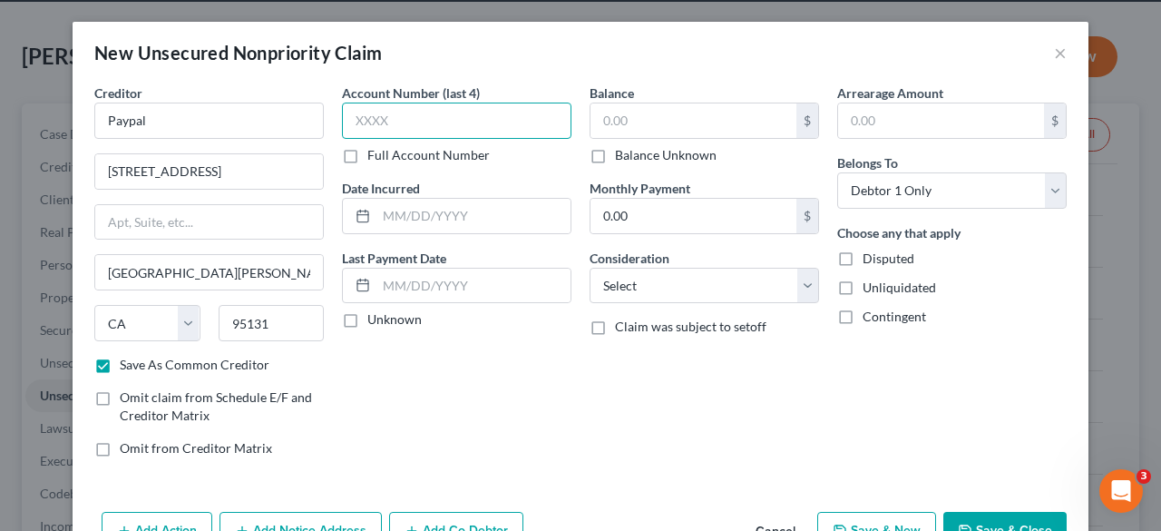
click at [435, 121] on input "text" at bounding box center [457, 121] width 230 height 36
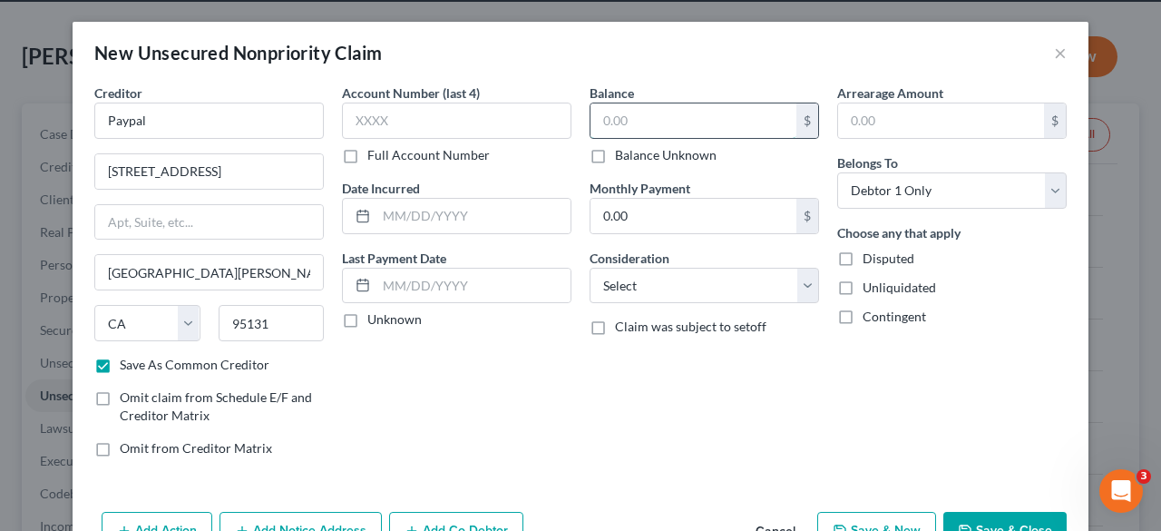
click at [634, 113] on input "text" at bounding box center [694, 120] width 206 height 34
type input "3,465.26"
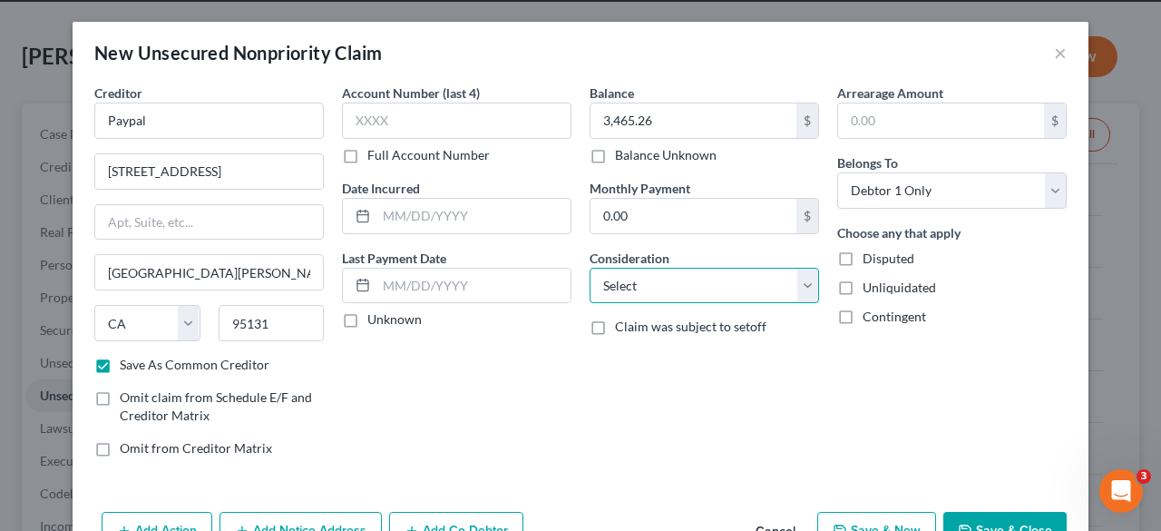
click at [697, 289] on select "Select Cable / Satellite Services Collection Agency Credit Card Debt Debt Couns…" at bounding box center [705, 286] width 230 height 36
select select "2"
click at [590, 268] on select "Select Cable / Satellite Services Collection Agency Credit Card Debt Debt Couns…" at bounding box center [705, 286] width 230 height 36
click at [802, 365] on div "Balance 3,465.26 $ Balance Unknown Balance Undetermined 3,465.26 $ Balance Unkn…" at bounding box center [705, 277] width 248 height 388
click at [989, 513] on button "Save & Close" at bounding box center [1004, 531] width 123 height 38
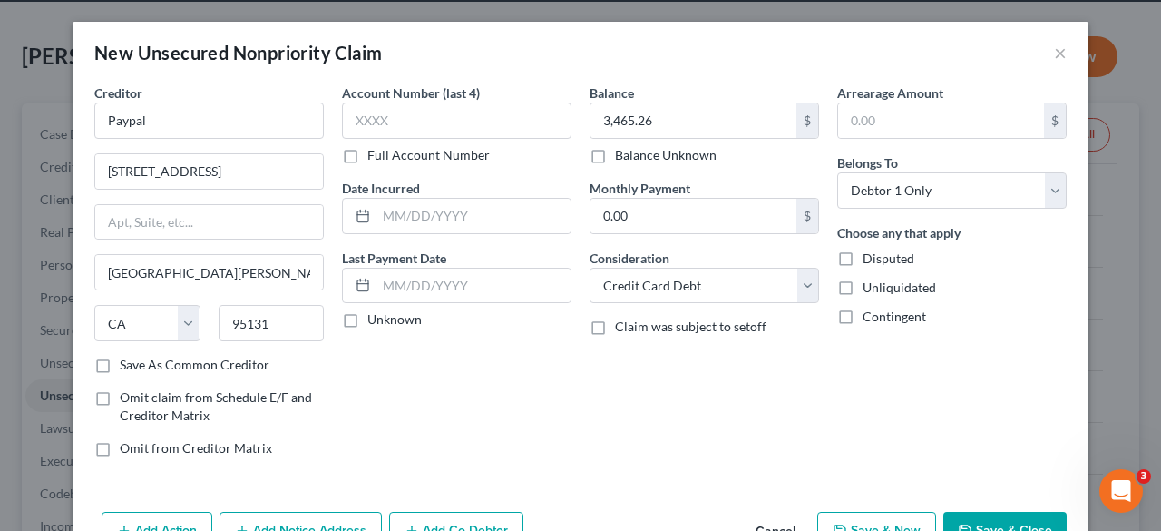
checkbox input "false"
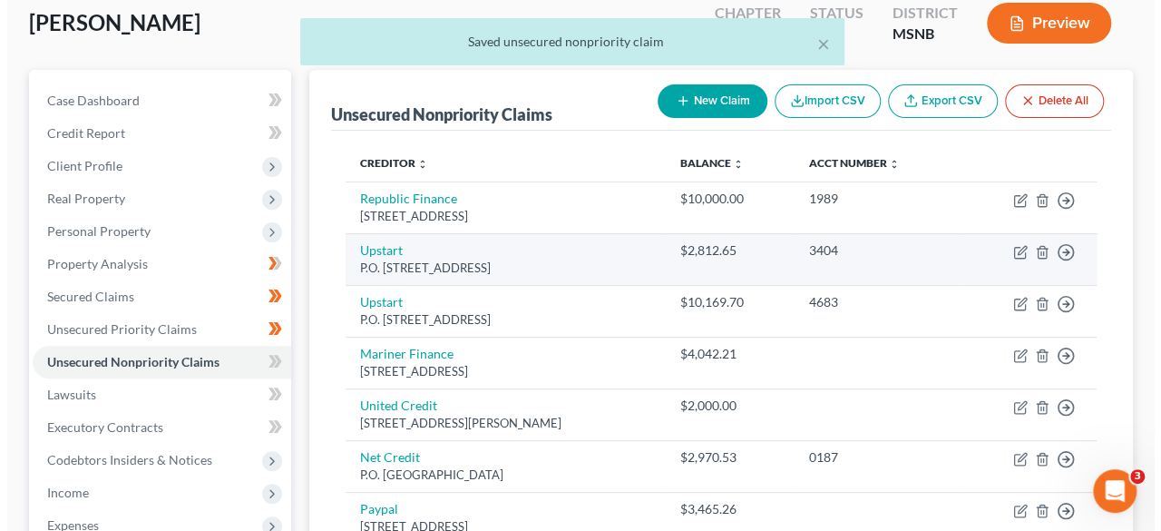
scroll to position [105, 0]
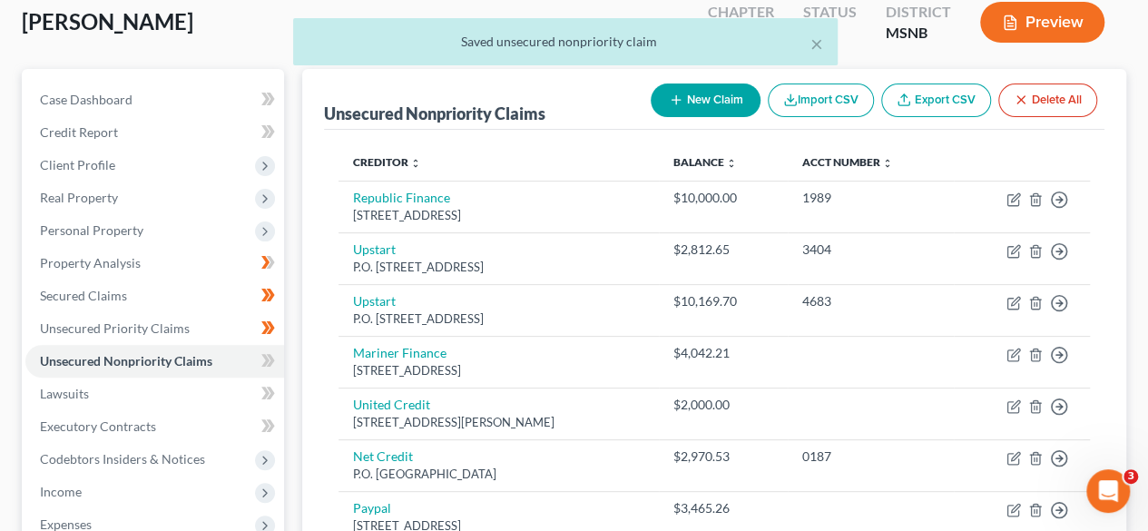
click at [691, 94] on button "New Claim" at bounding box center [705, 100] width 110 height 34
select select "0"
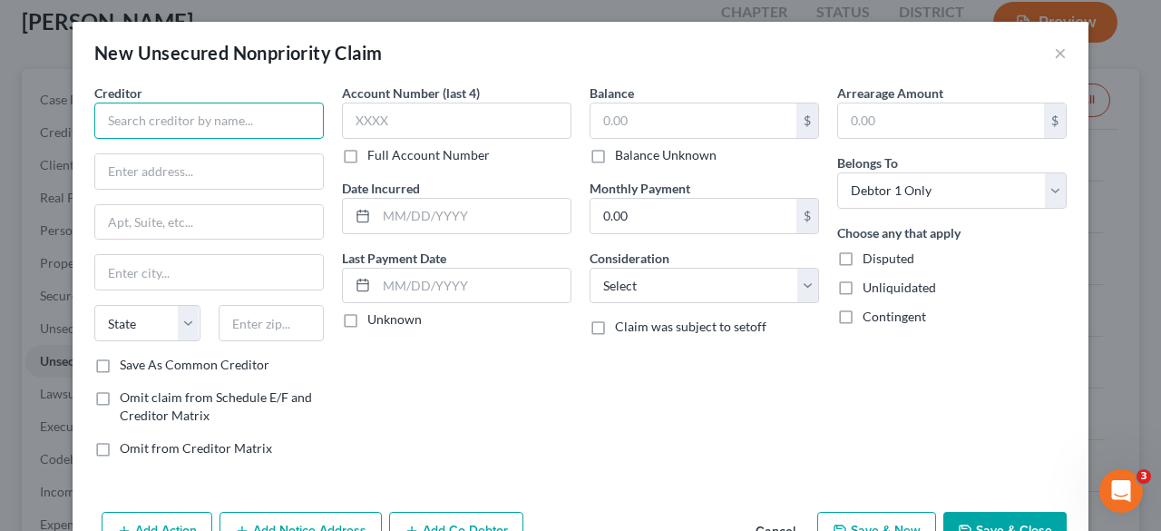
click at [256, 116] on input "text" at bounding box center [209, 121] width 230 height 36
type input "Paypal World Mastercard"
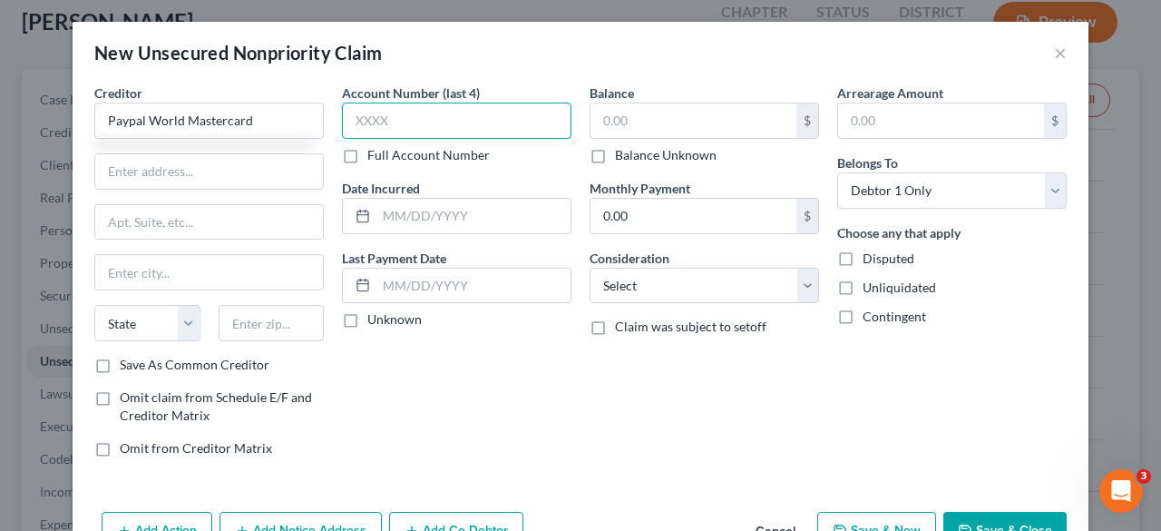
click at [384, 132] on input "text" at bounding box center [457, 121] width 230 height 36
type input "0143"
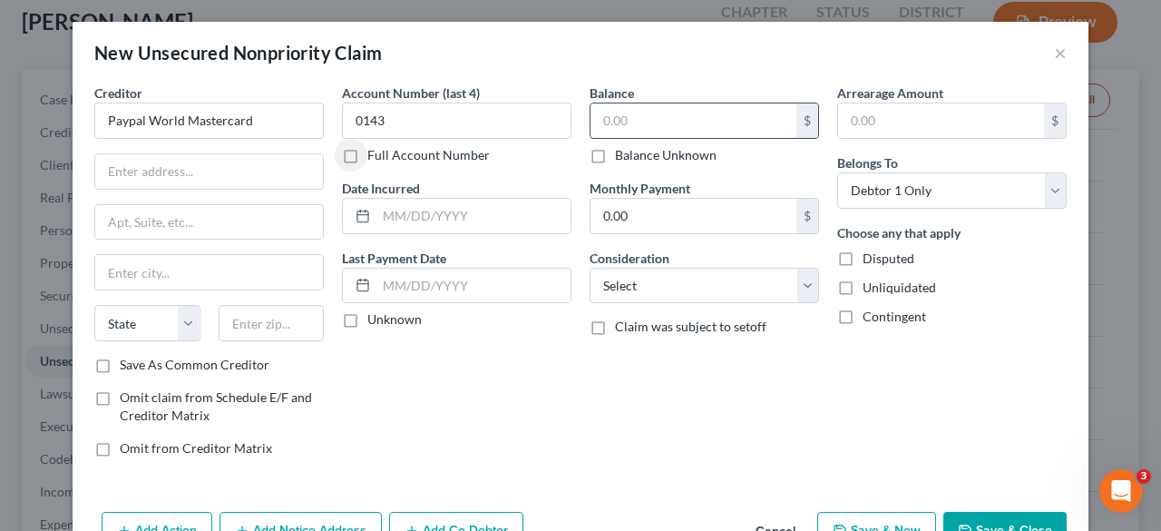
click at [653, 130] on input "text" at bounding box center [694, 120] width 206 height 34
type input "7,614.66"
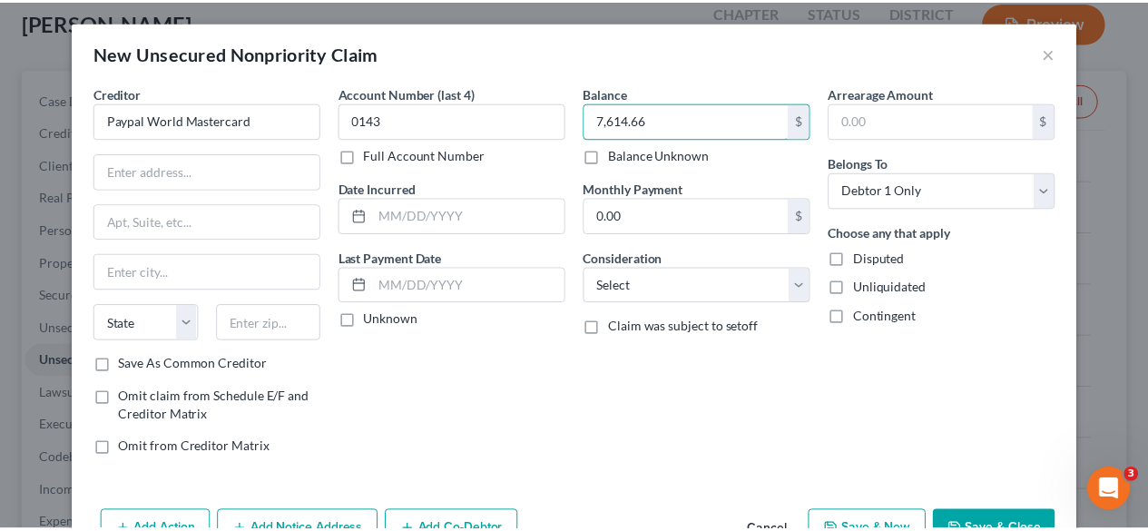
scroll to position [51, 0]
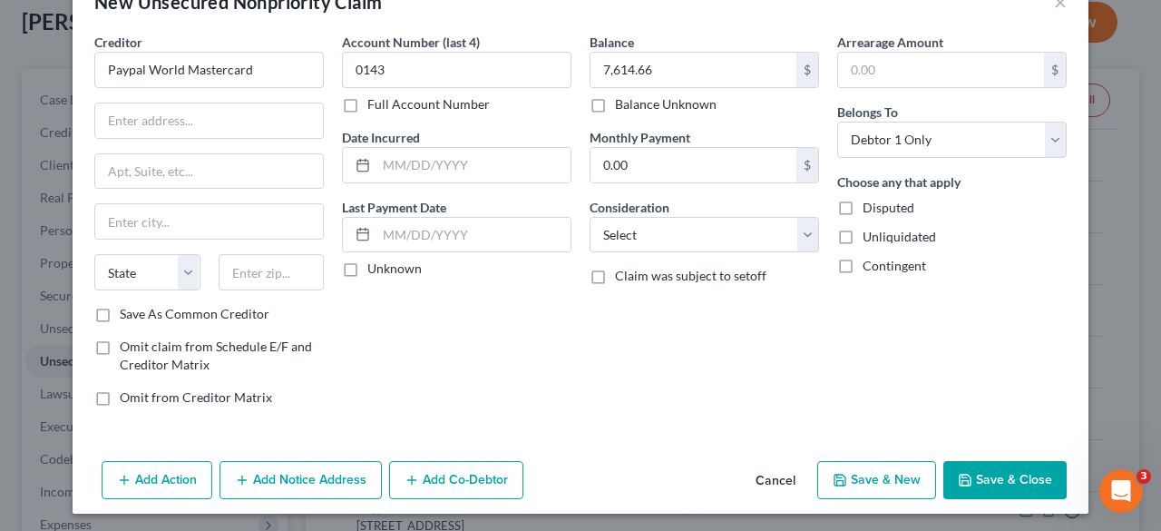
click at [728, 409] on div "Balance 7,614.66 $ Balance Unknown Balance Undetermined 7,614.66 $ Balance Unkn…" at bounding box center [705, 227] width 248 height 388
click at [671, 234] on select "Select Cable / Satellite Services Collection Agency Credit Card Debt Debt Couns…" at bounding box center [705, 235] width 230 height 36
select select "2"
click at [590, 217] on select "Select Cable / Satellite Services Collection Agency Credit Card Debt Debt Couns…" at bounding box center [705, 235] width 230 height 36
click at [216, 128] on input "text" at bounding box center [209, 120] width 228 height 34
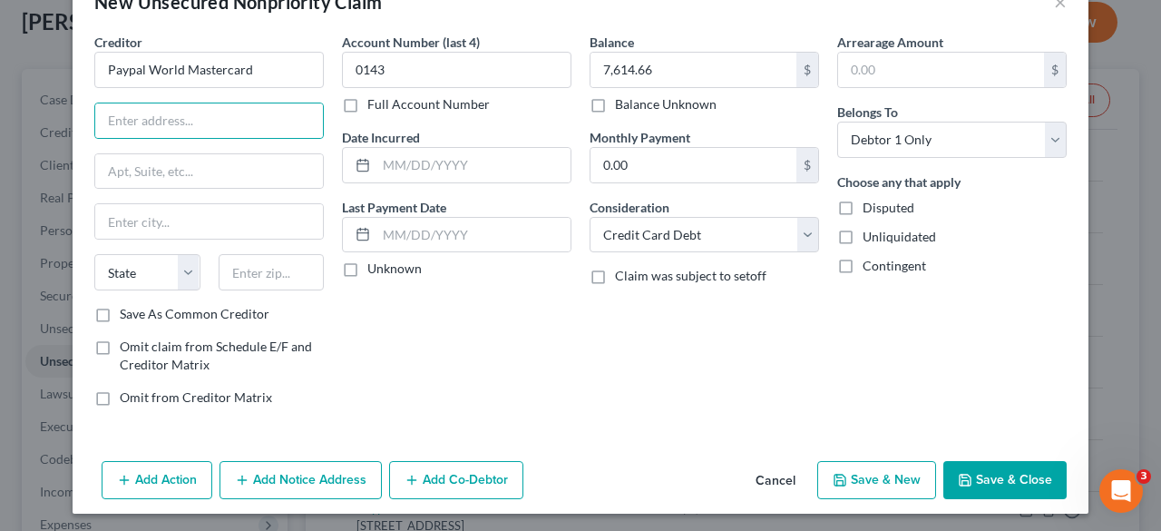
click at [998, 479] on button "Save & Close" at bounding box center [1004, 480] width 123 height 38
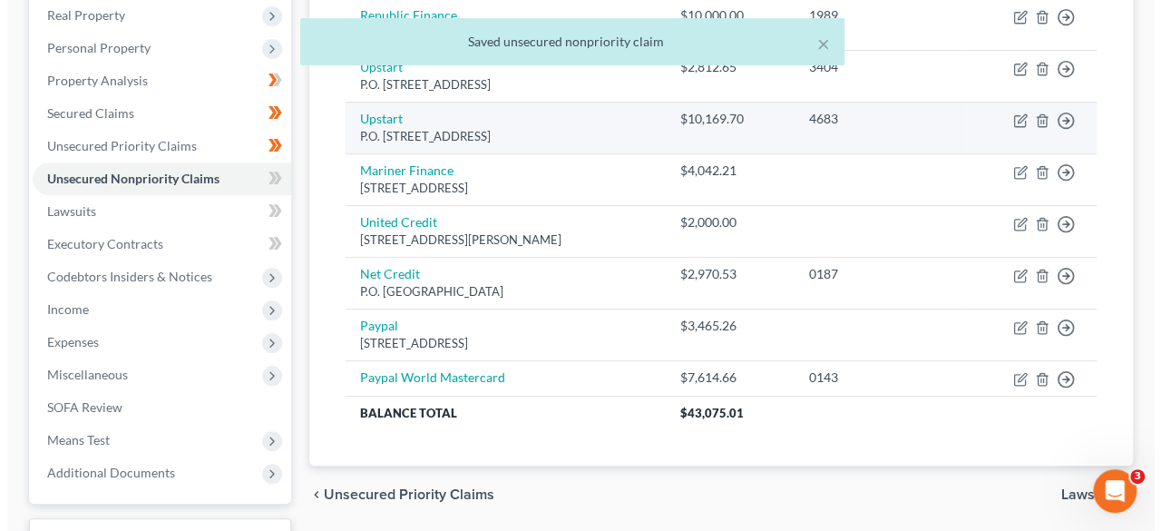
scroll to position [287, 0]
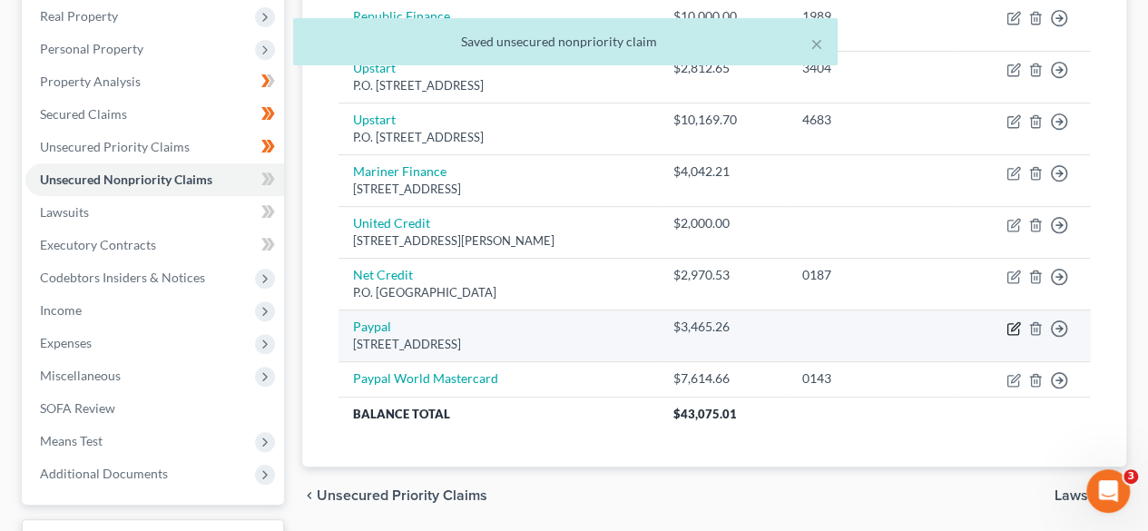
click at [1013, 324] on icon "button" at bounding box center [1015, 326] width 8 height 8
select select "4"
select select "2"
select select "0"
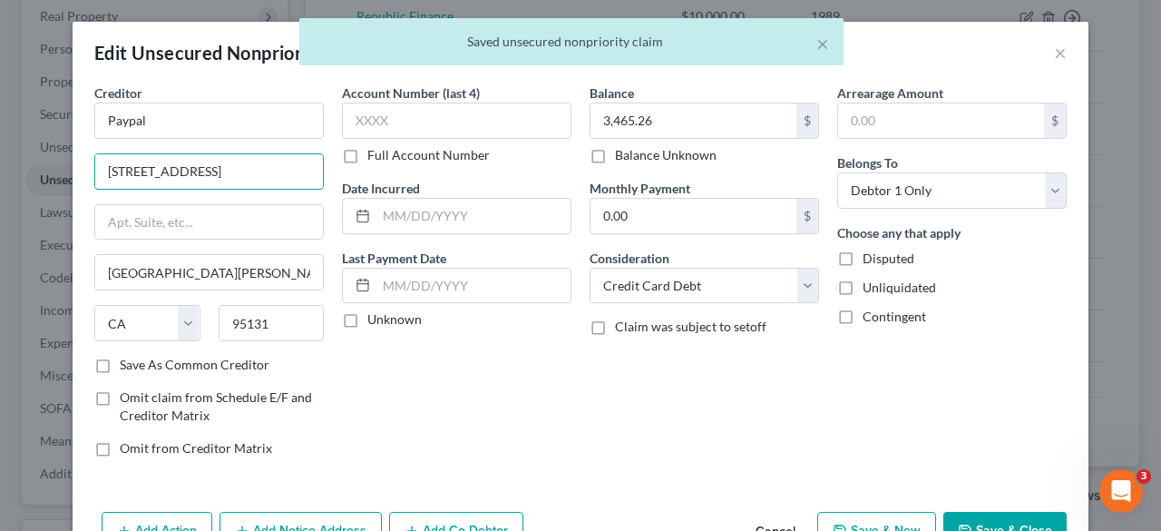
drag, startPoint x: 204, startPoint y: 173, endPoint x: 65, endPoint y: 171, distance: 138.8
click at [73, 171] on div "Creditor * Paypal [STREET_ADDRESS][GEOGRAPHIC_DATA][PERSON_NAME] [US_STATE][GEO…" at bounding box center [581, 293] width 1016 height 421
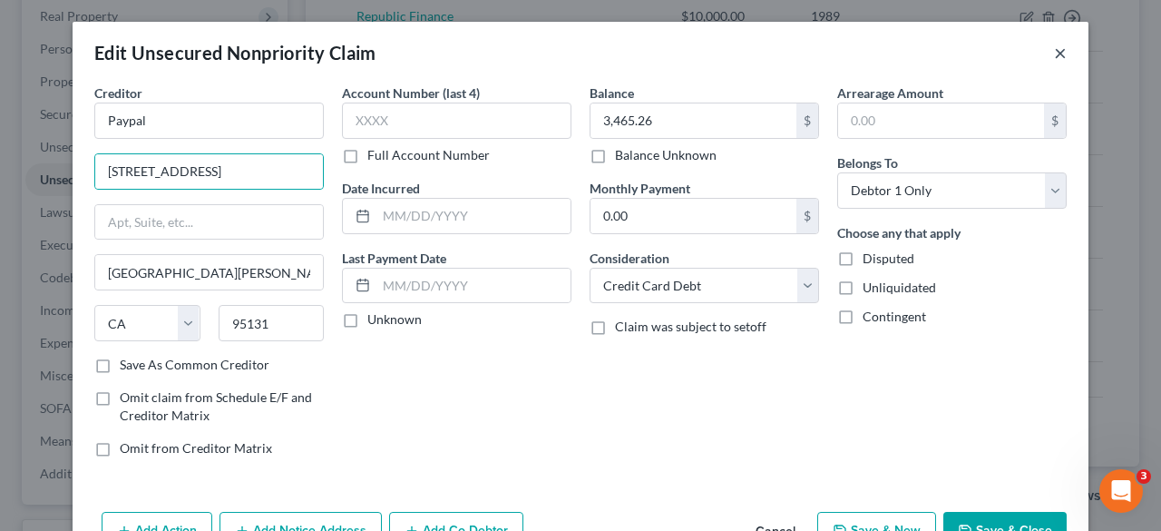
click at [1054, 44] on button "×" at bounding box center [1060, 53] width 13 height 22
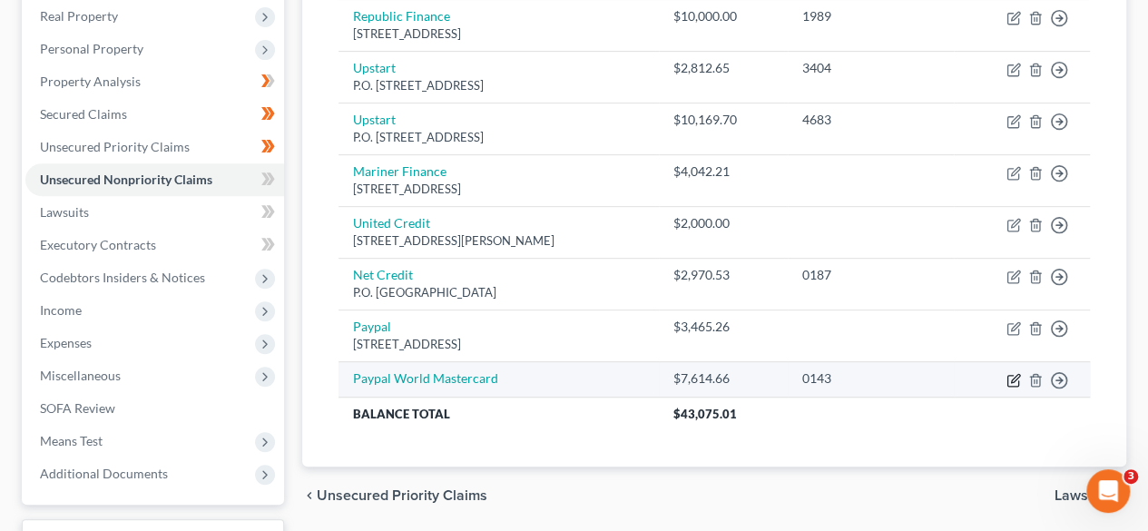
click at [1012, 378] on icon "button" at bounding box center [1015, 378] width 8 height 8
select select "2"
select select "0"
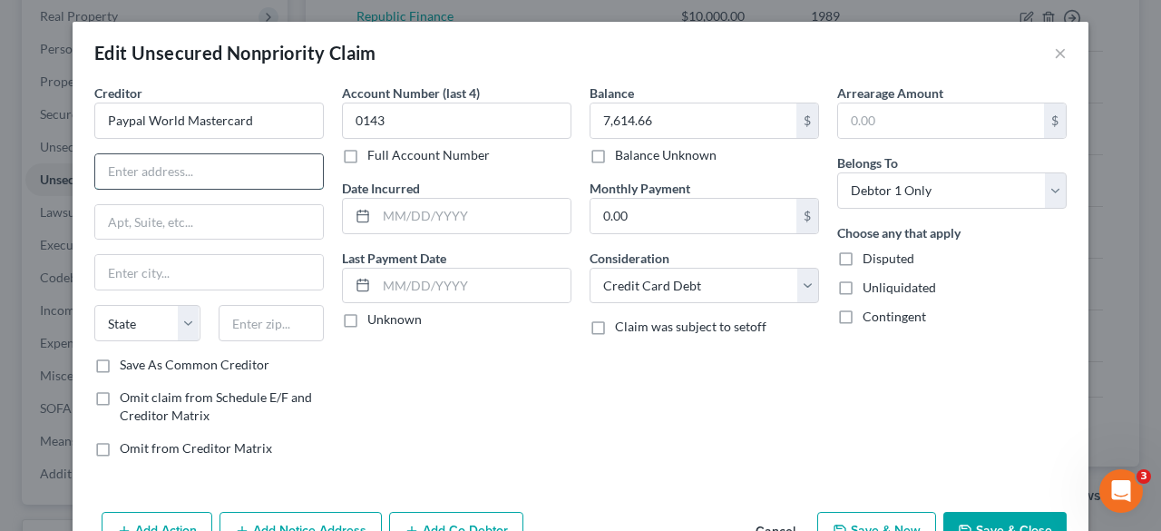
click at [189, 175] on input "text" at bounding box center [209, 171] width 228 height 34
paste input "[STREET_ADDRESS]"
type input "[STREET_ADDRESS]"
click at [272, 311] on input "text" at bounding box center [272, 323] width 106 height 36
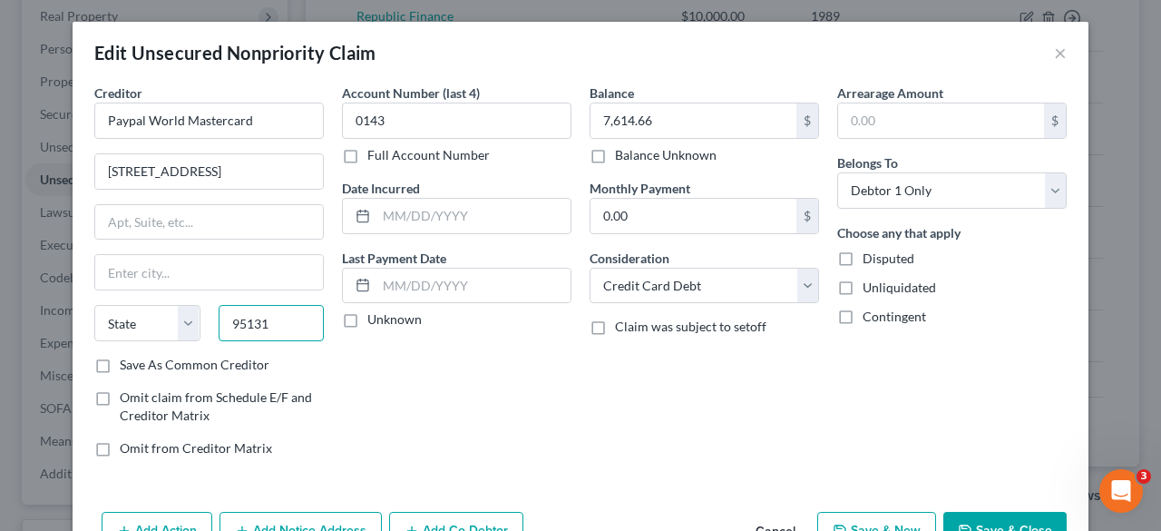
type input "95131"
click at [120, 367] on label "Save As Common Creditor" at bounding box center [195, 365] width 150 height 18
click at [127, 367] on input "Save As Common Creditor" at bounding box center [133, 362] width 12 height 12
checkbox input "true"
type input "[GEOGRAPHIC_DATA][PERSON_NAME]"
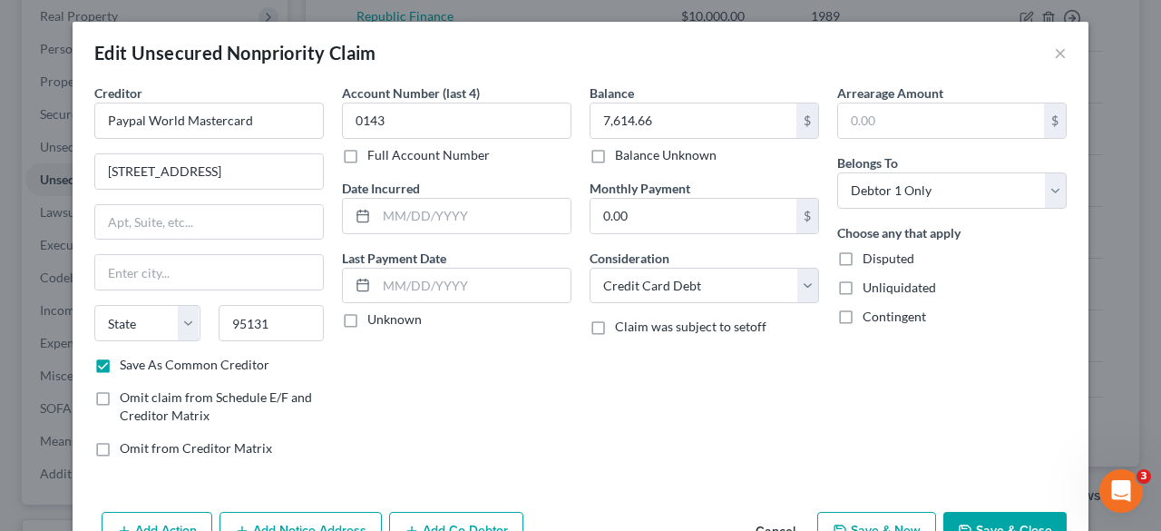
select select "4"
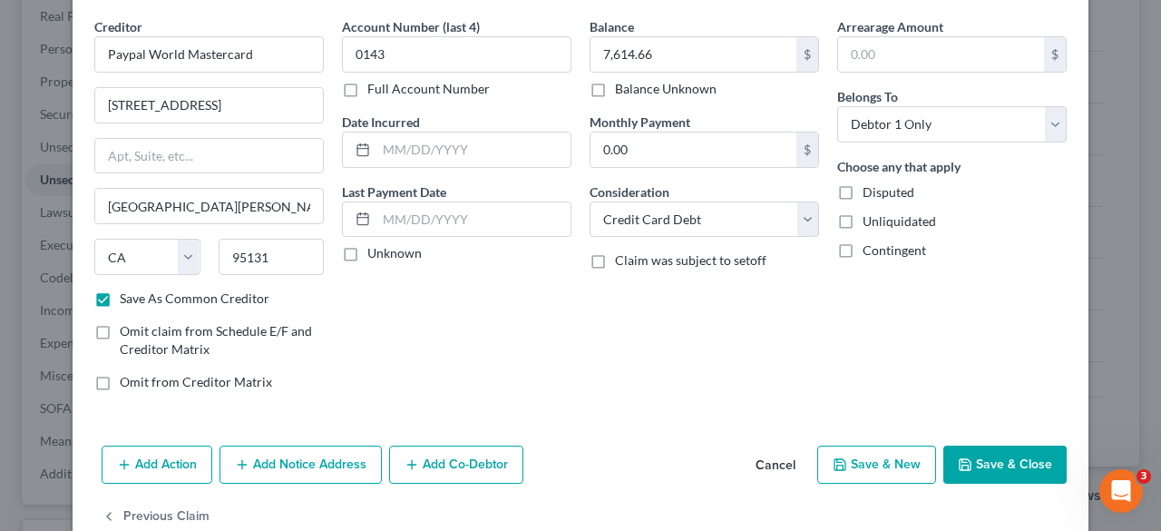
scroll to position [69, 0]
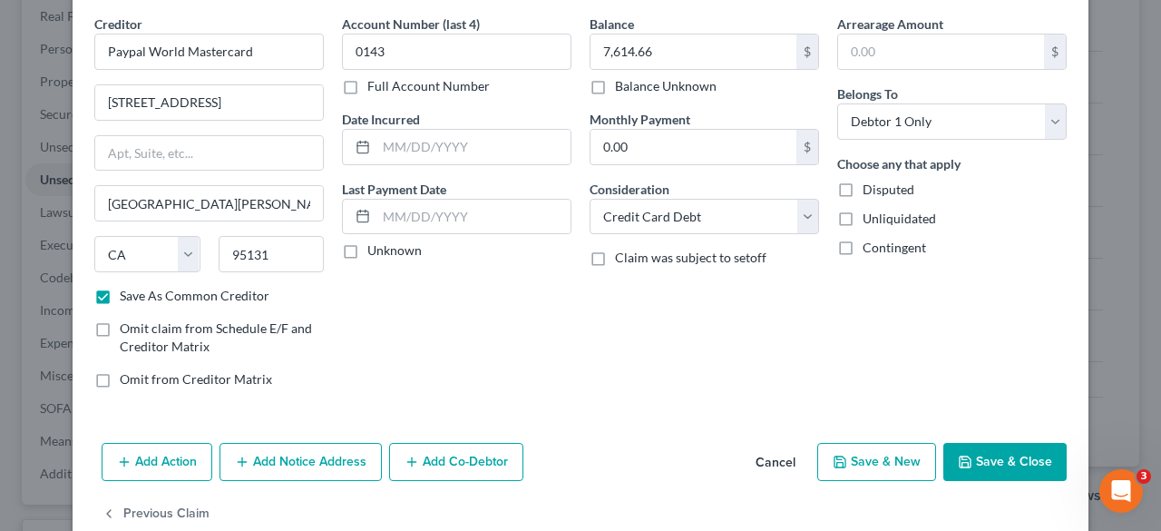
click at [1037, 460] on button "Save & Close" at bounding box center [1004, 462] width 123 height 38
checkbox input "false"
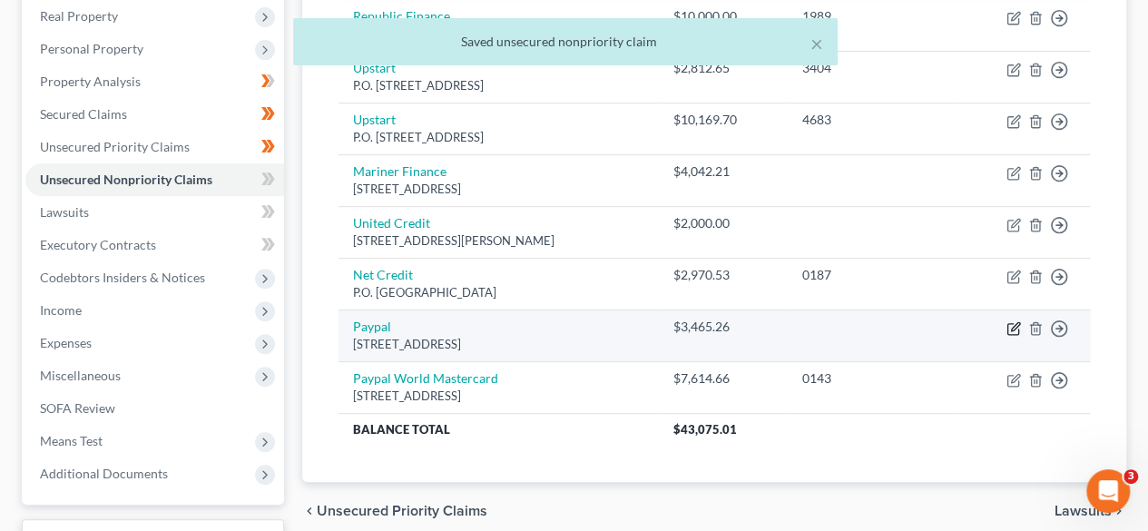
click at [1012, 322] on icon "button" at bounding box center [1013, 328] width 15 height 15
select select "4"
select select "2"
select select "0"
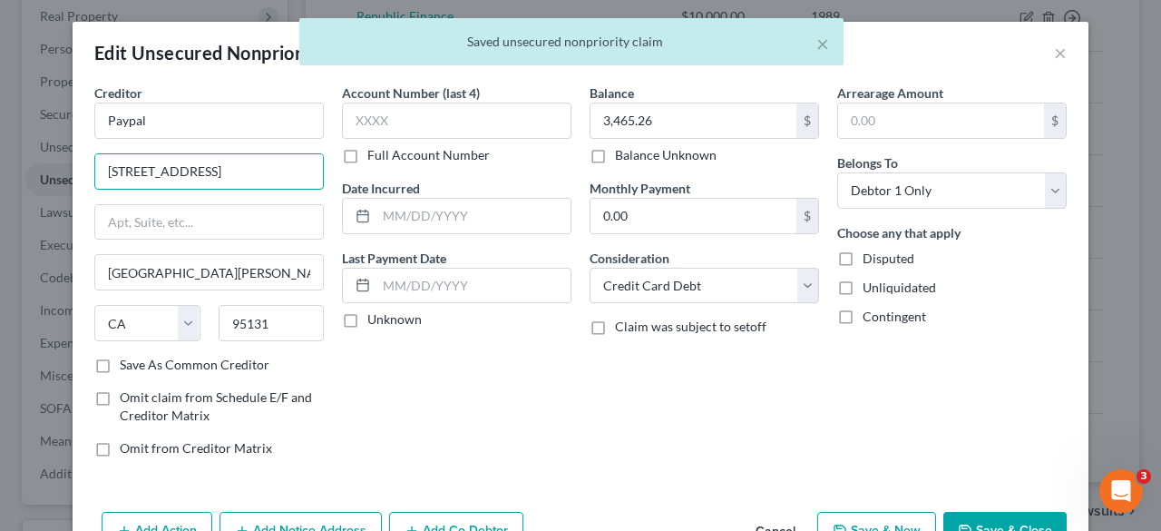
drag, startPoint x: 228, startPoint y: 170, endPoint x: 0, endPoint y: 177, distance: 227.8
click at [0, 177] on div "Edit Unsecured Nonpriority Claim × Creditor * Paypal [STREET_ADDRESS][GEOGRAPHI…" at bounding box center [580, 265] width 1161 height 531
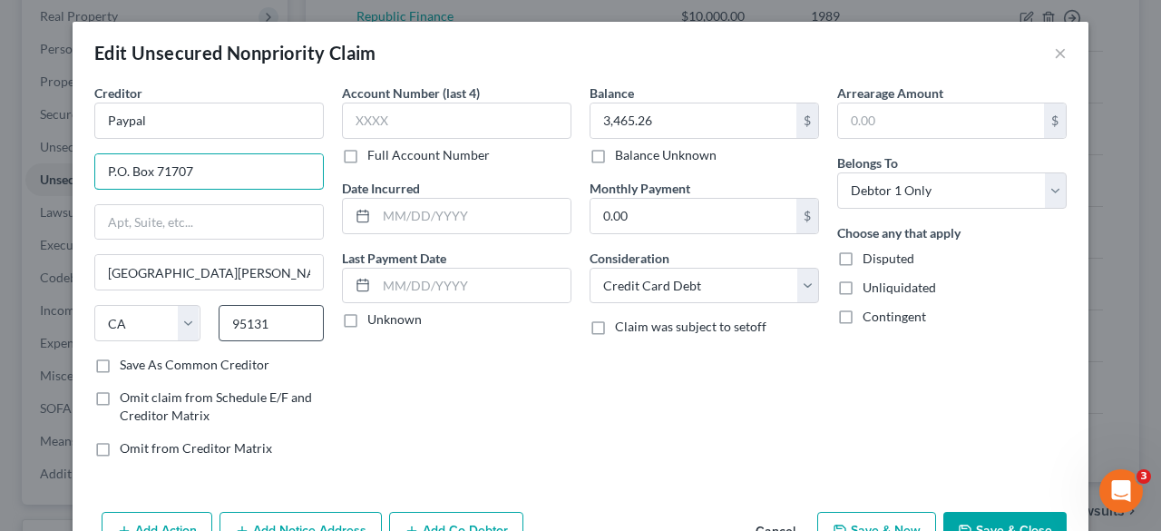
type input "P.O. Box 71707"
click at [288, 325] on input "95131" at bounding box center [272, 323] width 106 height 36
type input "9"
type input "19176"
click at [120, 357] on label "Save As Common Creditor" at bounding box center [195, 365] width 150 height 18
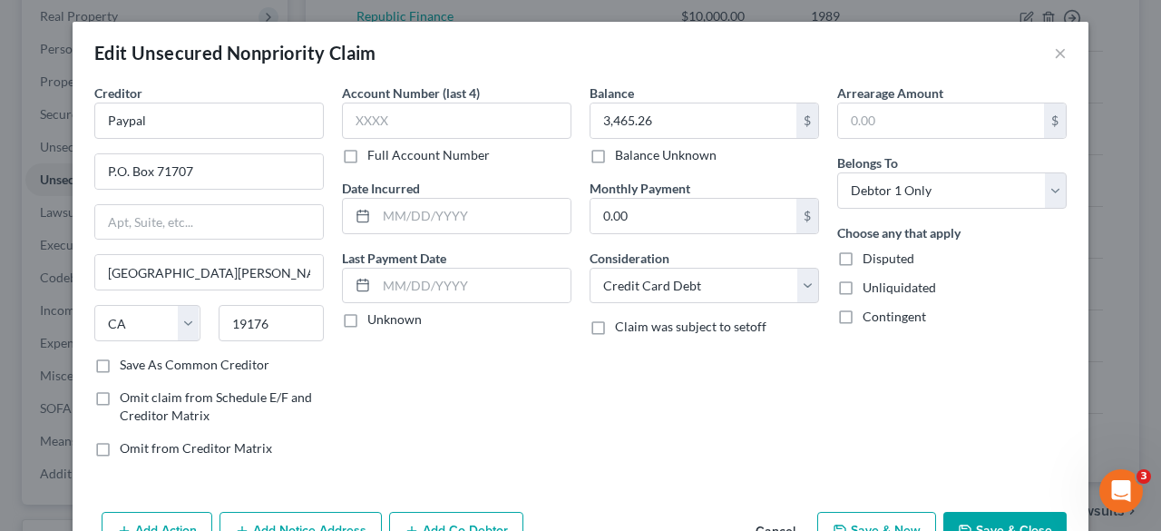
click at [127, 357] on input "Save As Common Creditor" at bounding box center [133, 362] width 12 height 12
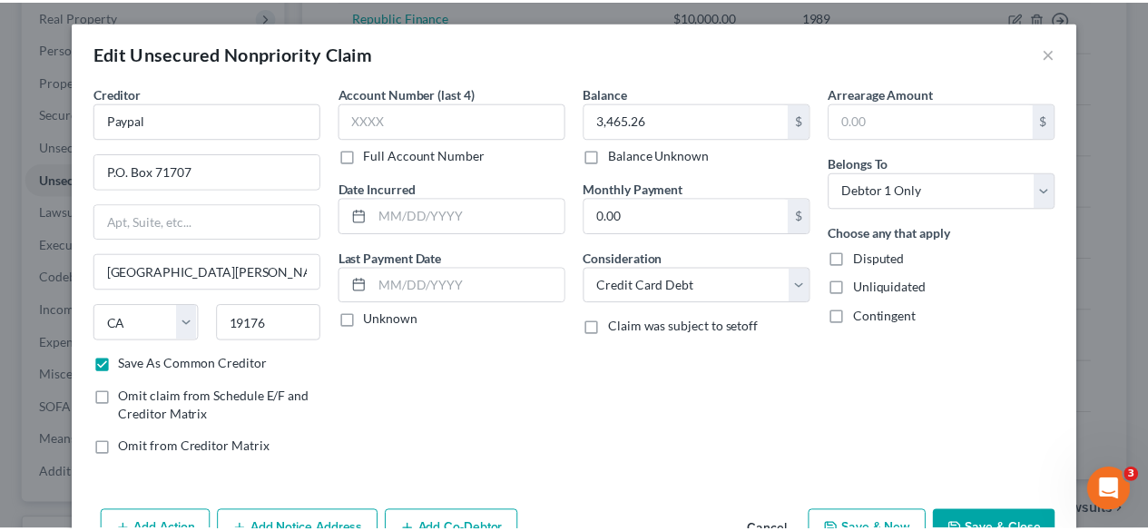
scroll to position [83, 0]
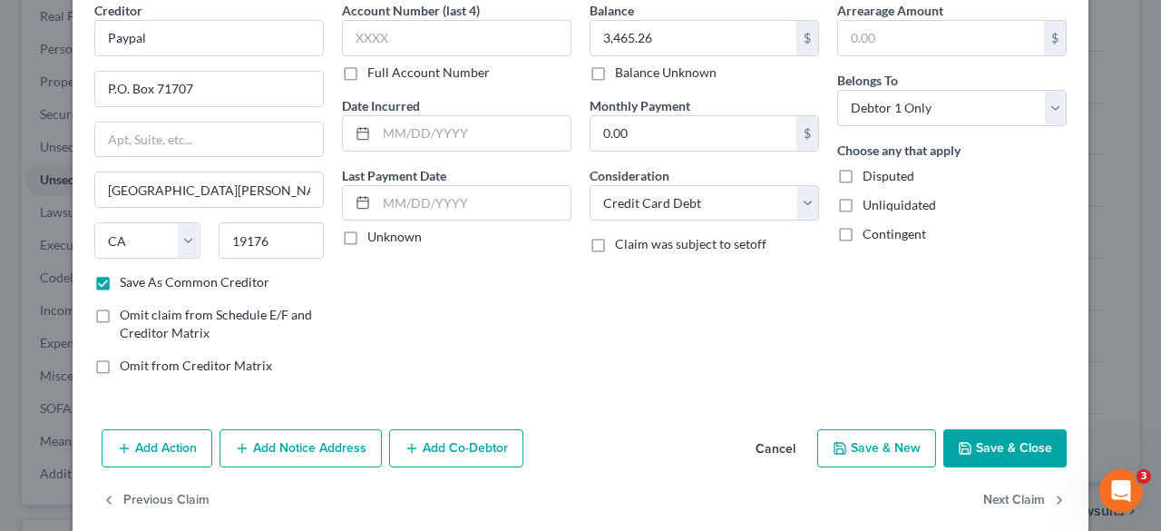
click at [1031, 434] on button "Save & Close" at bounding box center [1004, 448] width 123 height 38
checkbox input "false"
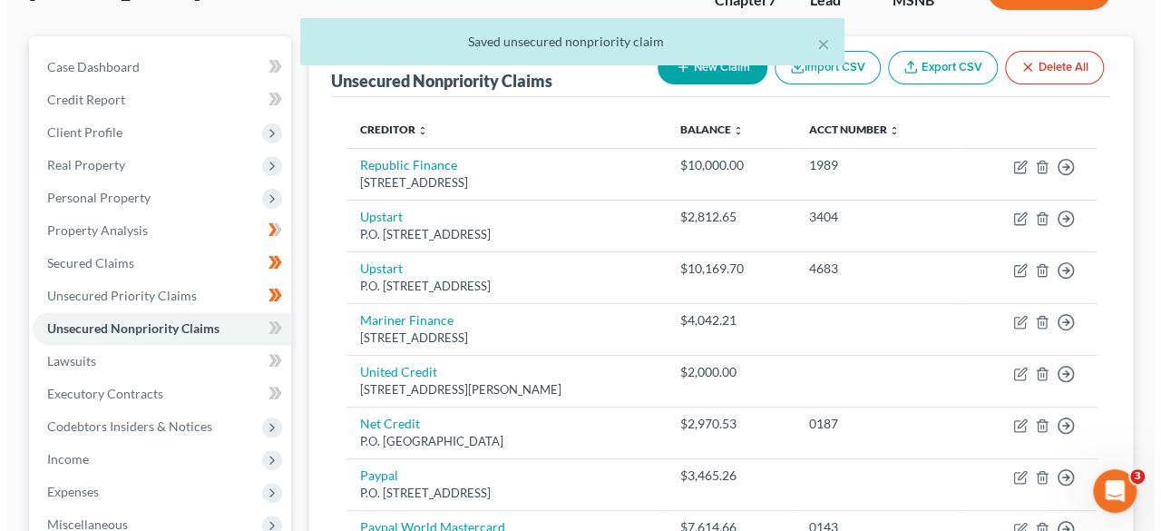
scroll to position [137, 0]
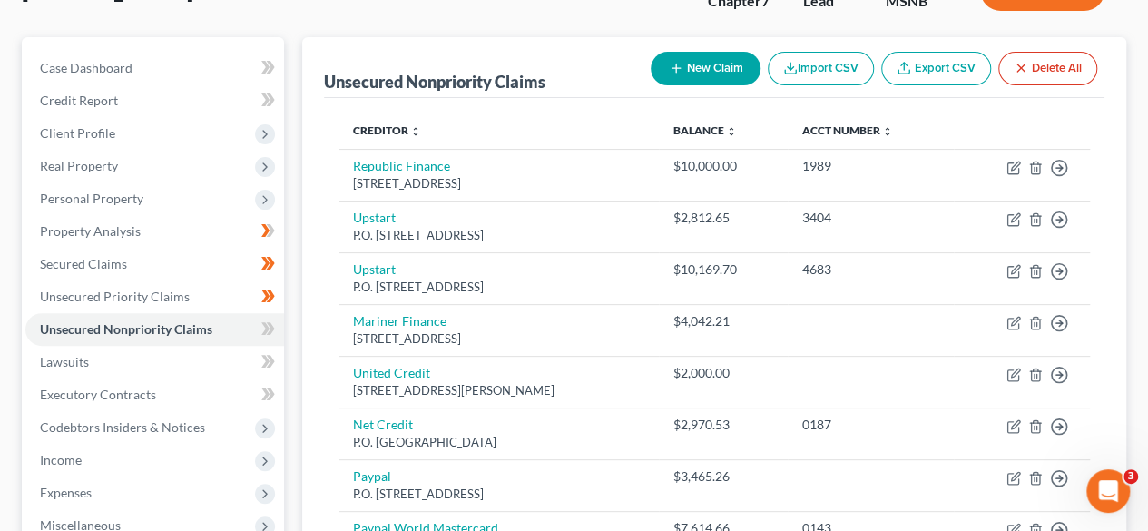
click at [725, 68] on button "New Claim" at bounding box center [705, 69] width 110 height 34
select select "0"
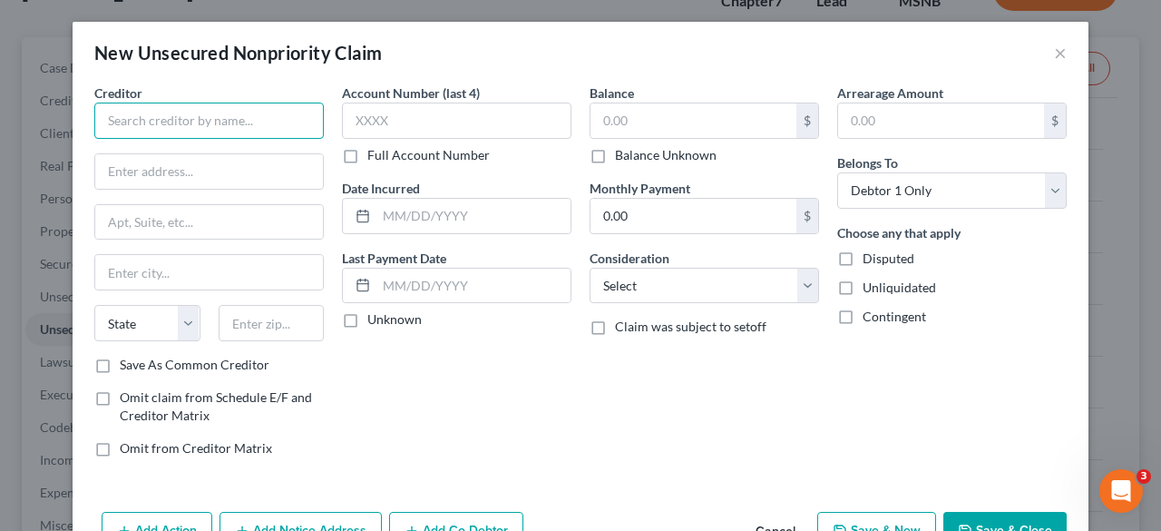
click at [238, 116] on input "text" at bounding box center [209, 121] width 230 height 36
type input "Apple"
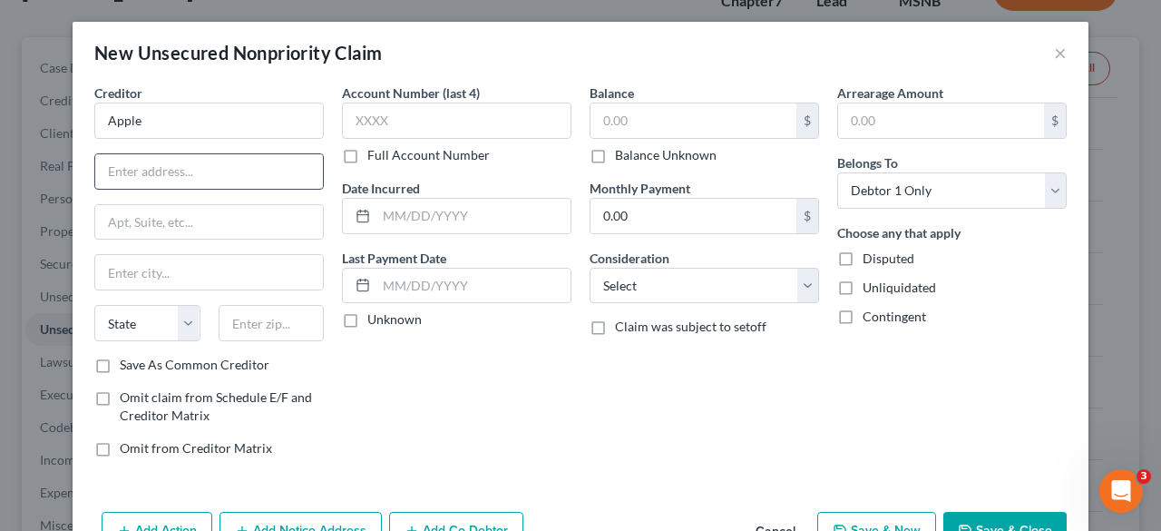
click at [229, 180] on input "text" at bounding box center [209, 171] width 228 height 34
type input "6"
type input "P.O. Box 7247"
click at [223, 210] on input "text" at bounding box center [209, 222] width 228 height 34
click at [561, 444] on div "Account Number (last 4) Full Account Number Date Incurred Last Payment Date Unk…" at bounding box center [457, 277] width 248 height 388
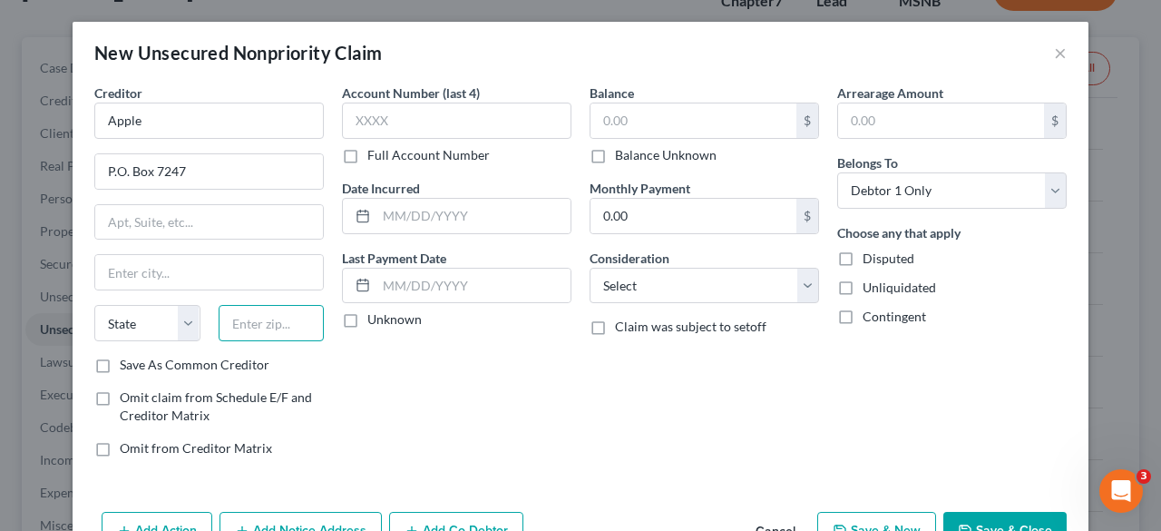
click at [298, 316] on input "text" at bounding box center [272, 323] width 106 height 36
type input "19170"
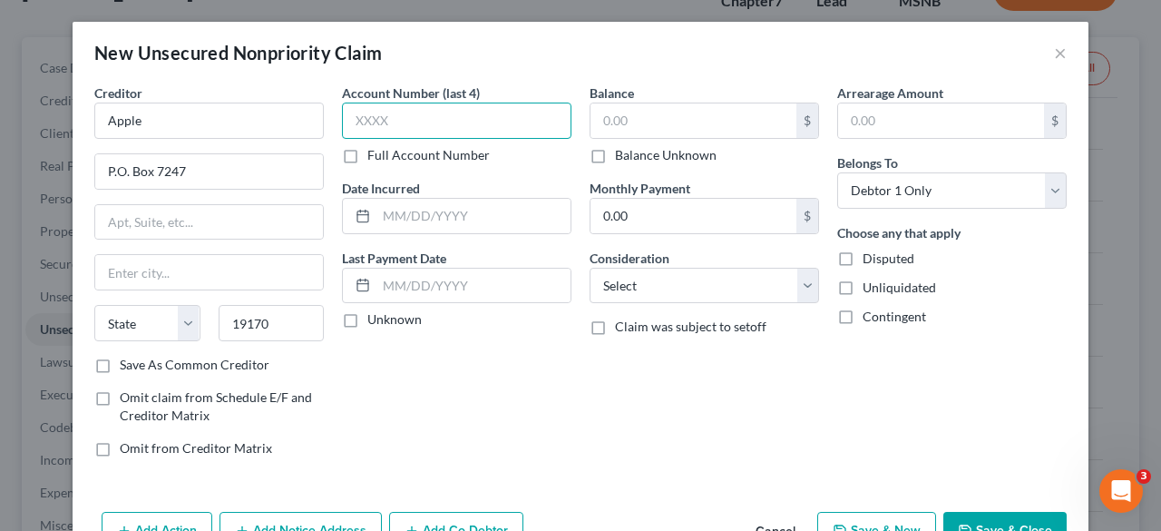
click at [379, 126] on input "text" at bounding box center [457, 121] width 230 height 36
type input "[GEOGRAPHIC_DATA]"
select select "39"
type input "2111"
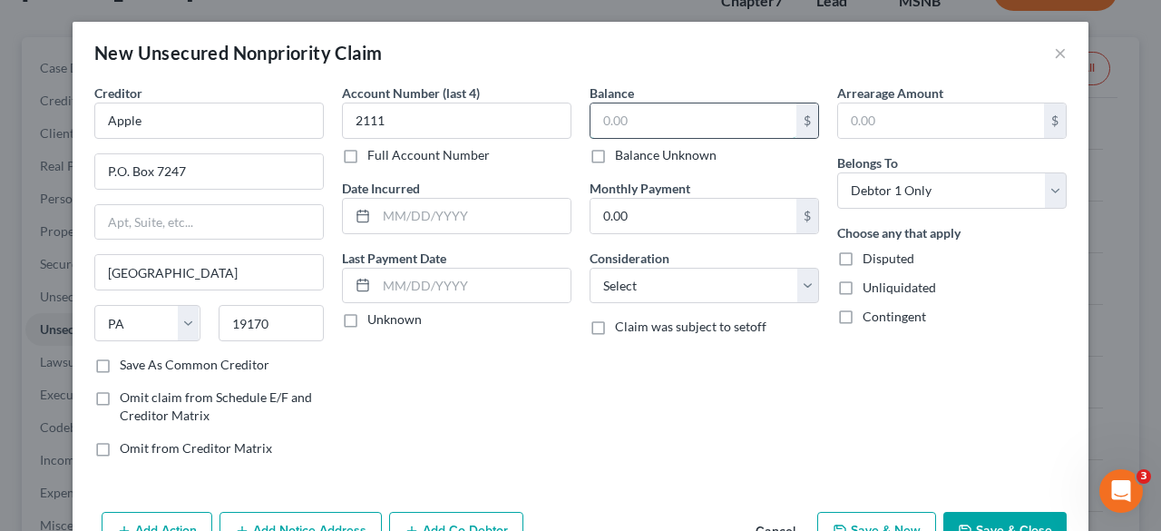
click at [591, 113] on input "text" at bounding box center [694, 120] width 206 height 34
type input "6,059.47"
click at [658, 299] on select "Select Cable / Satellite Services Collection Agency Credit Card Debt Debt Couns…" at bounding box center [705, 286] width 230 height 36
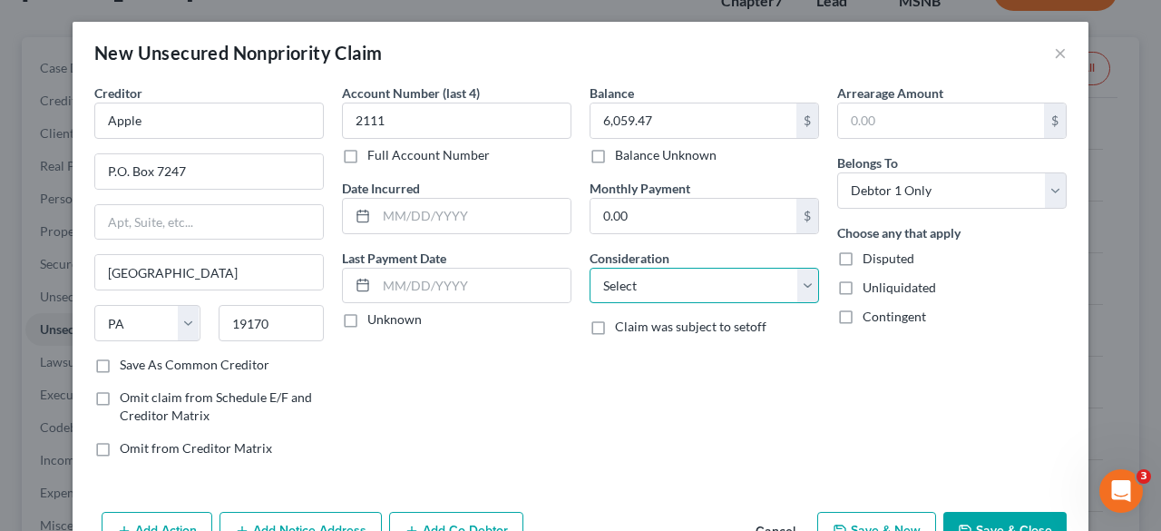
select select "2"
click at [590, 268] on select "Select Cable / Satellite Services Collection Agency Credit Card Debt Debt Couns…" at bounding box center [705, 286] width 230 height 36
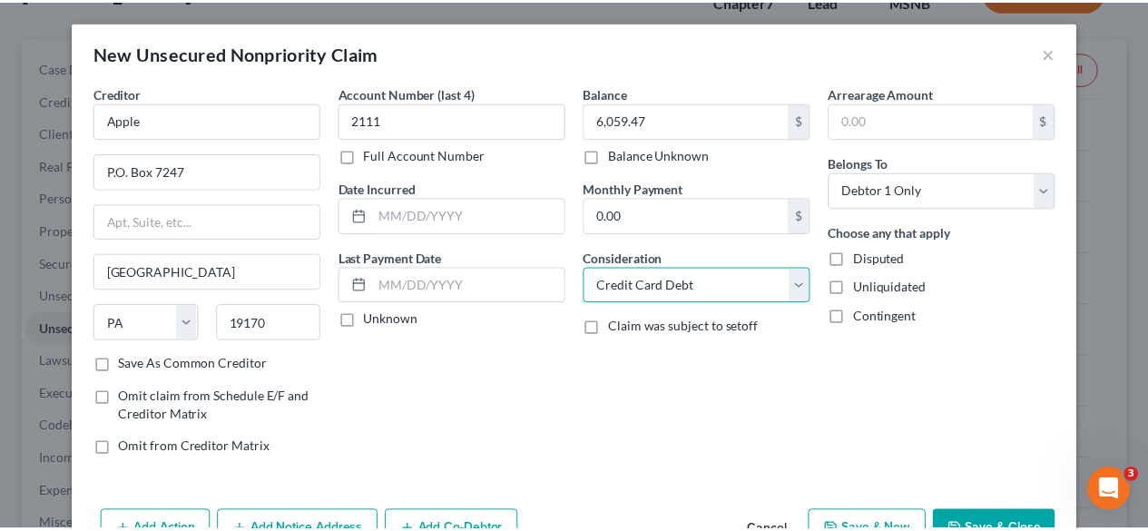
scroll to position [51, 0]
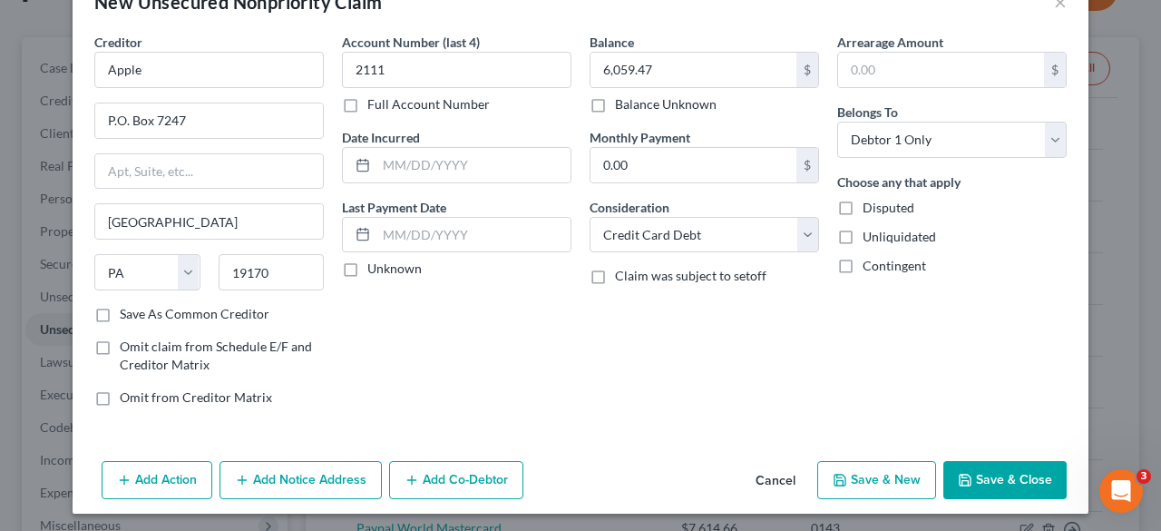
click at [120, 308] on label "Save As Common Creditor" at bounding box center [195, 314] width 150 height 18
click at [127, 308] on input "Save As Common Creditor" at bounding box center [133, 311] width 12 height 12
click at [992, 478] on button "Save & Close" at bounding box center [1004, 480] width 123 height 38
checkbox input "false"
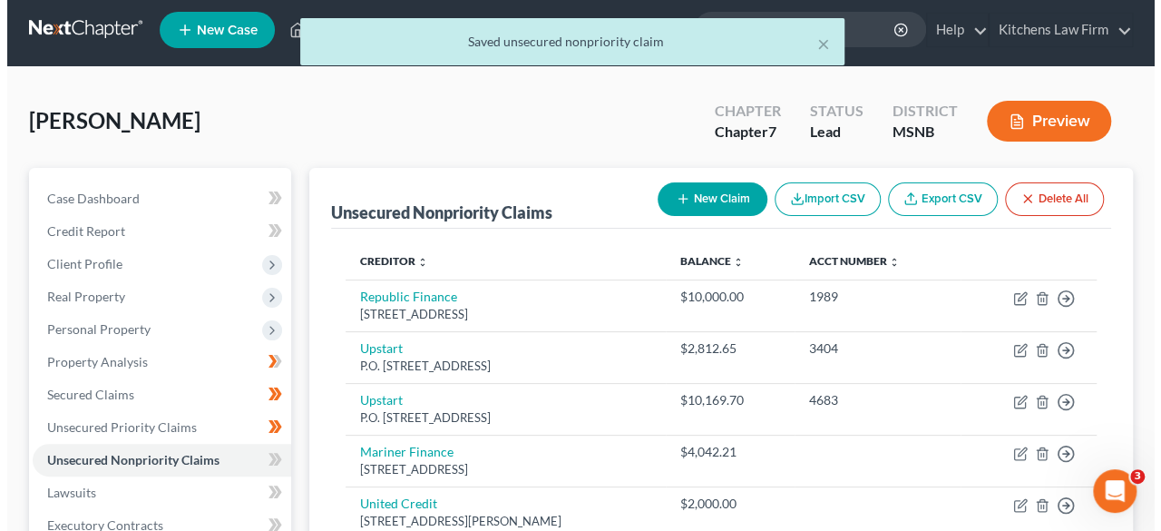
scroll to position [0, 0]
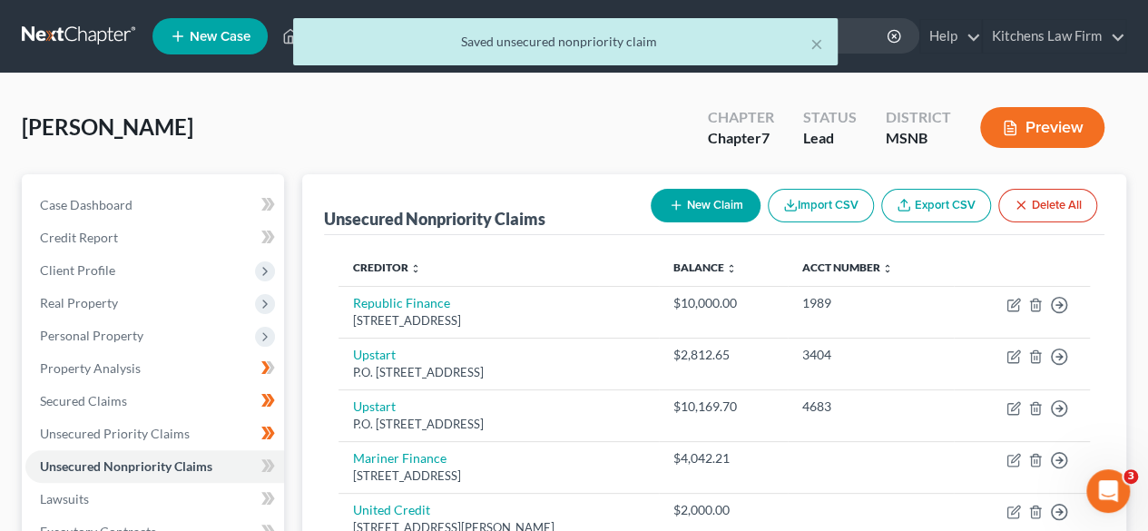
click at [709, 200] on button "New Claim" at bounding box center [705, 206] width 110 height 34
select select "0"
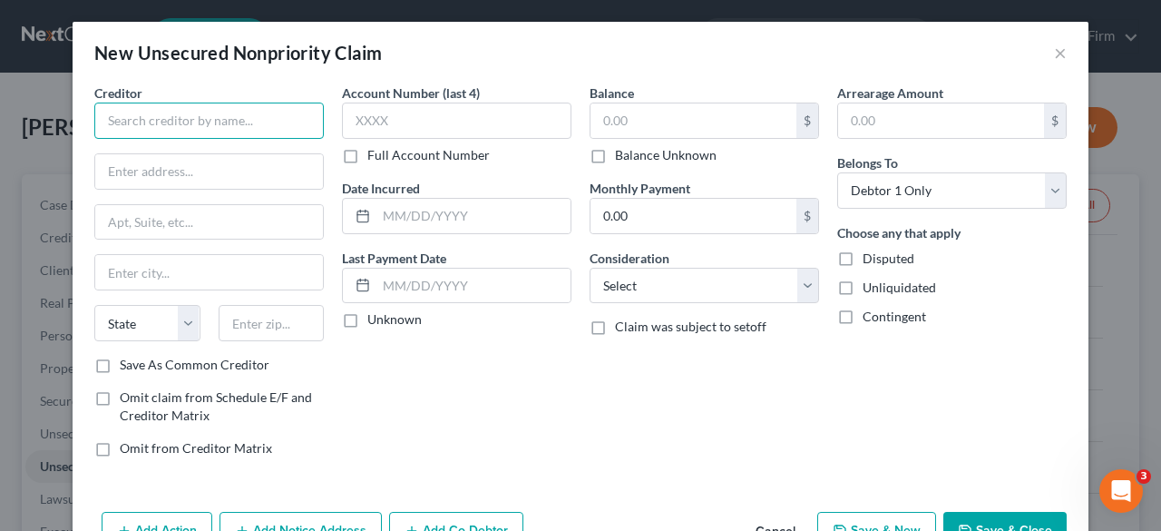
click at [245, 126] on input "text" at bounding box center [209, 121] width 230 height 36
type input "Discover"
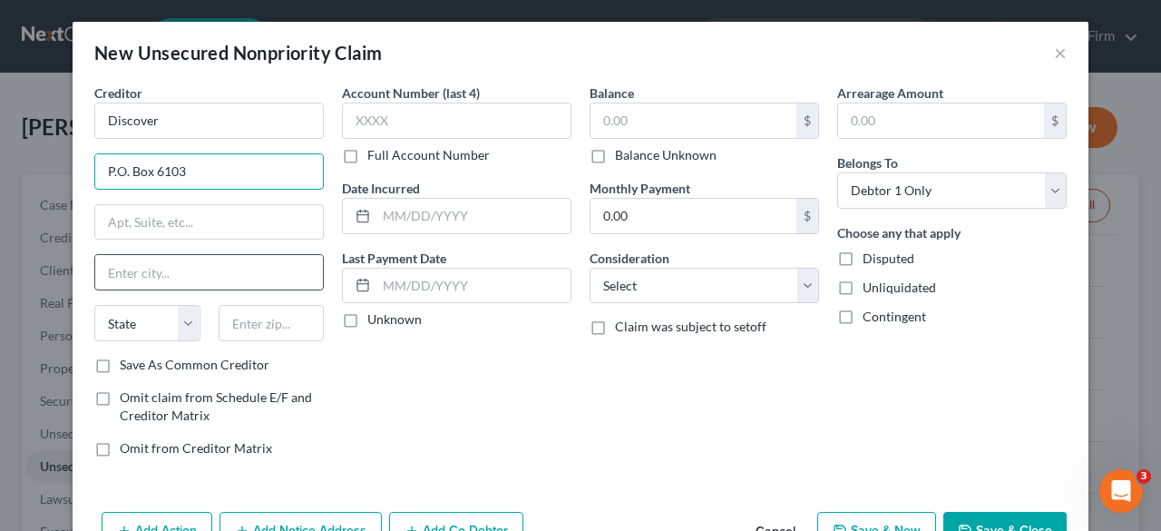
type input "P.O. Box 6103"
click at [172, 259] on input "text" at bounding box center [209, 272] width 228 height 34
click at [485, 444] on div "Account Number (last 4) Full Account Number Date Incurred Last Payment Date Unk…" at bounding box center [457, 277] width 248 height 388
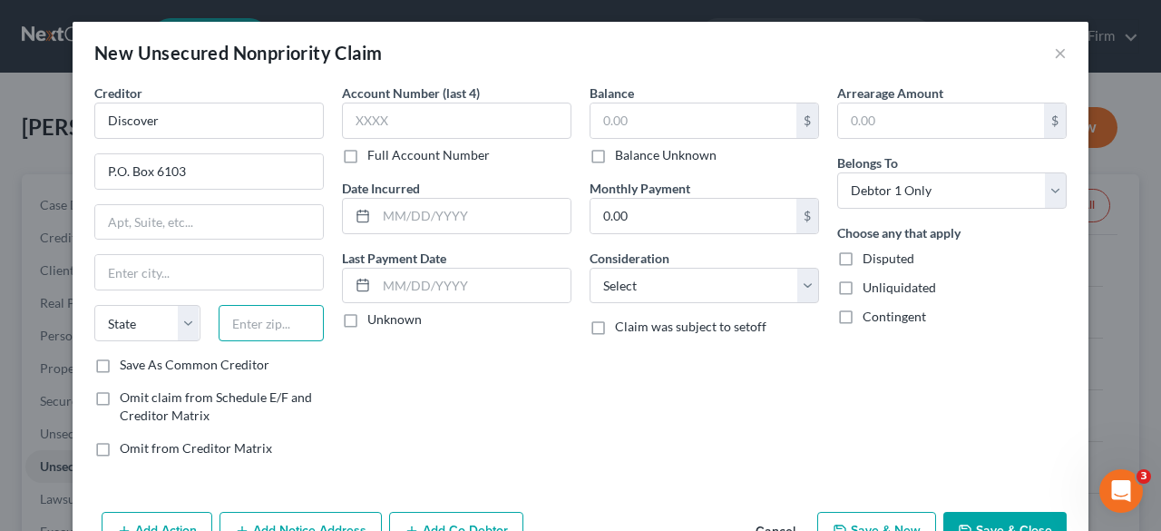
click at [276, 326] on input "text" at bounding box center [272, 323] width 106 height 36
type input "60197"
click at [120, 361] on label "Save As Common Creditor" at bounding box center [195, 365] width 150 height 18
click at [127, 361] on input "Save As Common Creditor" at bounding box center [133, 362] width 12 height 12
checkbox input "true"
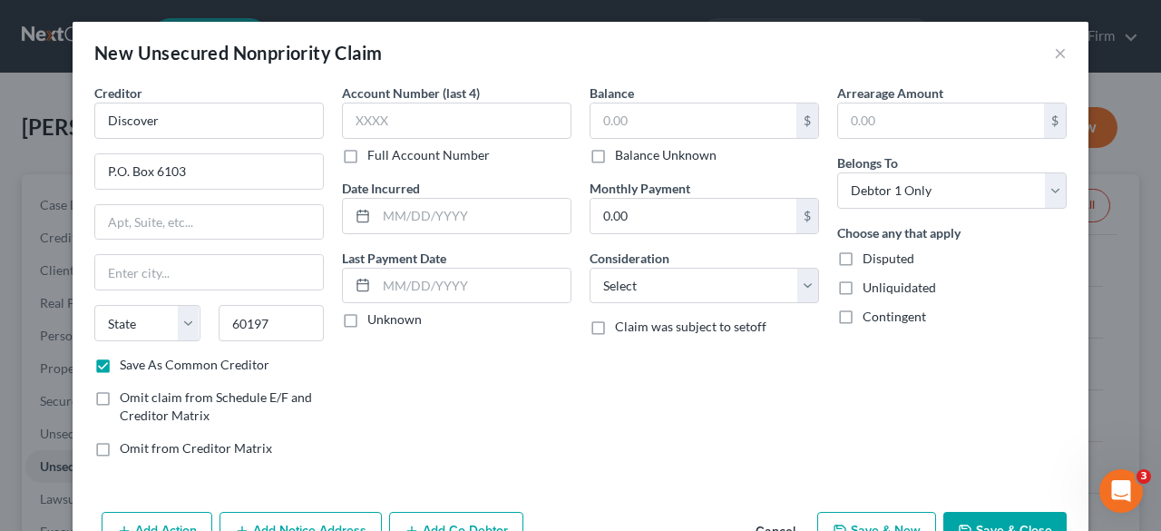
type input "[PERSON_NAME] Stream"
select select "14"
click at [476, 136] on input "text" at bounding box center [457, 121] width 230 height 36
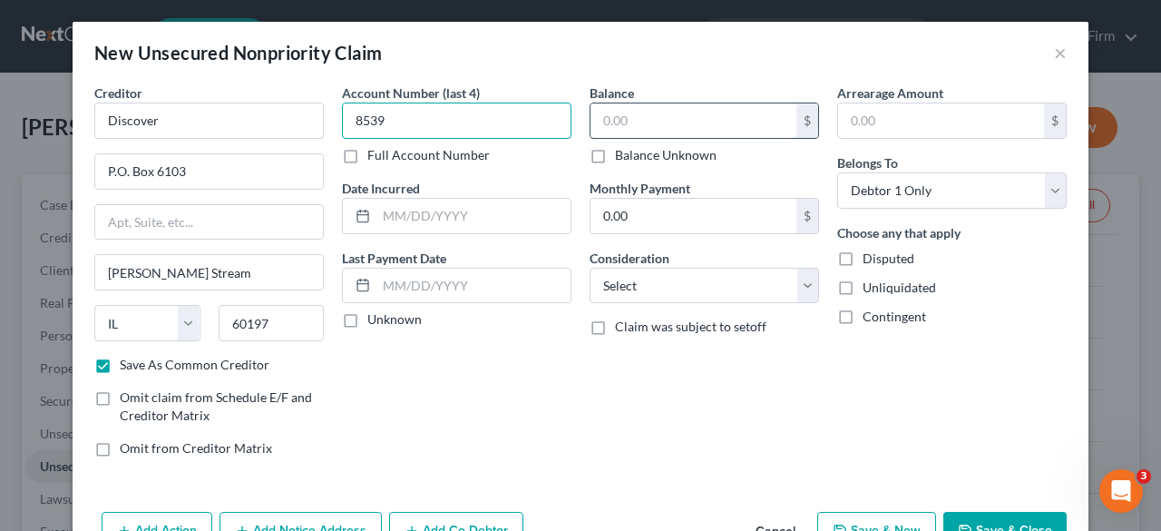
type input "8539"
click at [604, 121] on input "text" at bounding box center [694, 120] width 206 height 34
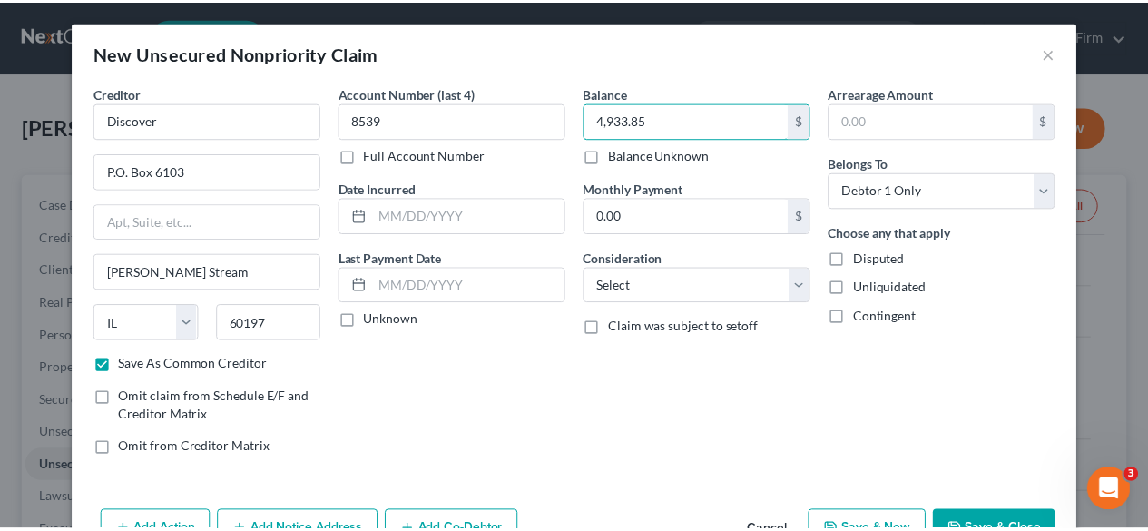
scroll to position [51, 0]
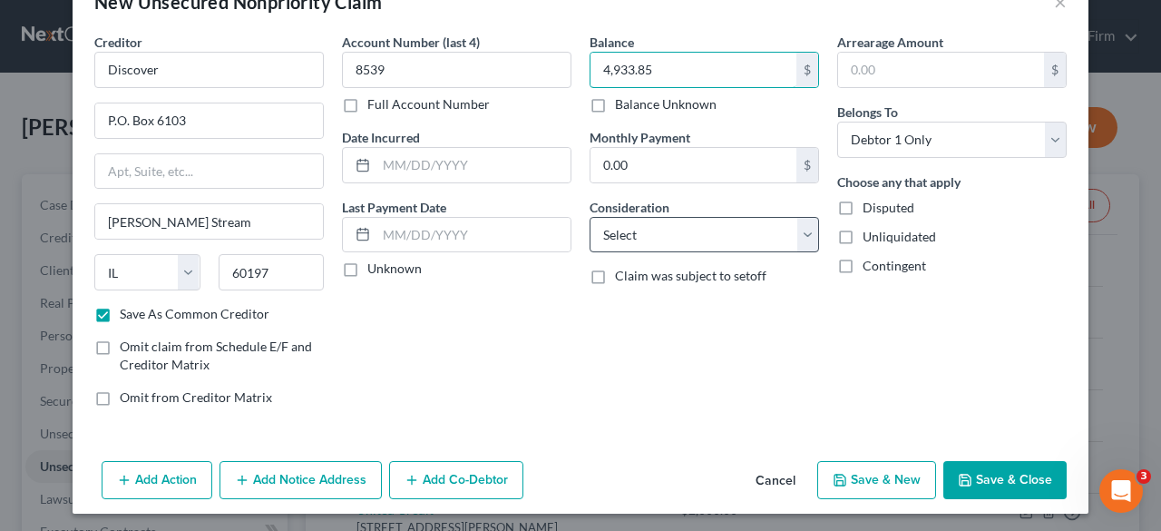
type input "4,933.85"
click at [711, 225] on select "Select Cable / Satellite Services Collection Agency Credit Card Debt Debt Couns…" at bounding box center [705, 235] width 230 height 36
select select "2"
click at [590, 217] on select "Select Cable / Satellite Services Collection Agency Credit Card Debt Debt Couns…" at bounding box center [705, 235] width 230 height 36
click at [1015, 474] on button "Save & Close" at bounding box center [1004, 480] width 123 height 38
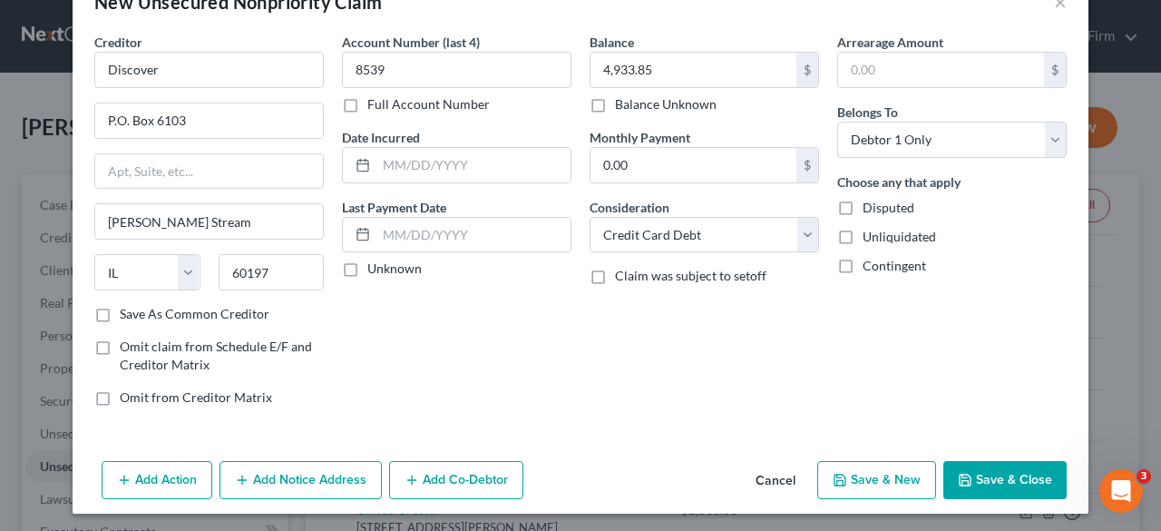
checkbox input "false"
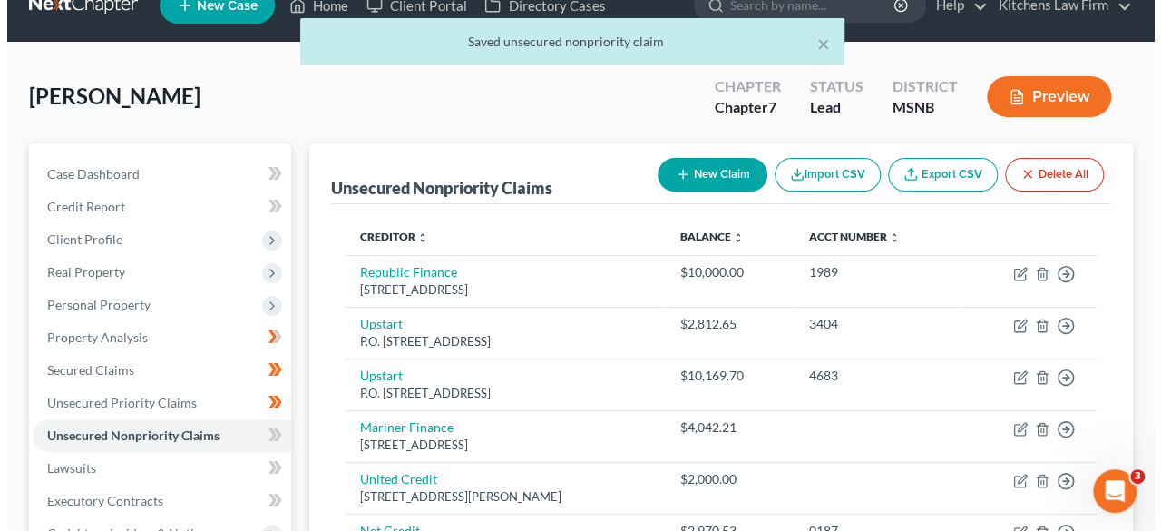
scroll to position [0, 0]
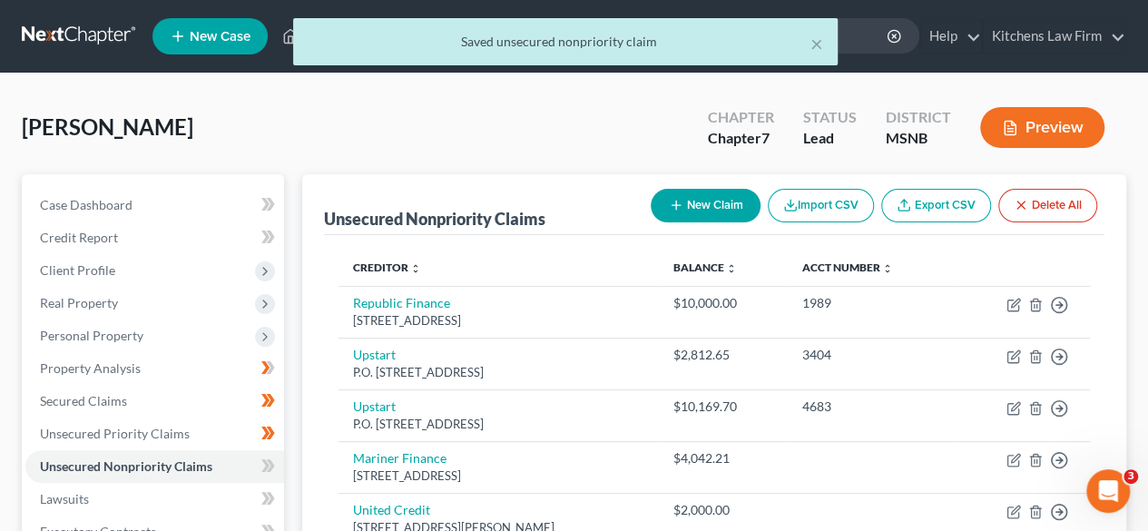
click at [718, 198] on button "New Claim" at bounding box center [705, 206] width 110 height 34
select select "0"
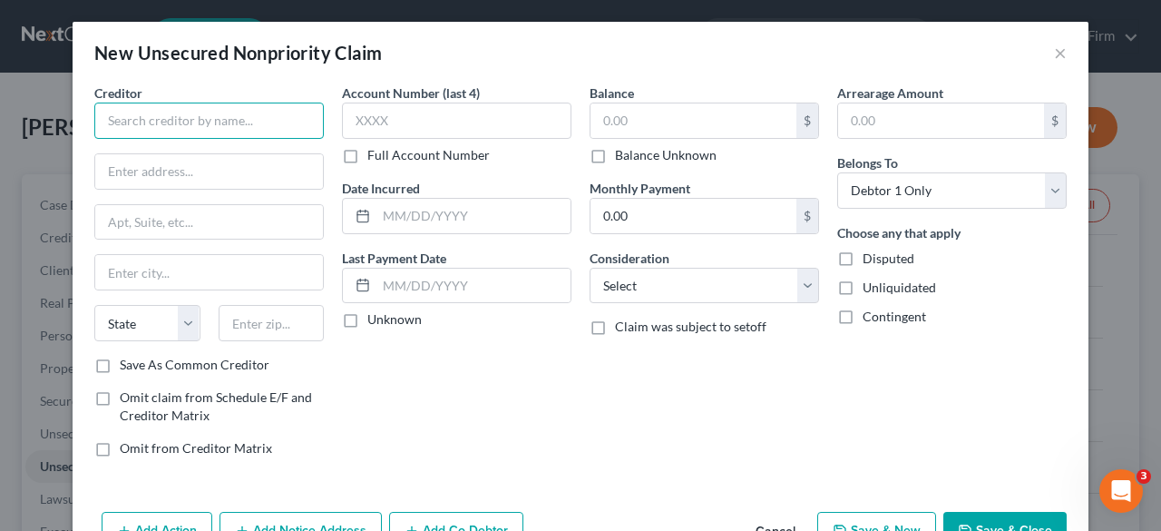
click at [206, 123] on input "text" at bounding box center [209, 121] width 230 height 36
type input "Target"
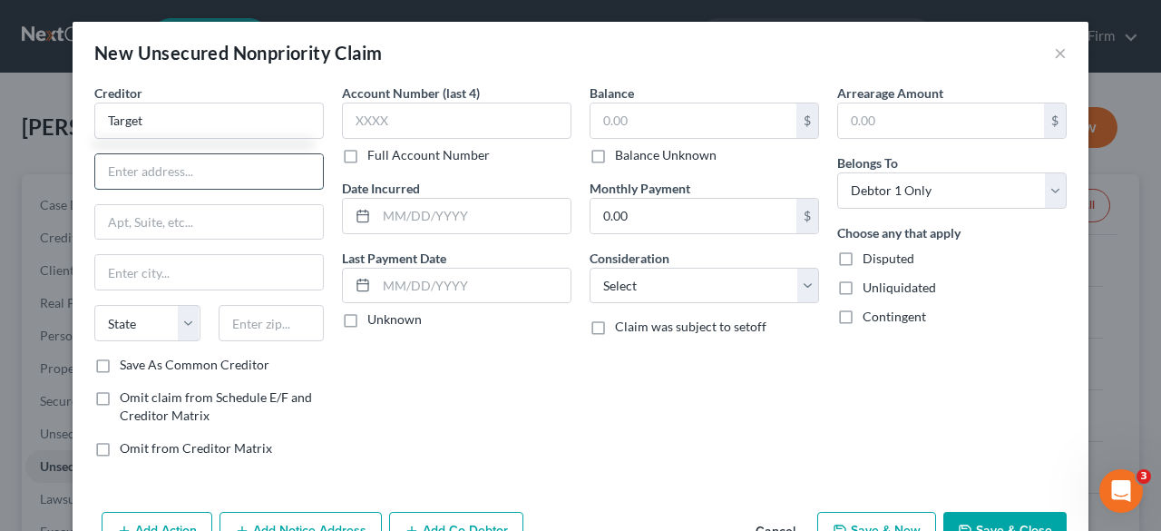
click at [204, 158] on input "text" at bounding box center [209, 171] width 228 height 34
type input "P.O. Box 660170"
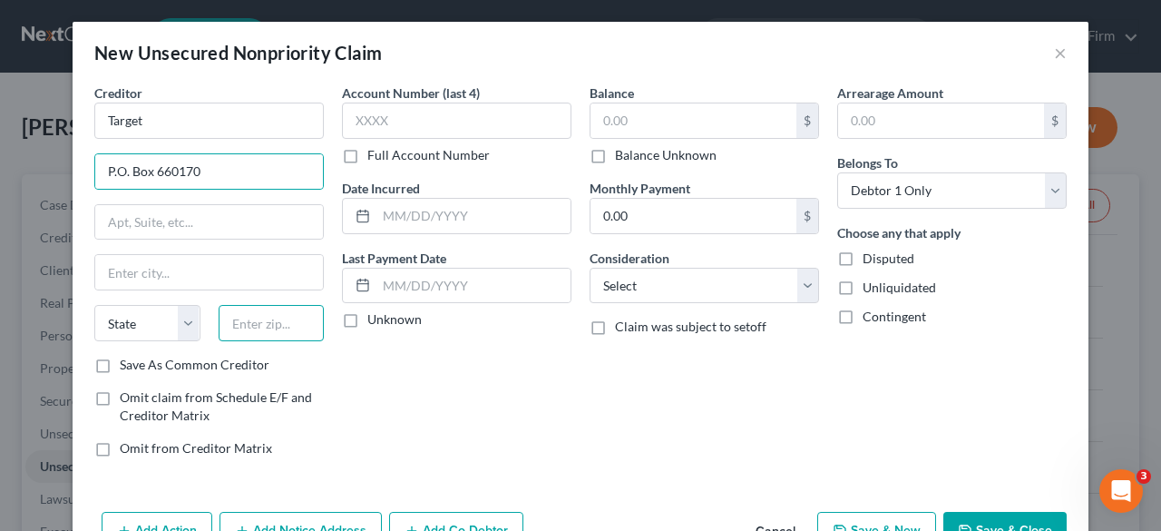
click at [266, 326] on input "text" at bounding box center [272, 323] width 106 height 36
type input "75266"
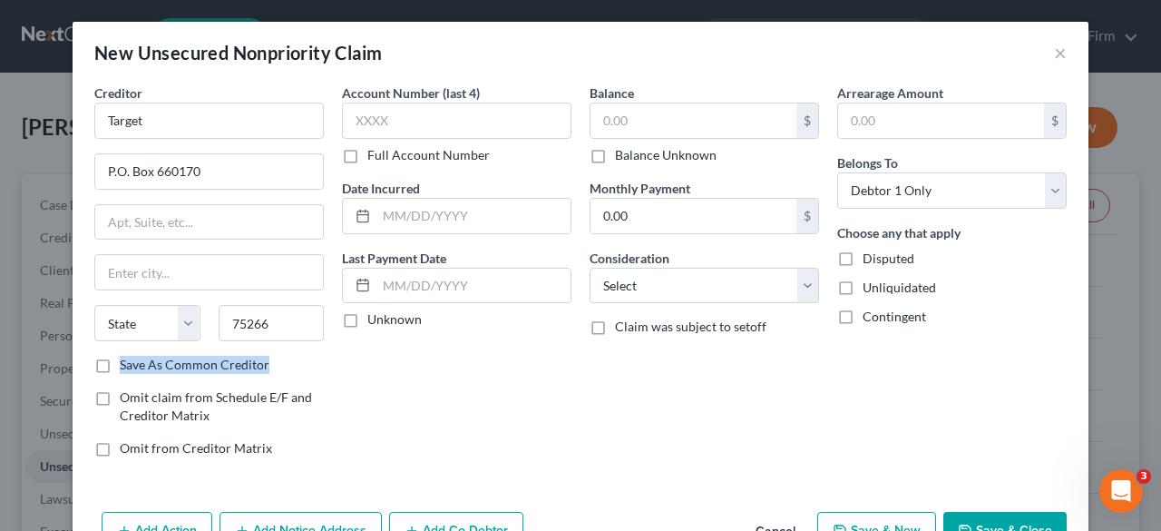
click at [120, 357] on label "Save As Common Creditor" at bounding box center [195, 365] width 150 height 18
type input "[GEOGRAPHIC_DATA]"
select select "45"
click at [120, 361] on label "Save As Common Creditor" at bounding box center [195, 365] width 150 height 18
click at [127, 361] on input "Save As Common Creditor" at bounding box center [133, 362] width 12 height 12
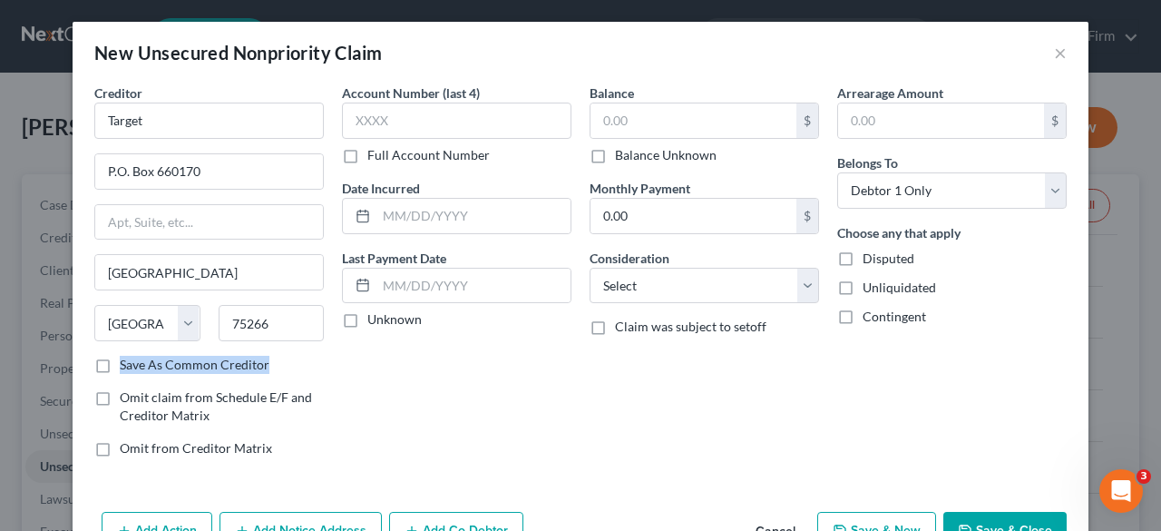
checkbox input "true"
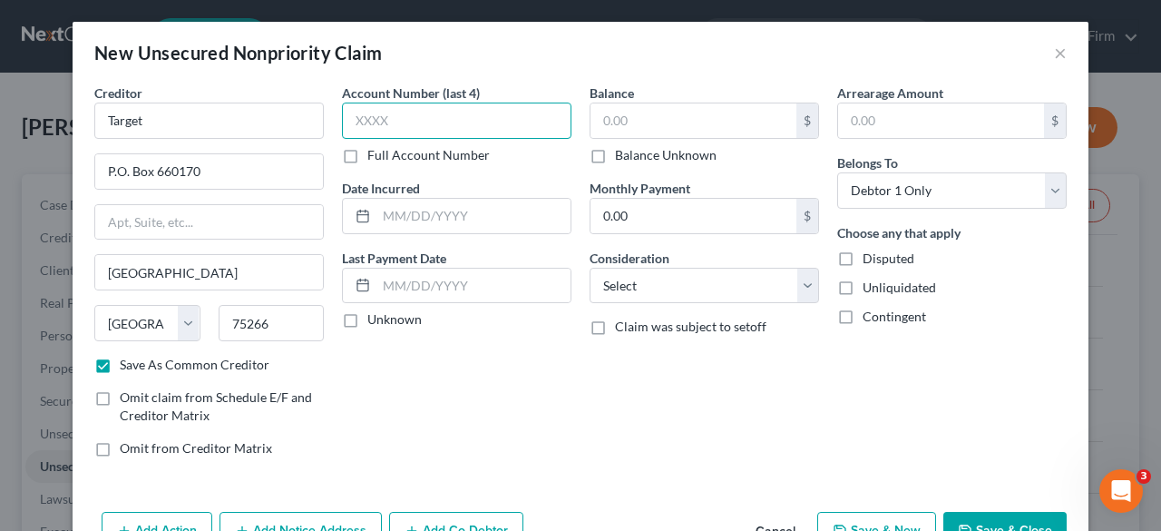
click at [380, 130] on input "text" at bounding box center [457, 121] width 230 height 36
type input "7654"
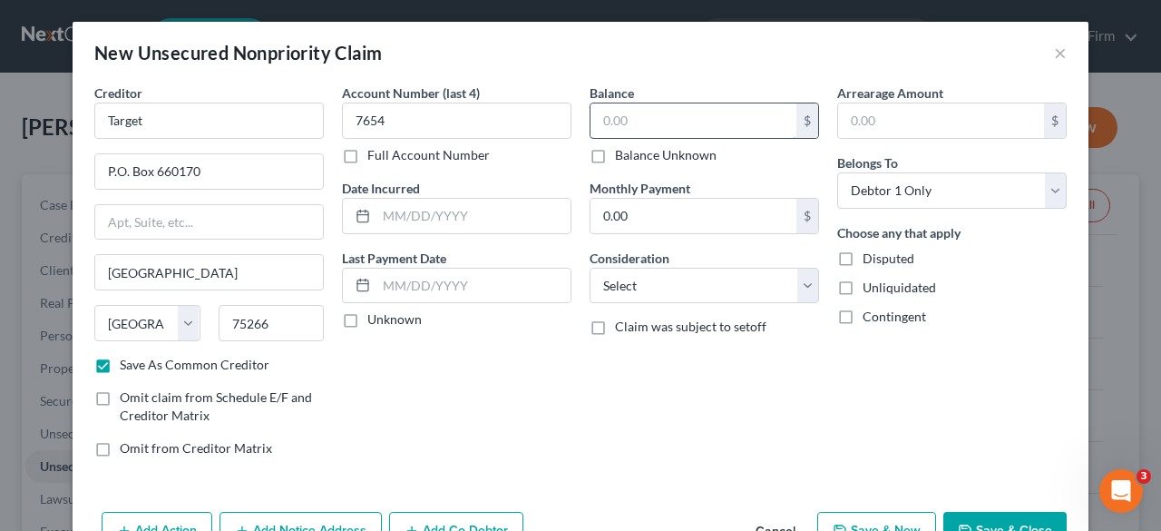
click at [606, 119] on input "text" at bounding box center [694, 120] width 206 height 34
type input "2,000"
click at [769, 288] on select "Select Cable / Satellite Services Collection Agency Credit Card Debt Debt Couns…" at bounding box center [705, 286] width 230 height 36
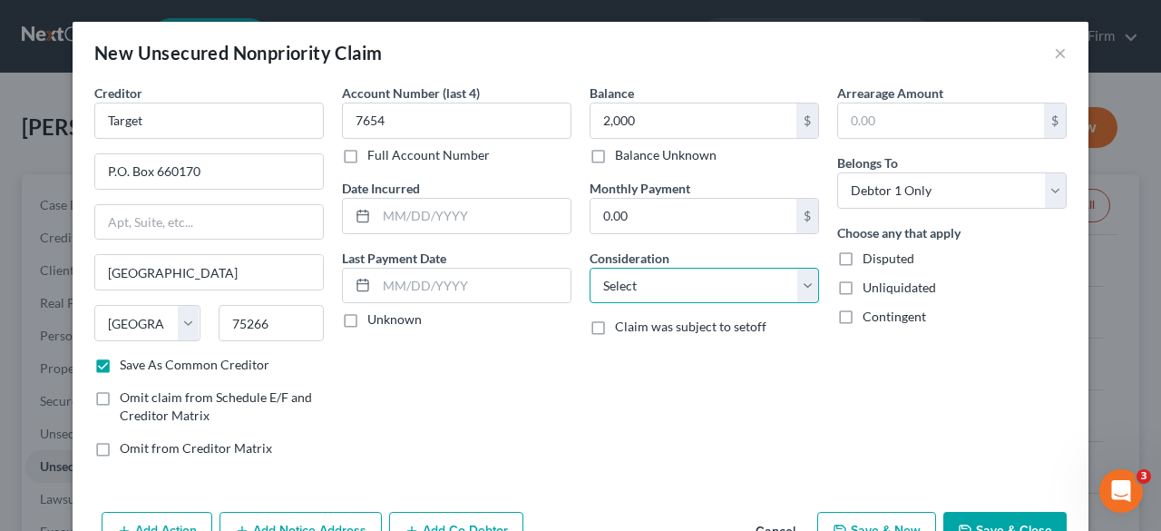
select select "2"
click at [590, 268] on select "Select Cable / Satellite Services Collection Agency Credit Card Debt Debt Couns…" at bounding box center [705, 286] width 230 height 36
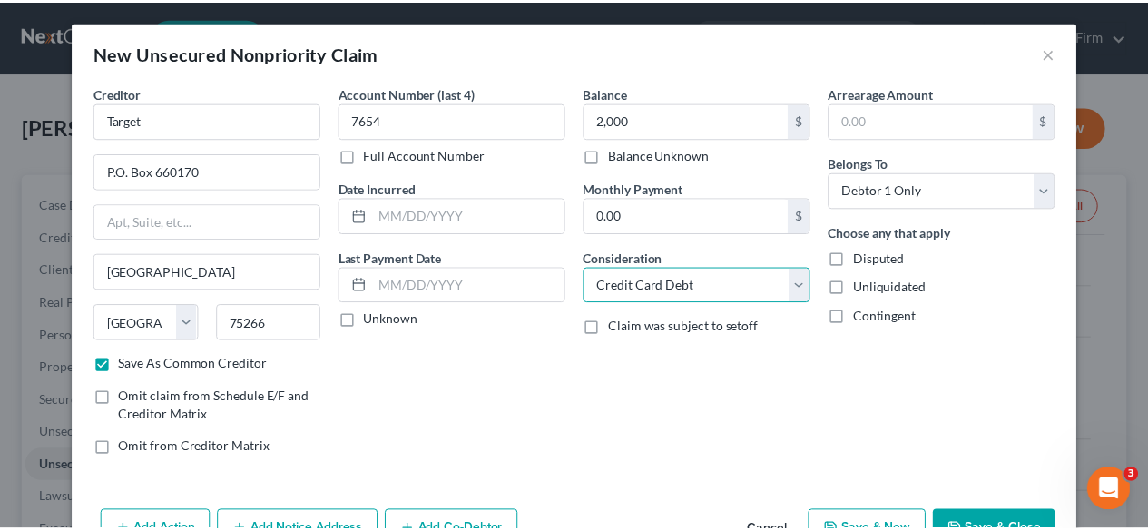
scroll to position [51, 0]
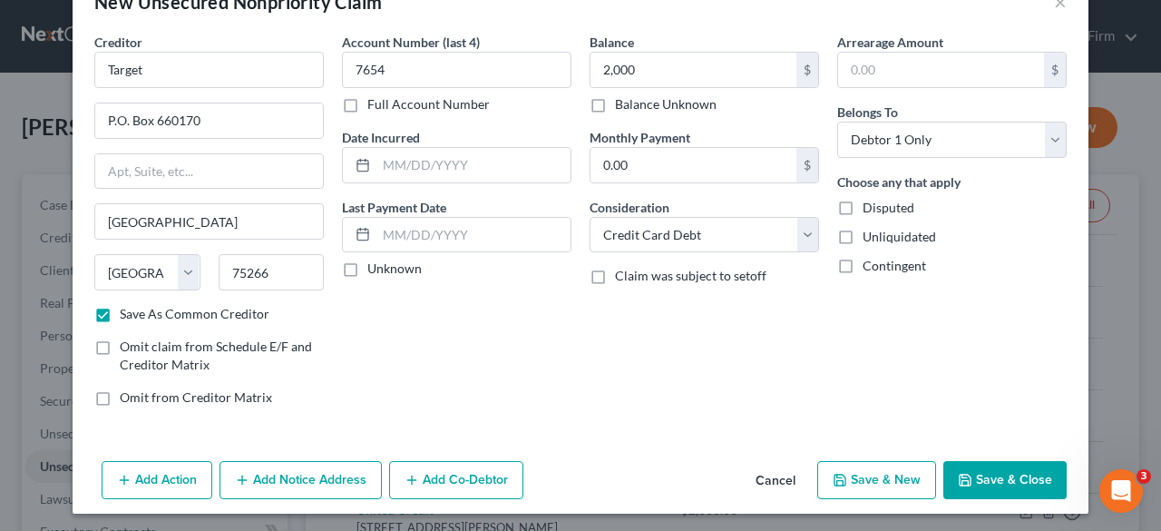
click at [972, 474] on button "Save & Close" at bounding box center [1004, 480] width 123 height 38
checkbox input "false"
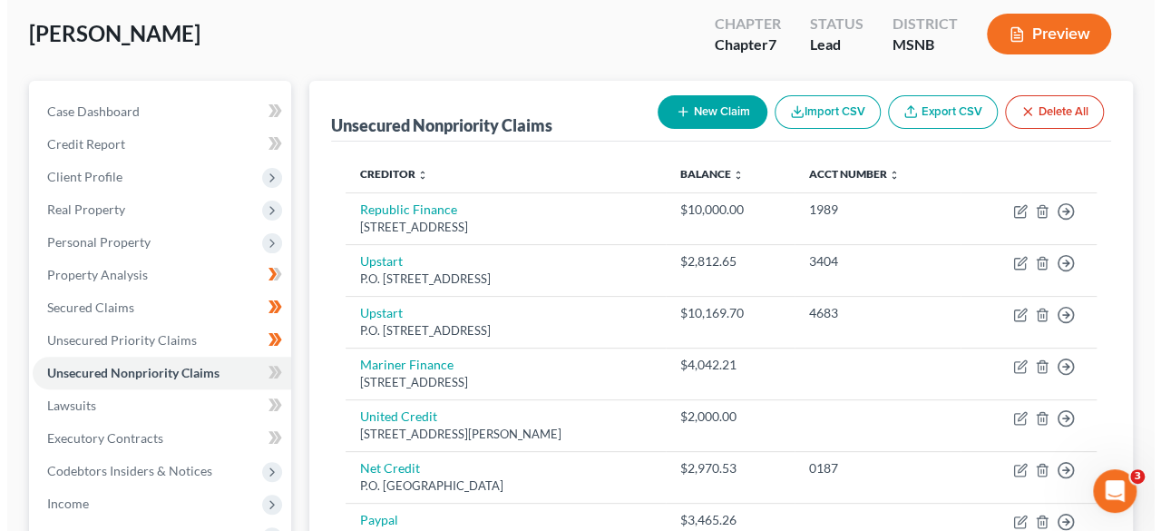
scroll to position [89, 0]
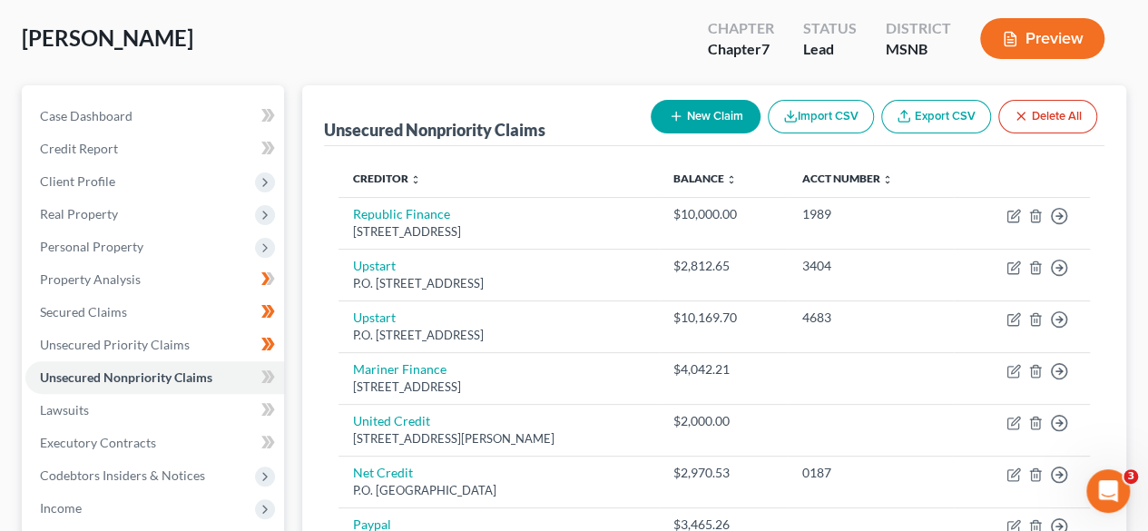
click at [713, 111] on button "New Claim" at bounding box center [705, 117] width 110 height 34
select select "0"
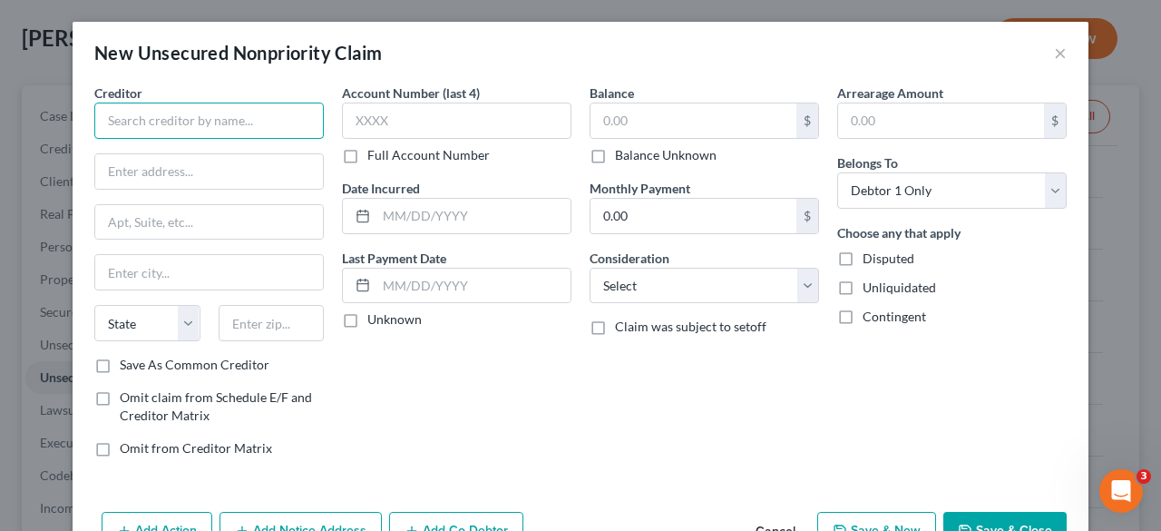
click at [187, 117] on input "text" at bounding box center [209, 121] width 230 height 36
type input "Capitol One"
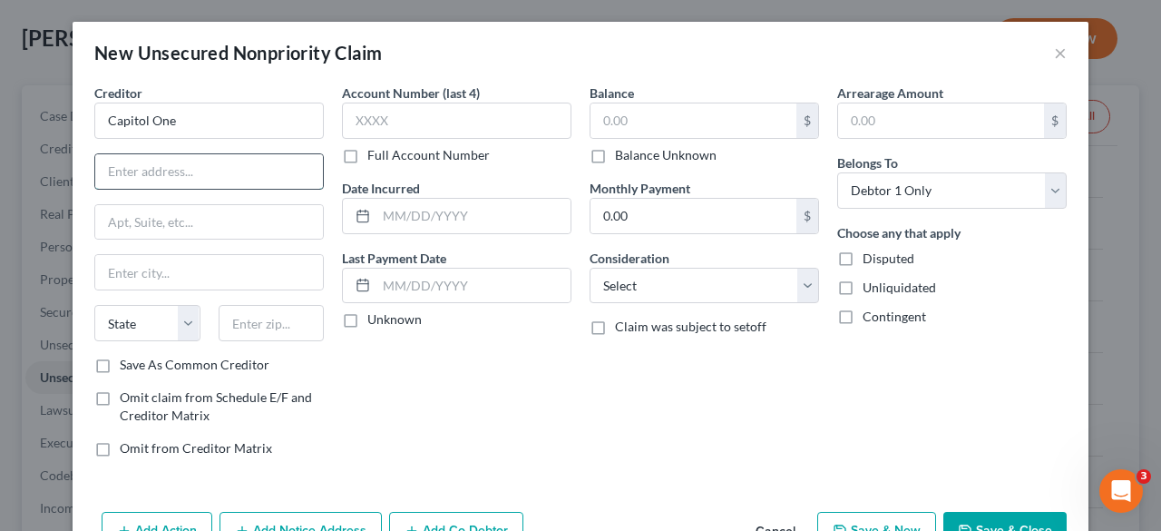
click at [180, 181] on input "text" at bounding box center [209, 171] width 228 height 34
click at [177, 122] on input "Capitol One" at bounding box center [209, 121] width 230 height 36
click at [160, 178] on input "text" at bounding box center [209, 171] width 228 height 34
type input "P.O. Box 60519"
click at [243, 329] on input "text" at bounding box center [272, 323] width 106 height 36
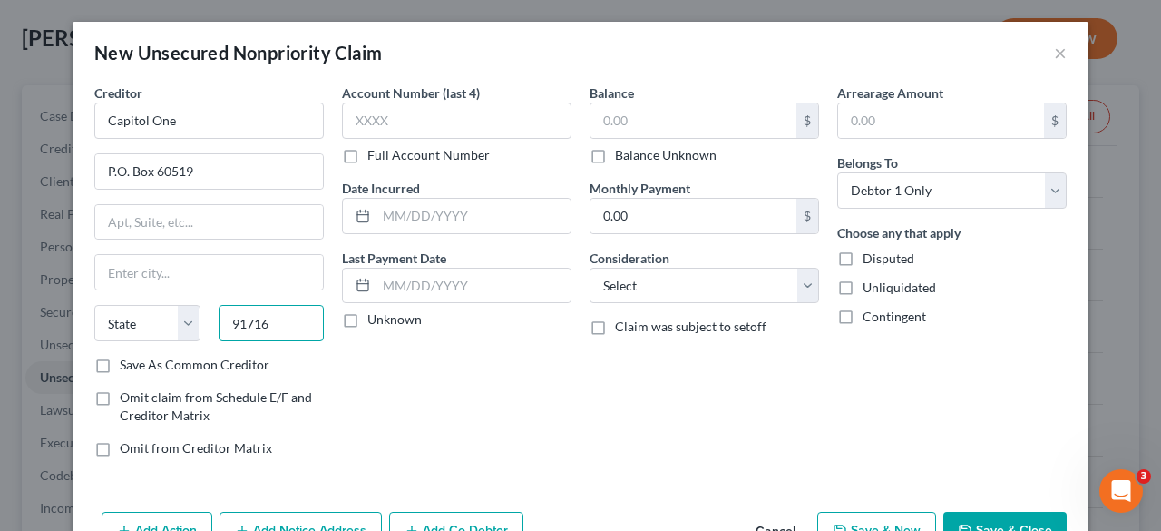
type input "91716"
click at [120, 362] on label "Save As Common Creditor" at bounding box center [195, 365] width 150 height 18
click at [127, 362] on input "Save As Common Creditor" at bounding box center [133, 362] width 12 height 12
checkbox input "true"
type input "City Of Industry"
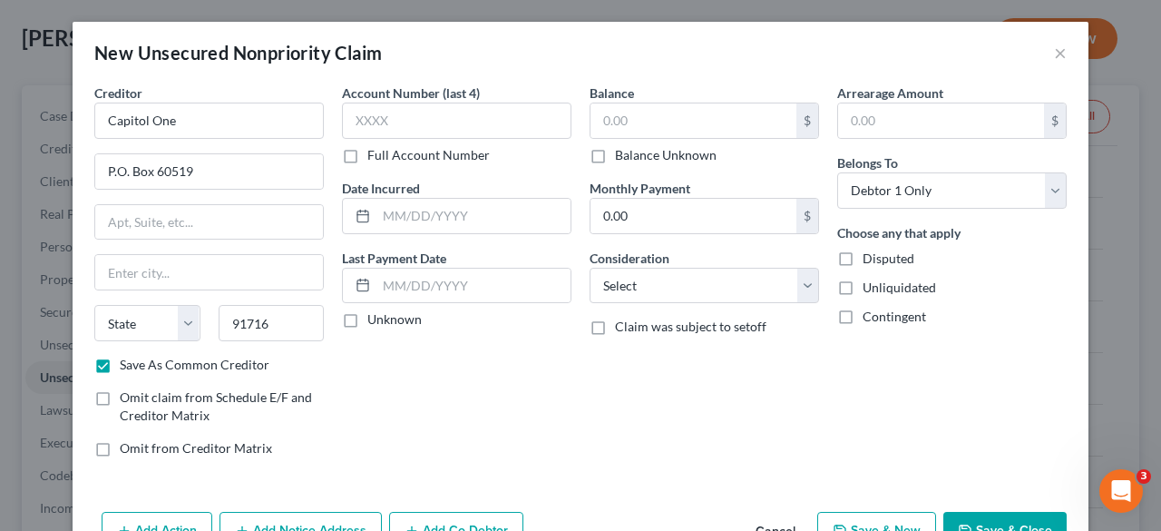
select select "4"
click at [422, 126] on input "text" at bounding box center [457, 121] width 230 height 36
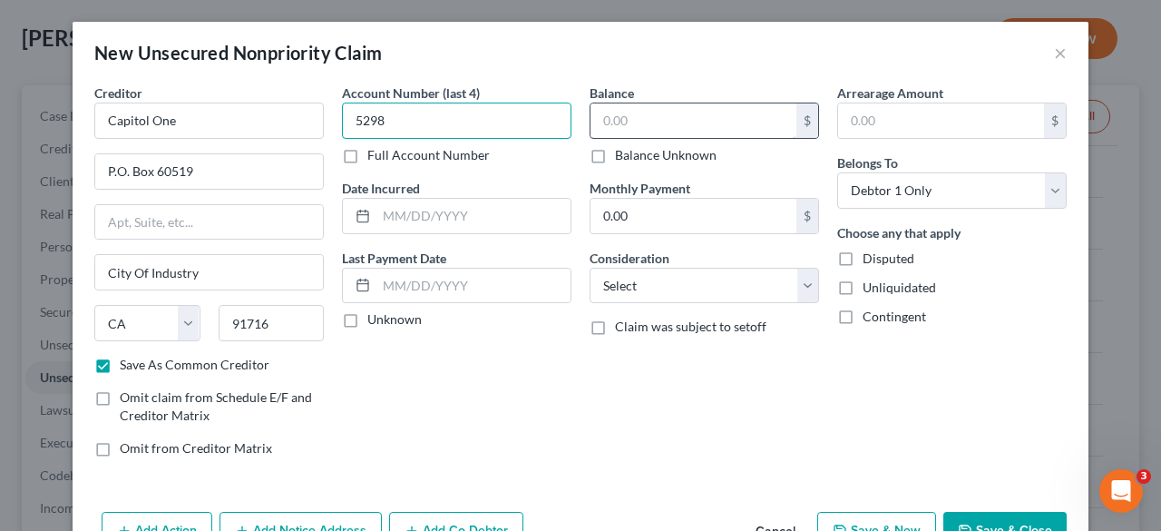
type input "5298"
click at [599, 119] on input "text" at bounding box center [694, 120] width 206 height 34
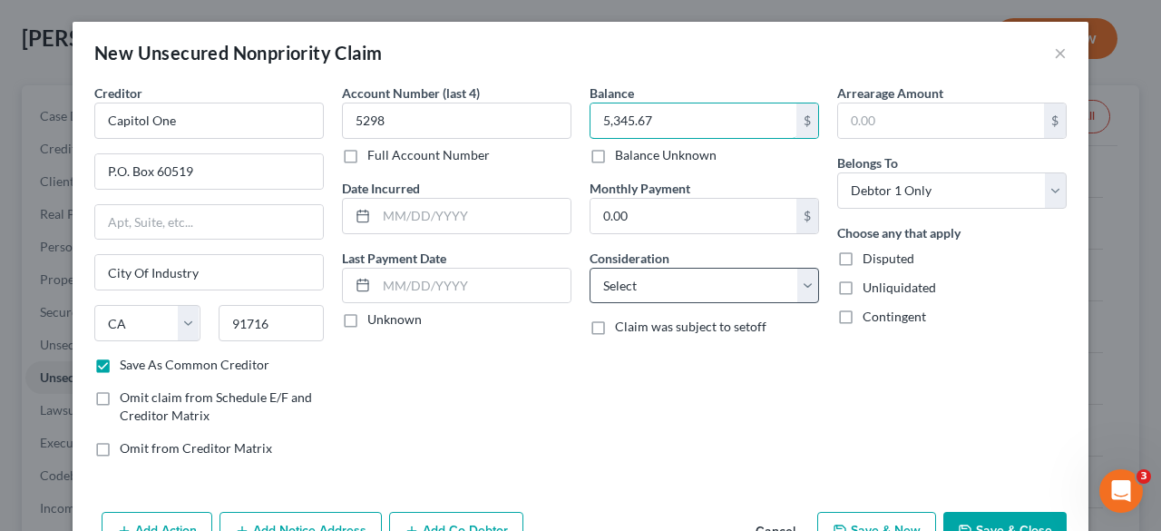
type input "5,345.67"
click at [697, 295] on select "Select Cable / Satellite Services Collection Agency Credit Card Debt Debt Couns…" at bounding box center [705, 286] width 230 height 36
select select "2"
click at [590, 268] on select "Select Cable / Satellite Services Collection Agency Credit Card Debt Debt Couns…" at bounding box center [705, 286] width 230 height 36
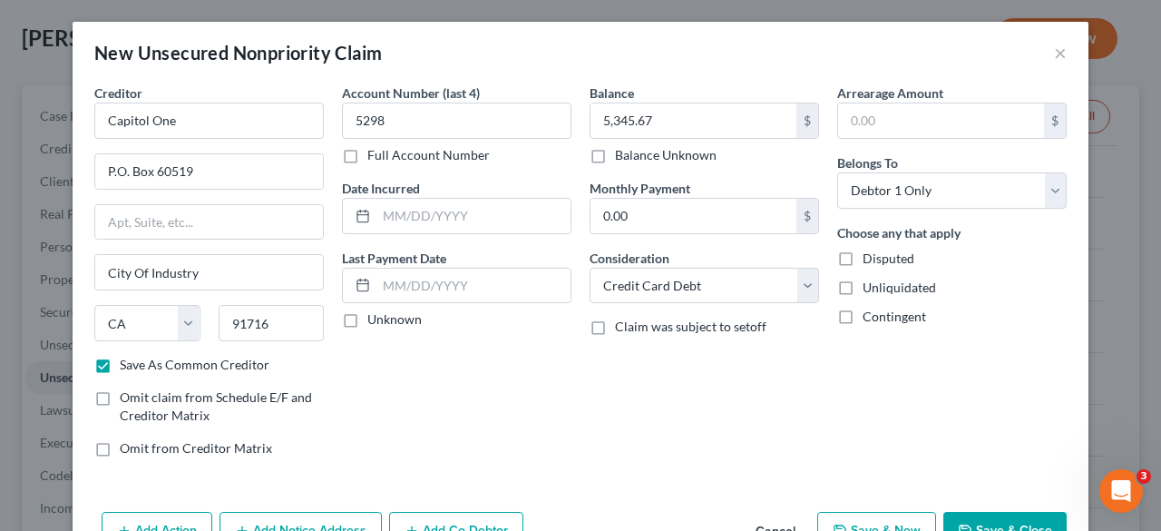
click at [786, 420] on div "Balance 5,345.67 $ Balance Unknown Balance Undetermined 5,345.67 $ Balance Unkn…" at bounding box center [705, 277] width 248 height 388
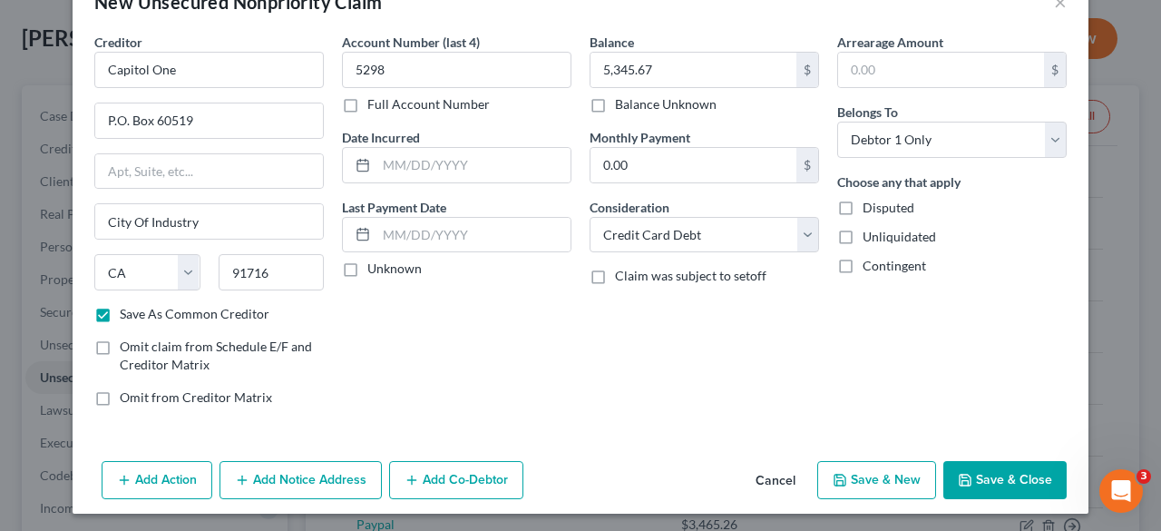
click at [982, 479] on button "Save & Close" at bounding box center [1004, 480] width 123 height 38
checkbox input "false"
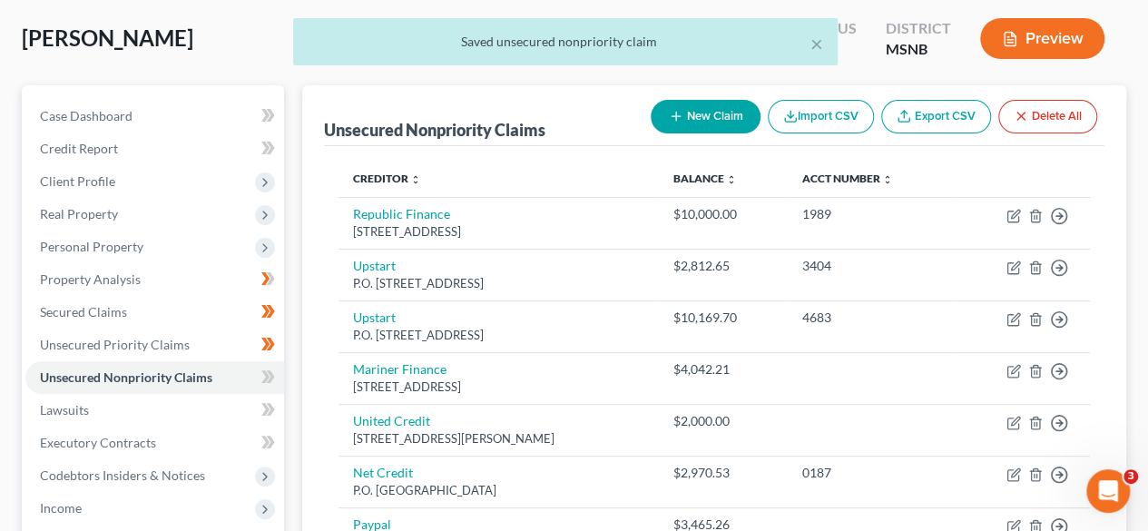
click at [712, 119] on button "New Claim" at bounding box center [705, 117] width 110 height 34
select select "0"
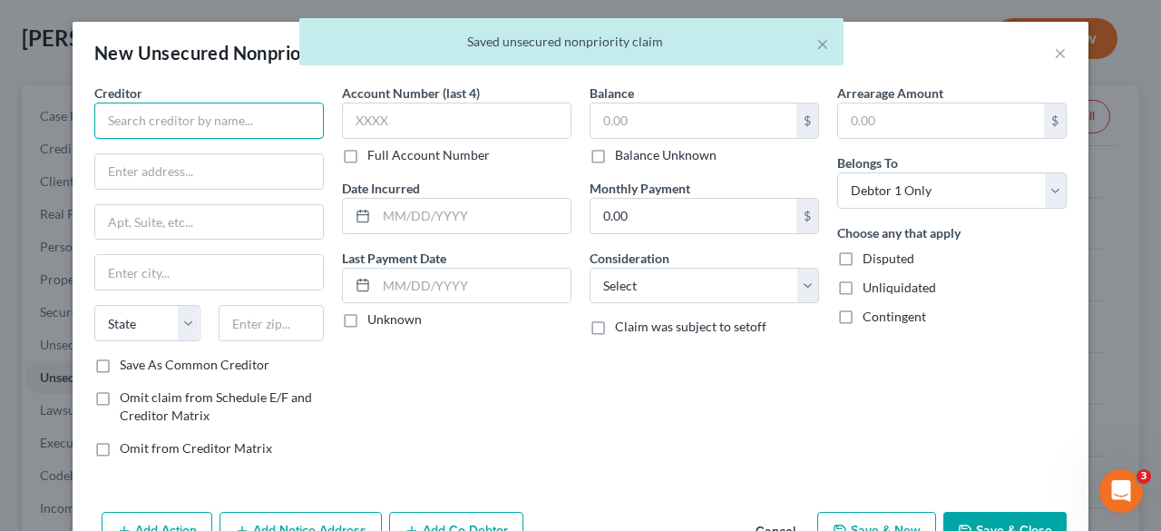
click at [244, 124] on input "text" at bounding box center [209, 121] width 230 height 36
type input "Walmart"
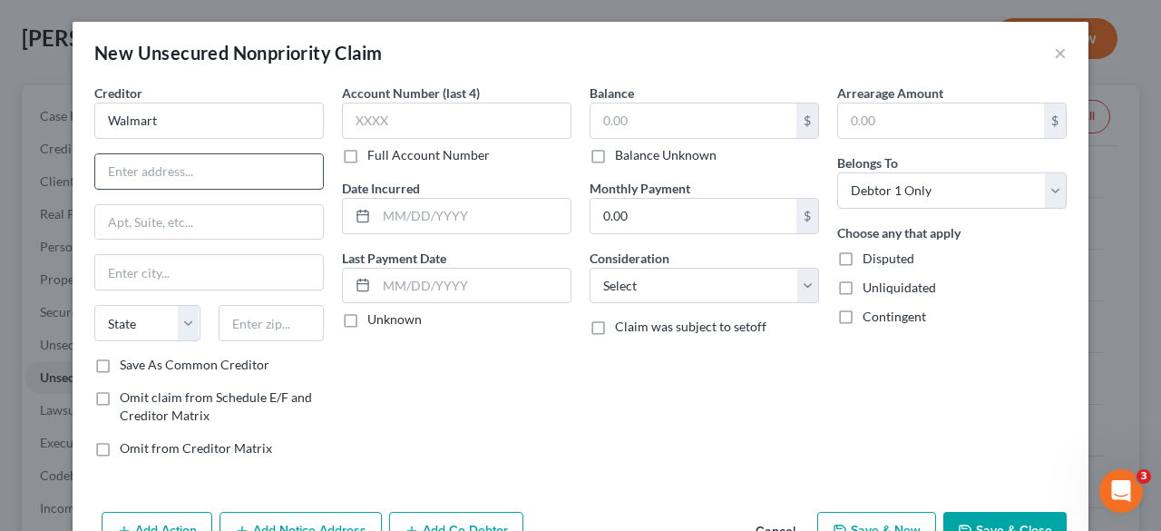
click at [265, 168] on input "text" at bounding box center [209, 171] width 228 height 34
paste input "[STREET_ADDRESS]"
type input "[STREET_ADDRESS]"
click at [270, 320] on input "text" at bounding box center [272, 323] width 106 height 36
paste input "72716"
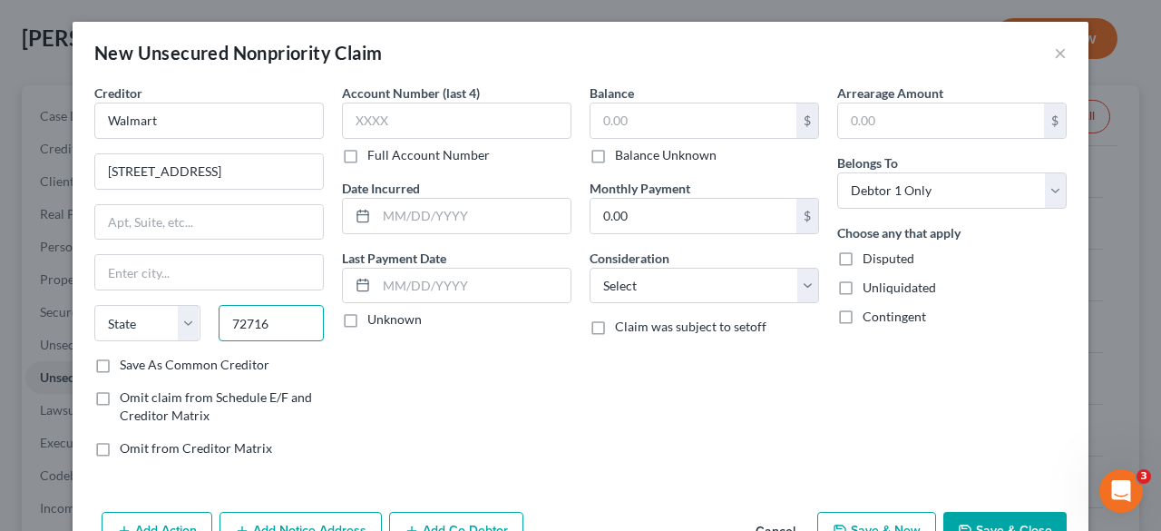
type input "72716"
click at [120, 362] on label "Save As Common Creditor" at bounding box center [195, 365] width 150 height 18
click at [127, 362] on input "Save As Common Creditor" at bounding box center [133, 362] width 12 height 12
checkbox input "true"
type input "[GEOGRAPHIC_DATA]"
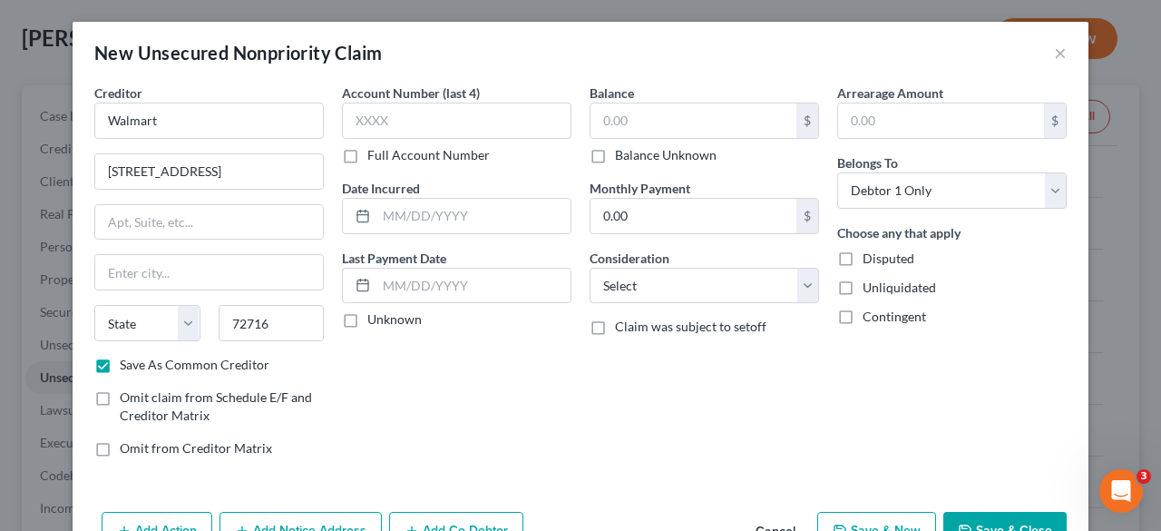
select select "2"
click at [418, 110] on input "text" at bounding box center [457, 121] width 230 height 36
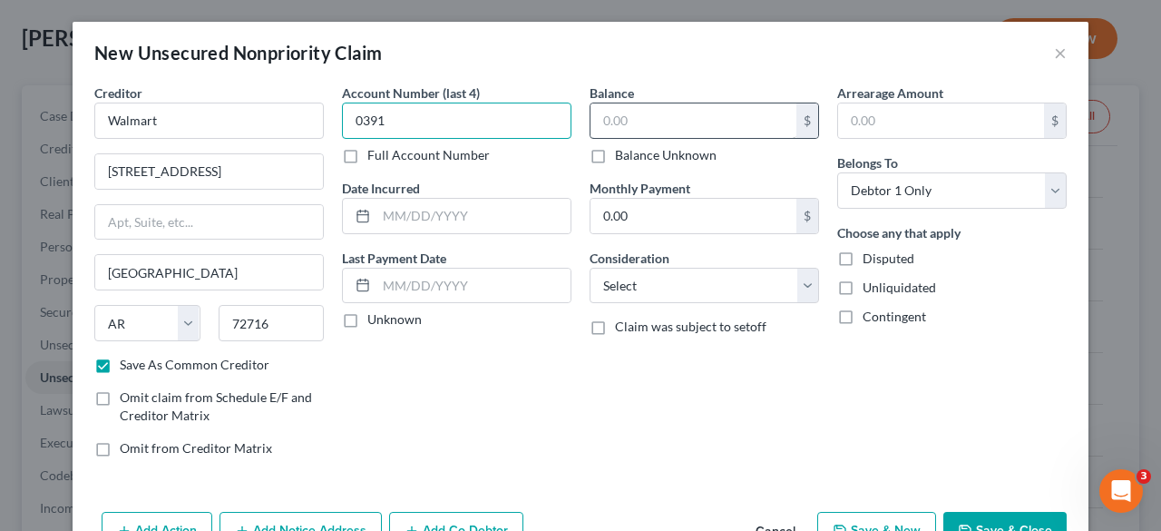
type input "0391"
click at [623, 122] on input "text" at bounding box center [694, 120] width 206 height 34
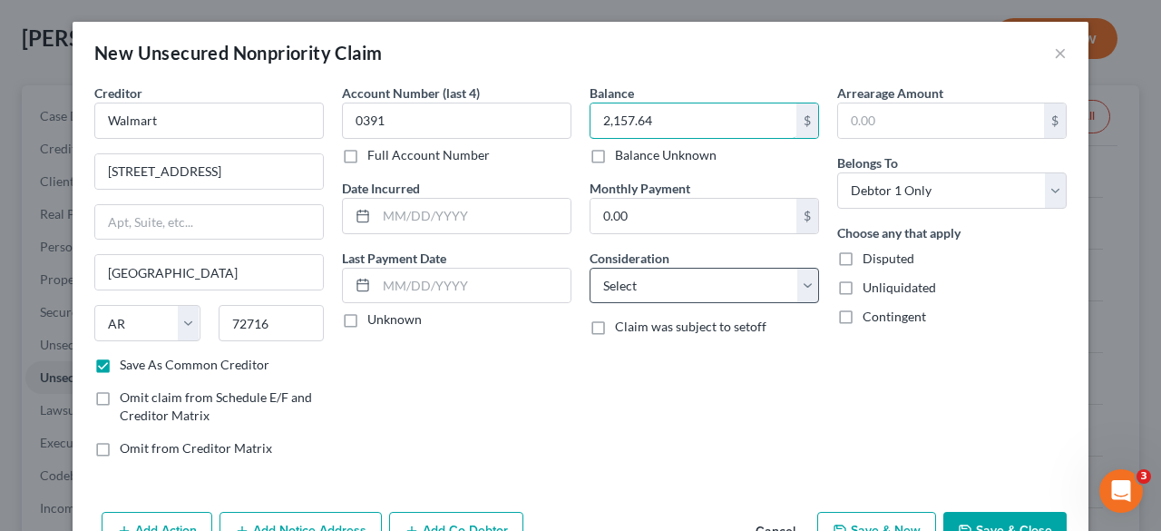
type input "2,157.64"
click at [675, 277] on select "Select Cable / Satellite Services Collection Agency Credit Card Debt Debt Couns…" at bounding box center [705, 286] width 230 height 36
select select "14"
click at [590, 268] on select "Select Cable / Satellite Services Collection Agency Credit Card Debt Debt Couns…" at bounding box center [705, 286] width 230 height 36
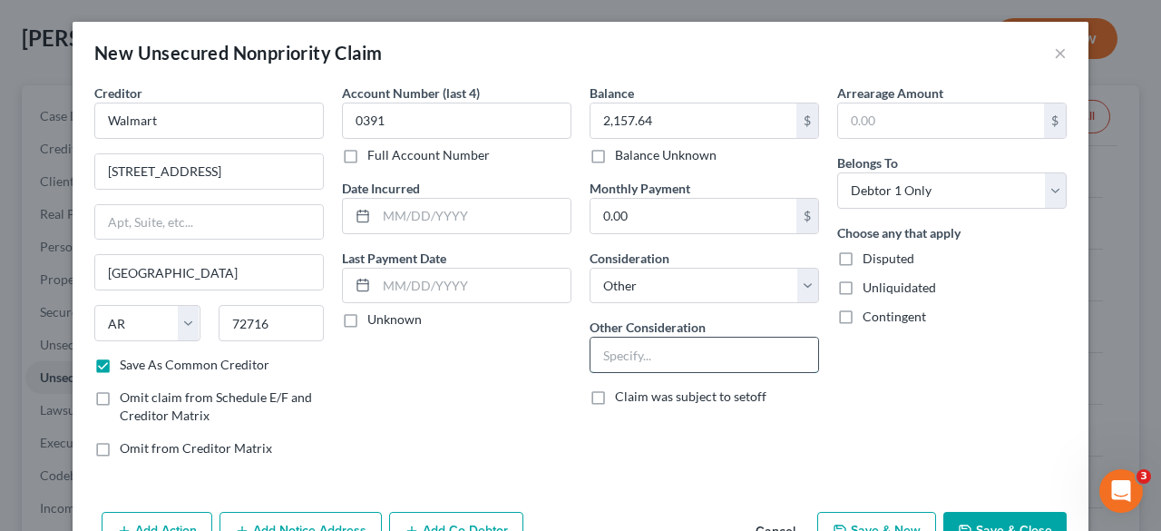
click at [666, 358] on input "text" at bounding box center [705, 354] width 228 height 34
type input "Goods and Services"
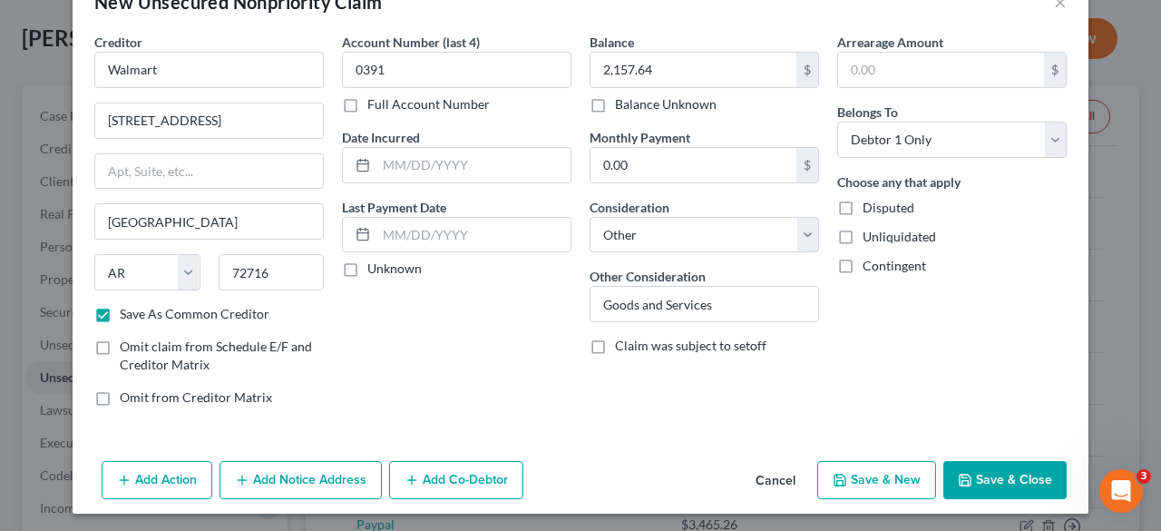
click at [1011, 474] on button "Save & Close" at bounding box center [1004, 480] width 123 height 38
checkbox input "false"
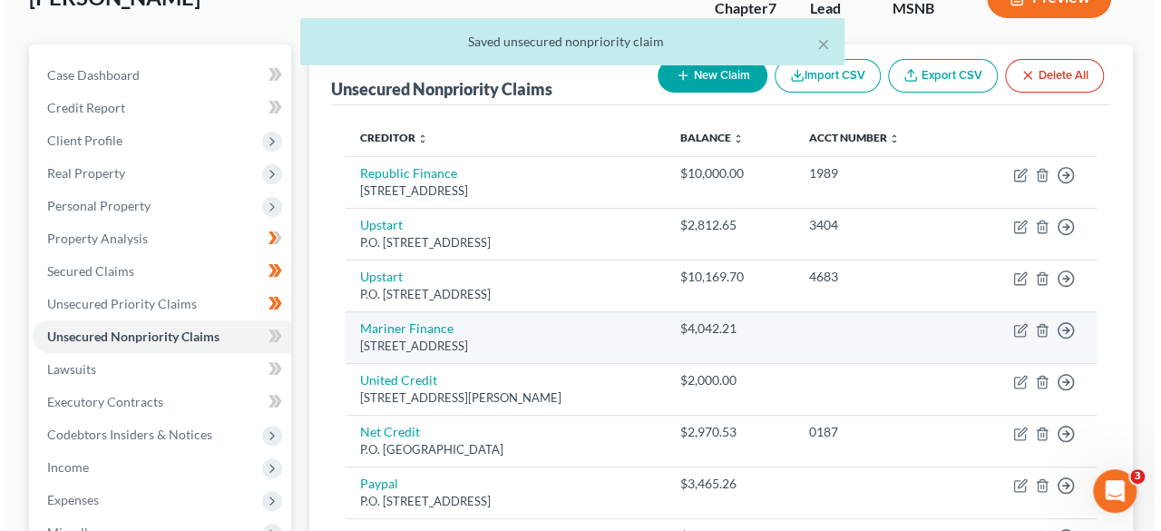
scroll to position [131, 0]
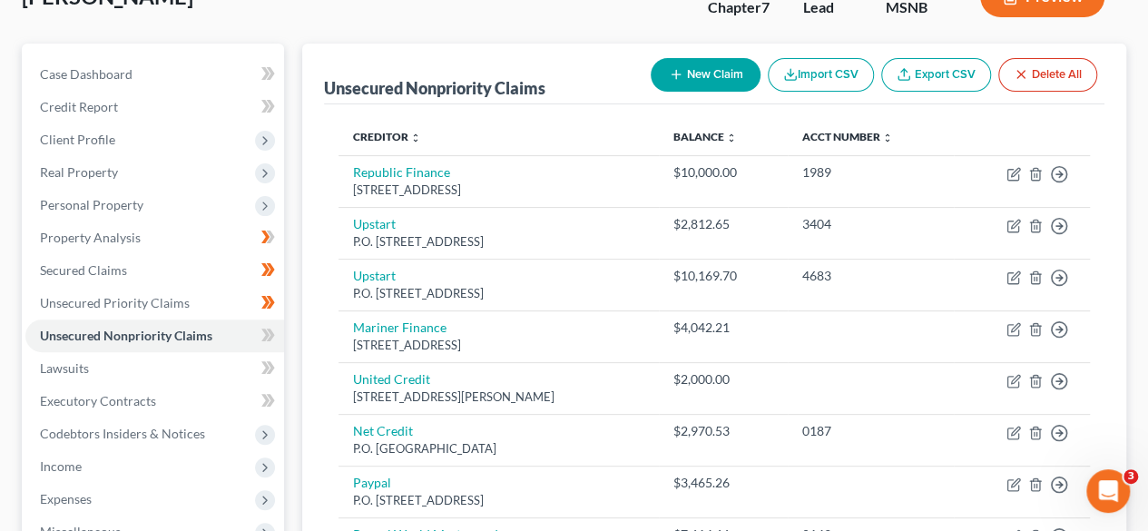
click at [695, 63] on button "New Claim" at bounding box center [705, 75] width 110 height 34
select select "0"
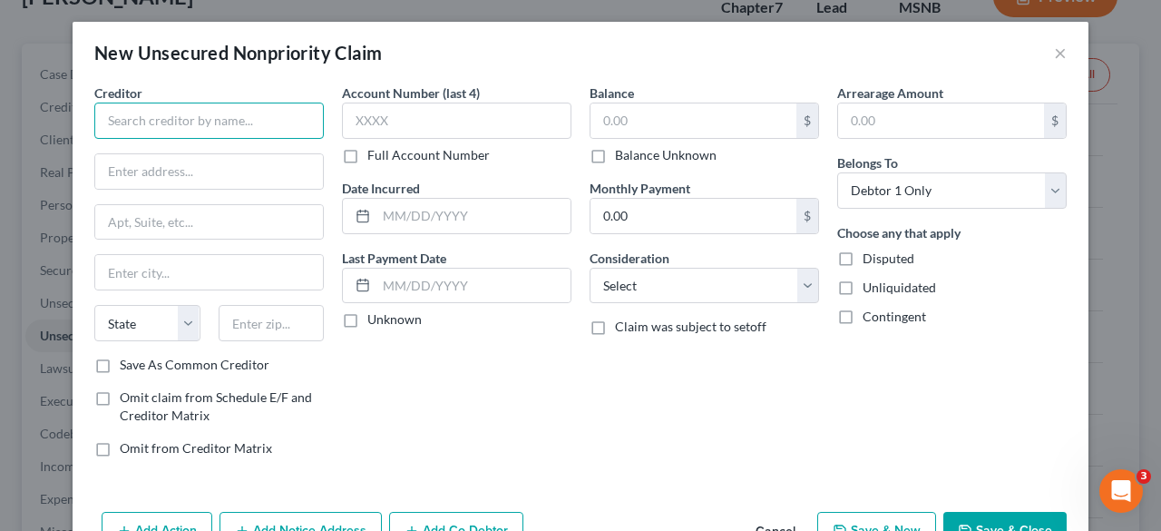
click at [214, 124] on input "text" at bounding box center [209, 121] width 230 height 36
type input "Synchrony Bank"
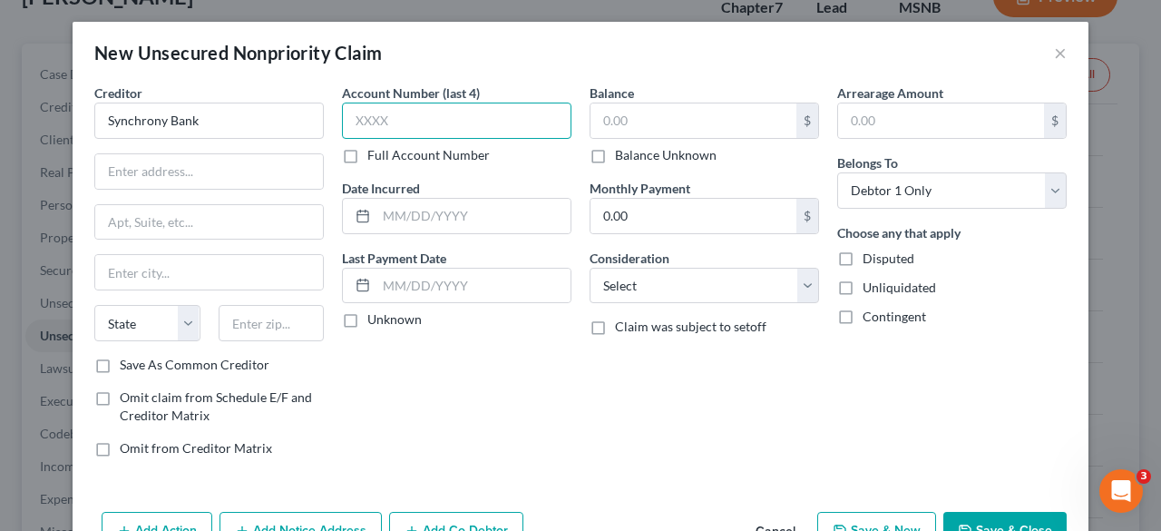
click at [465, 117] on input "text" at bounding box center [457, 121] width 230 height 36
type input "6326"
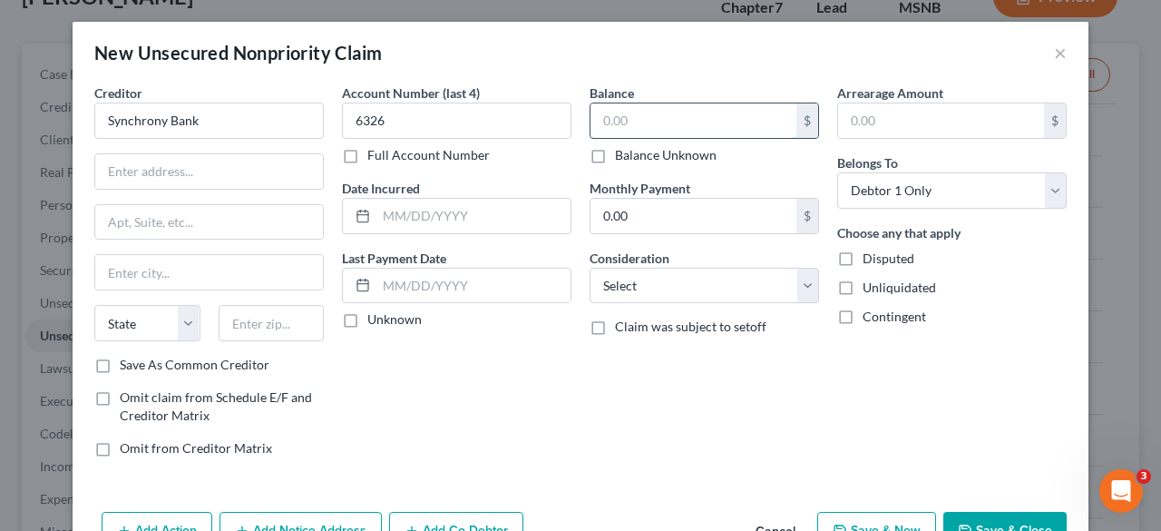
click at [669, 122] on input "text" at bounding box center [694, 120] width 206 height 34
type input "377.47"
